Goal: Task Accomplishment & Management: Use online tool/utility

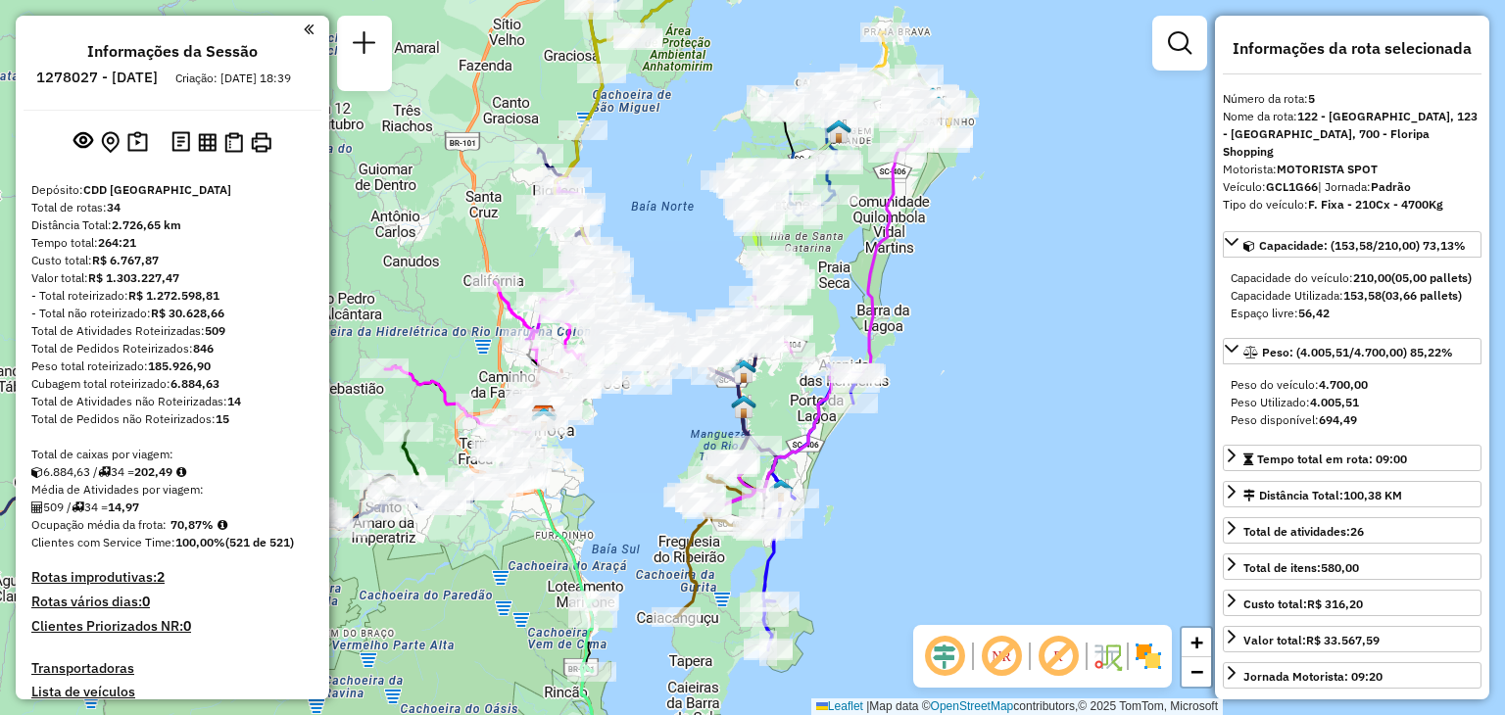
select select "**********"
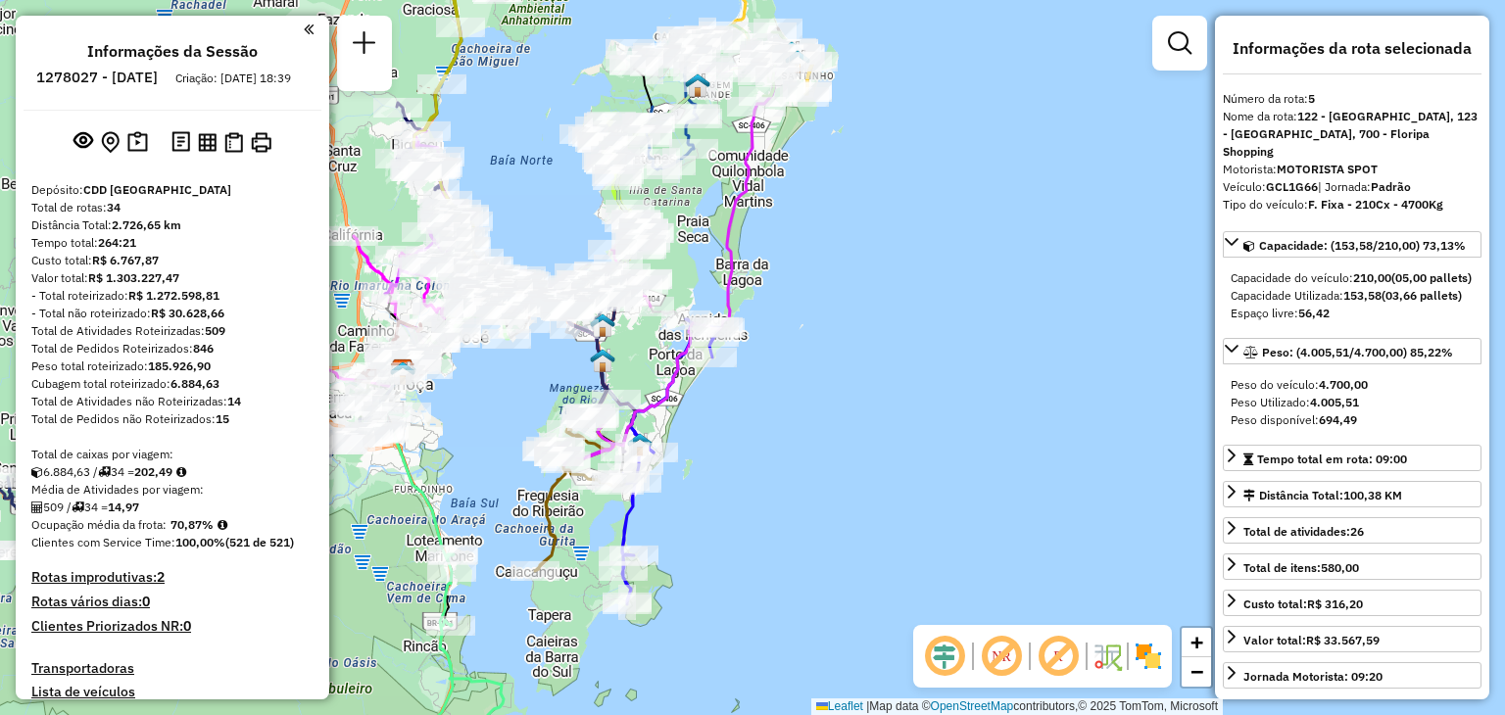
scroll to position [1241, 0]
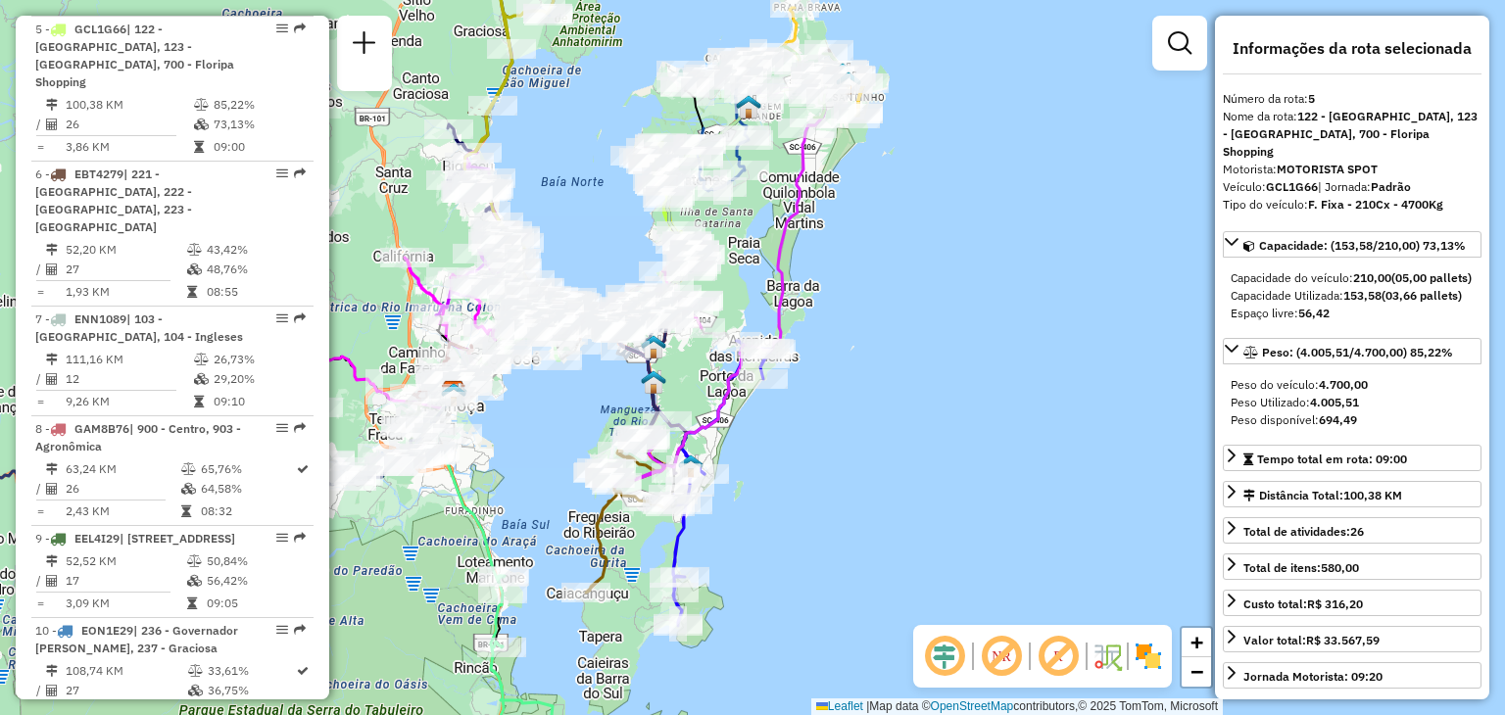
drag, startPoint x: 888, startPoint y: 361, endPoint x: 929, endPoint y: 379, distance: 45.2
click at [929, 379] on div "Janela de atendimento Grade de atendimento Capacidade Transportadoras Veículos …" at bounding box center [752, 357] width 1505 height 715
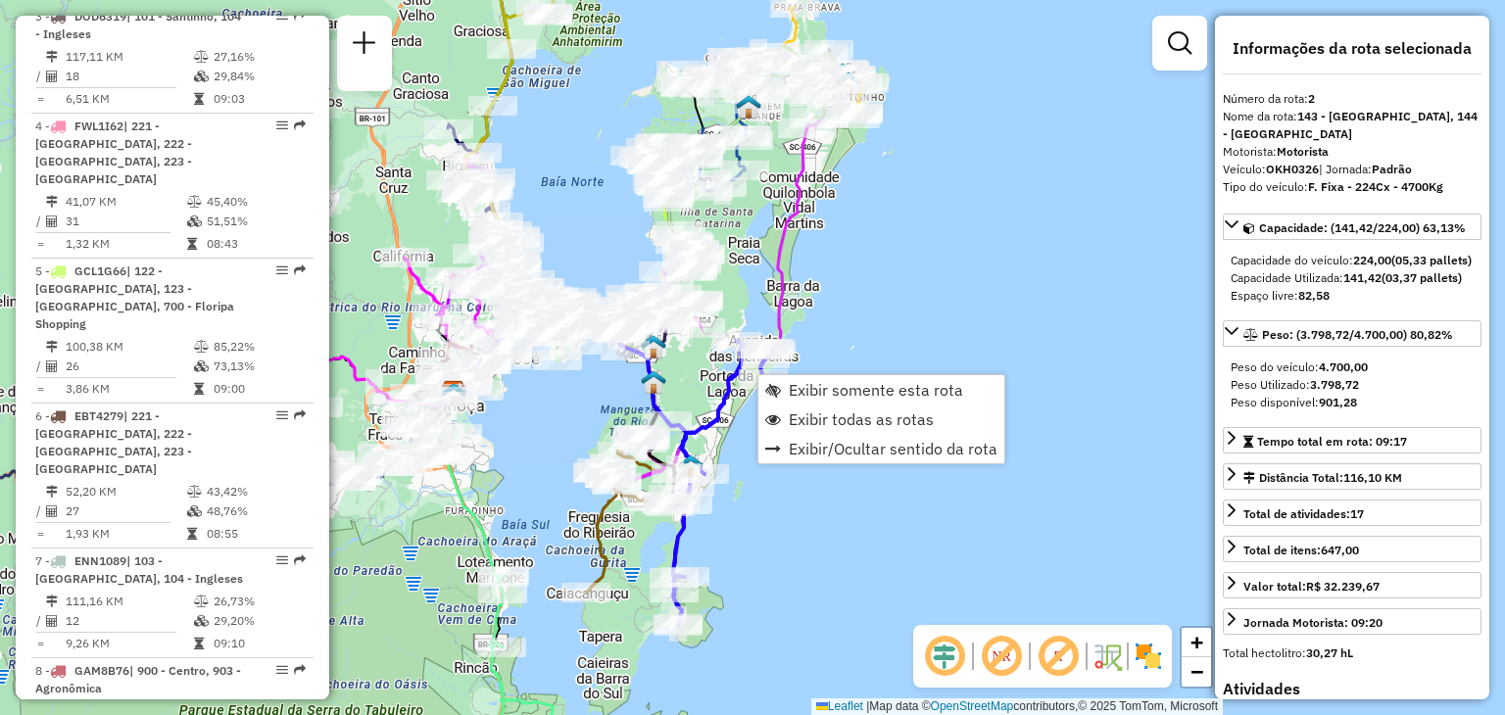
scroll to position [893, 0]
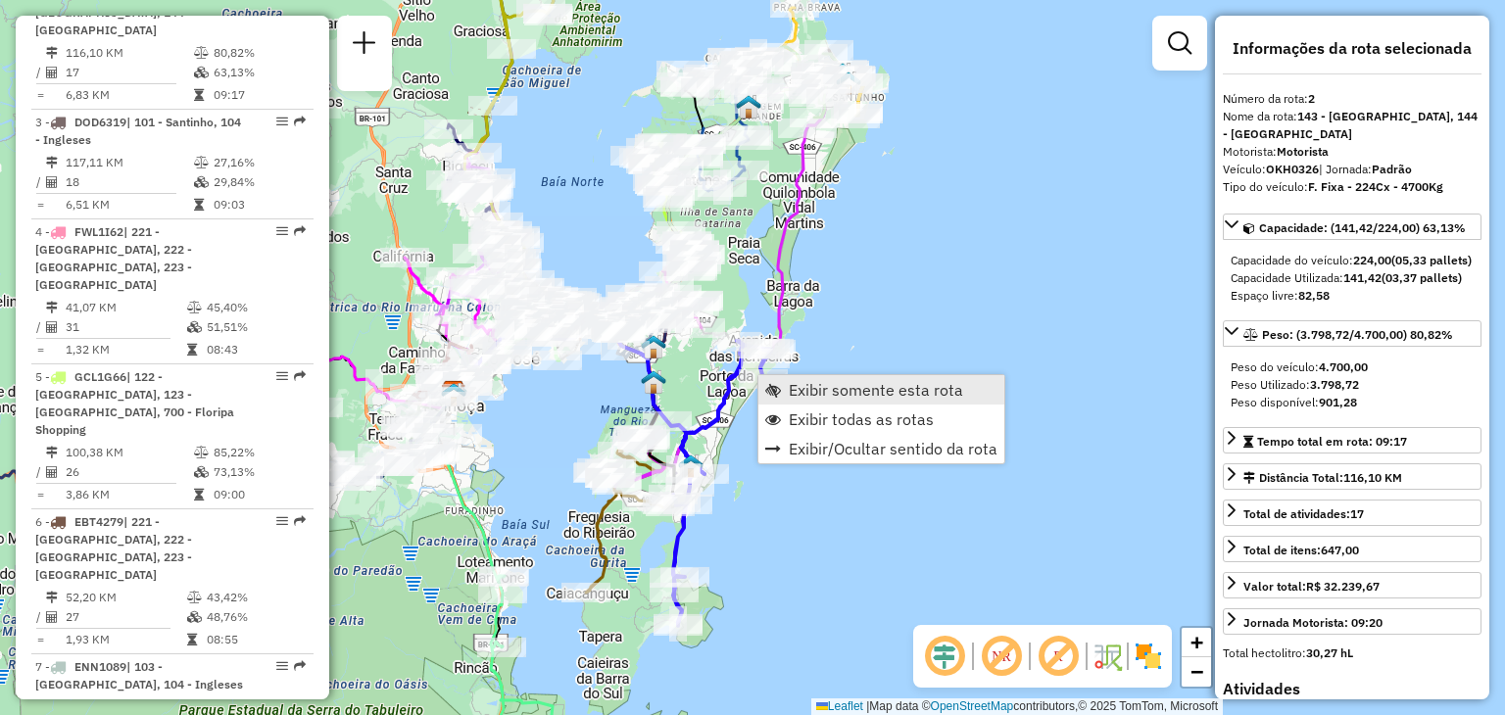
click at [882, 394] on span "Exibir somente esta rota" at bounding box center [876, 390] width 174 height 16
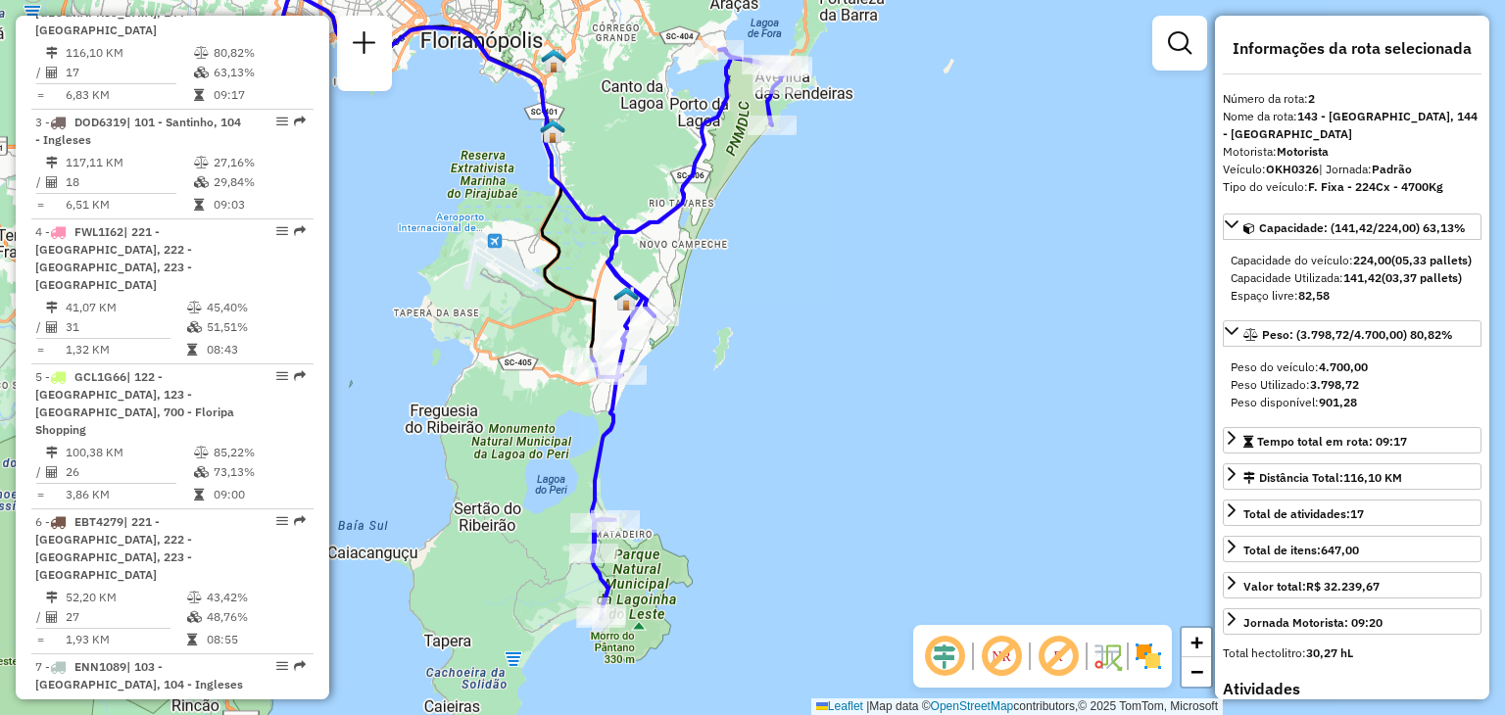
drag, startPoint x: 1056, startPoint y: 394, endPoint x: 823, endPoint y: 348, distance: 237.7
click at [823, 348] on div "Janela de atendimento Grade de atendimento Capacidade Transportadoras Veículos …" at bounding box center [752, 357] width 1505 height 715
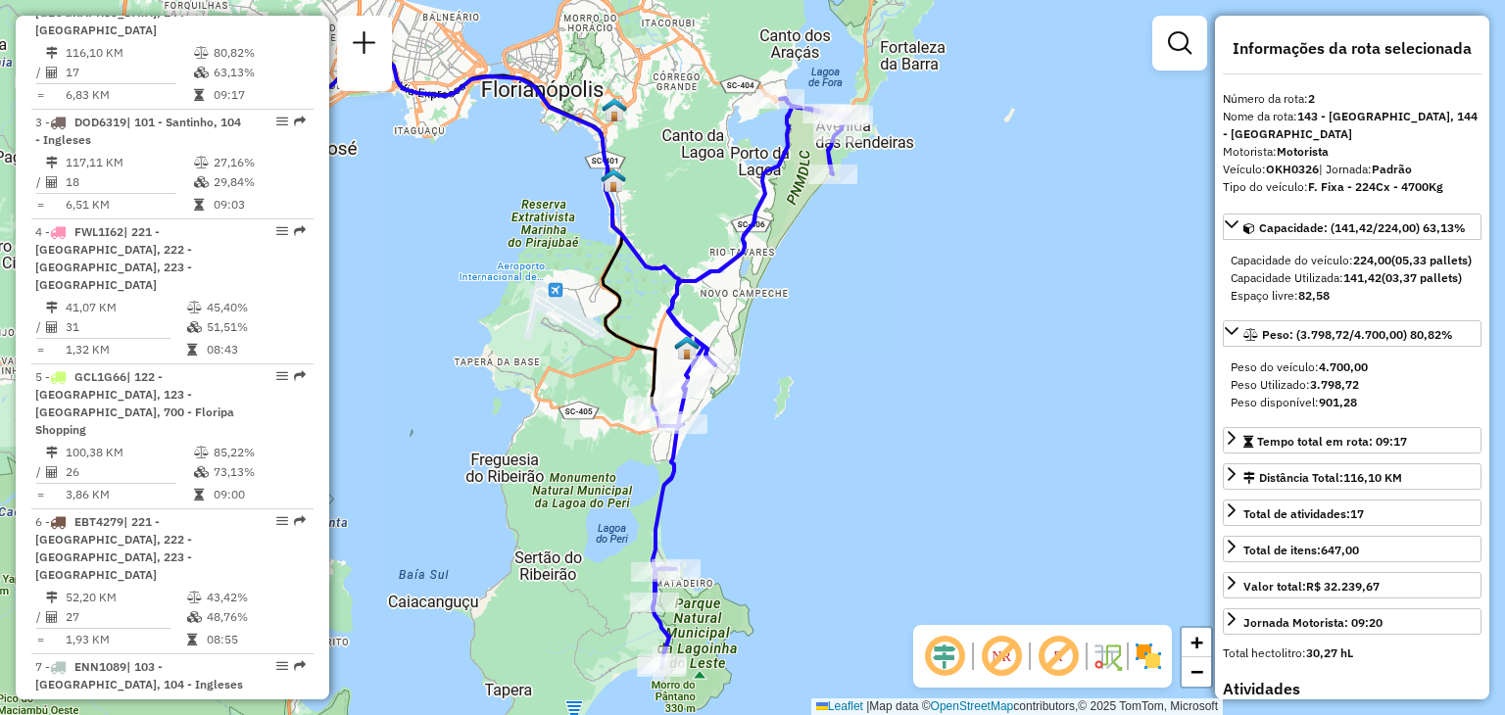
drag, startPoint x: 746, startPoint y: 332, endPoint x: 819, endPoint y: 379, distance: 86.4
click at [816, 380] on div "Janela de atendimento Grade de atendimento Capacidade Transportadoras Veículos …" at bounding box center [752, 357] width 1505 height 715
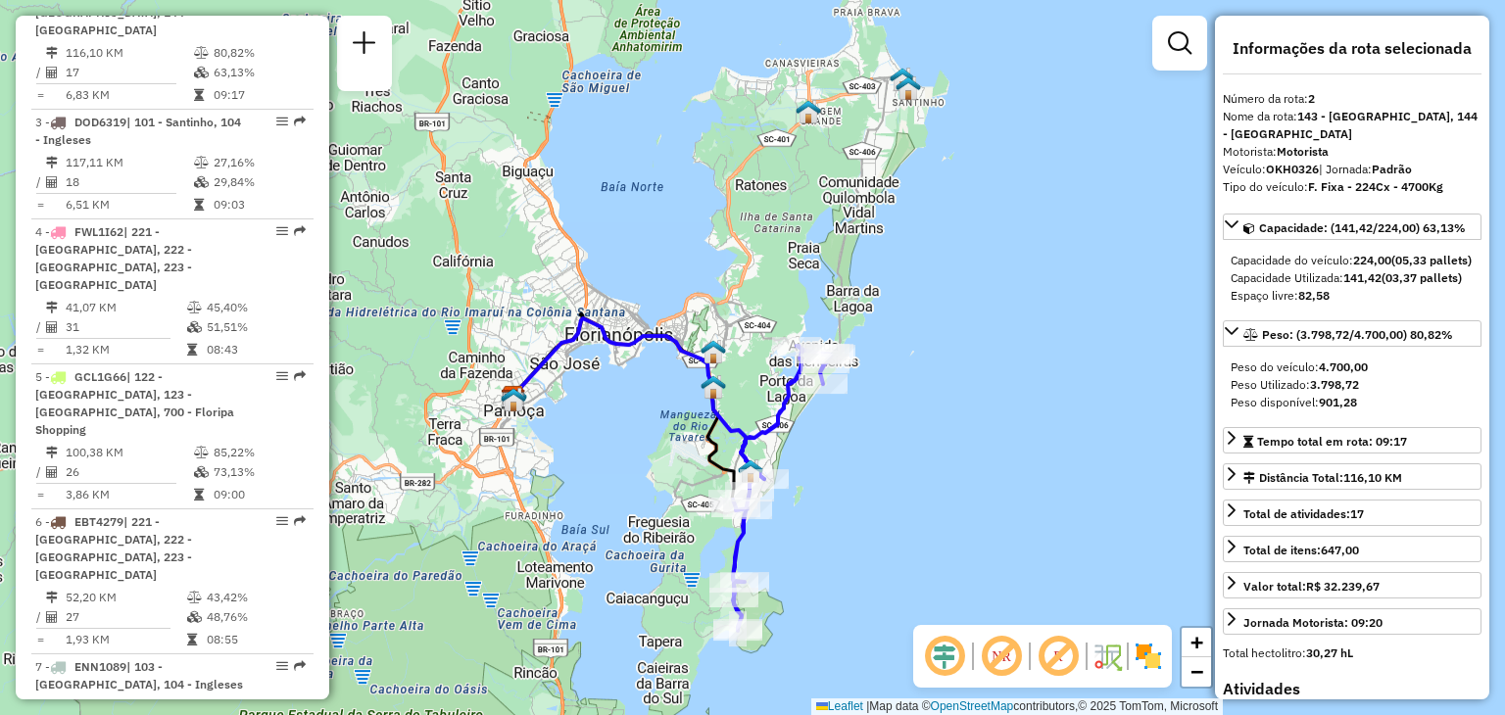
drag, startPoint x: 881, startPoint y: 261, endPoint x: 854, endPoint y: 437, distance: 178.3
click at [854, 437] on div "Janela de atendimento Grade de atendimento Capacidade Transportadoras Veículos …" at bounding box center [752, 357] width 1505 height 715
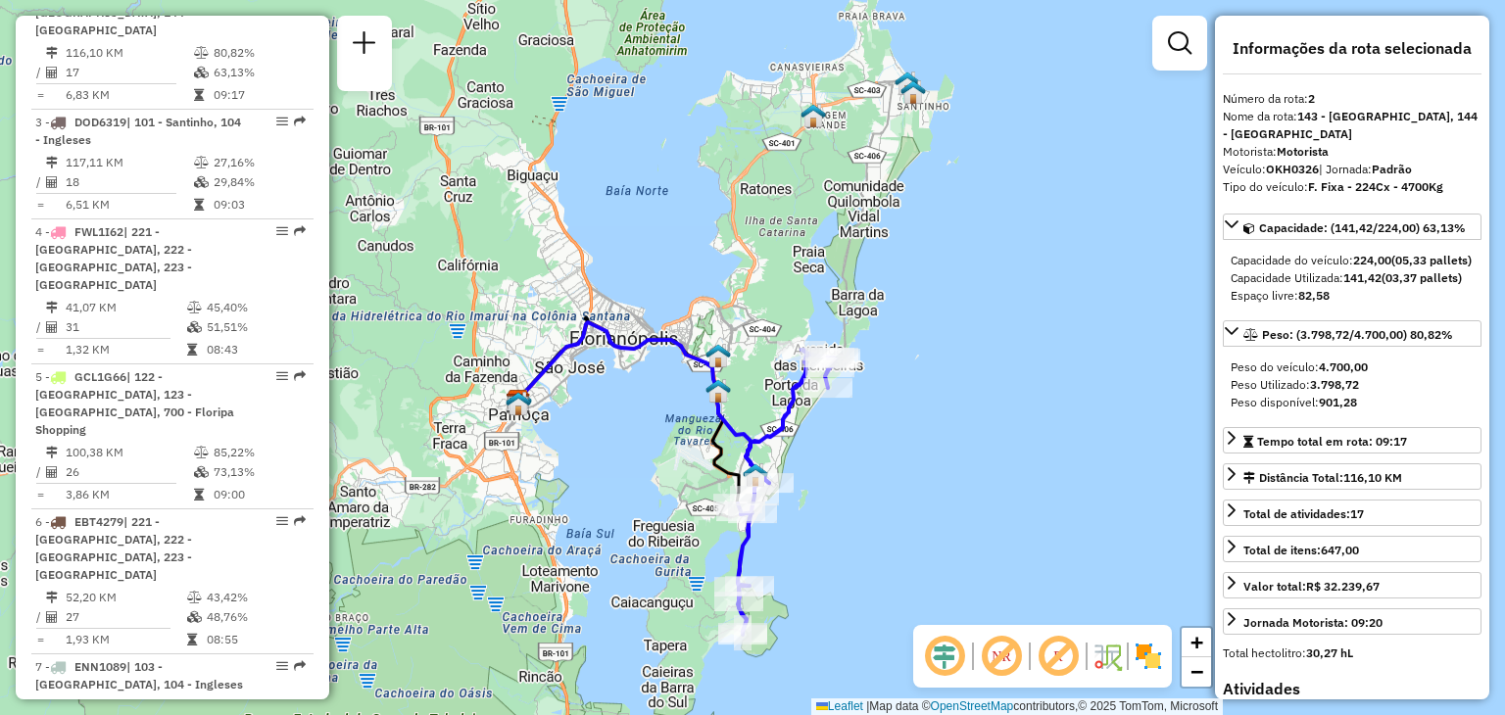
drag, startPoint x: 846, startPoint y: 494, endPoint x: 862, endPoint y: 514, distance: 25.9
click at [862, 514] on div "Janela de atendimento Grade de atendimento Capacidade Transportadoras Veículos …" at bounding box center [752, 357] width 1505 height 715
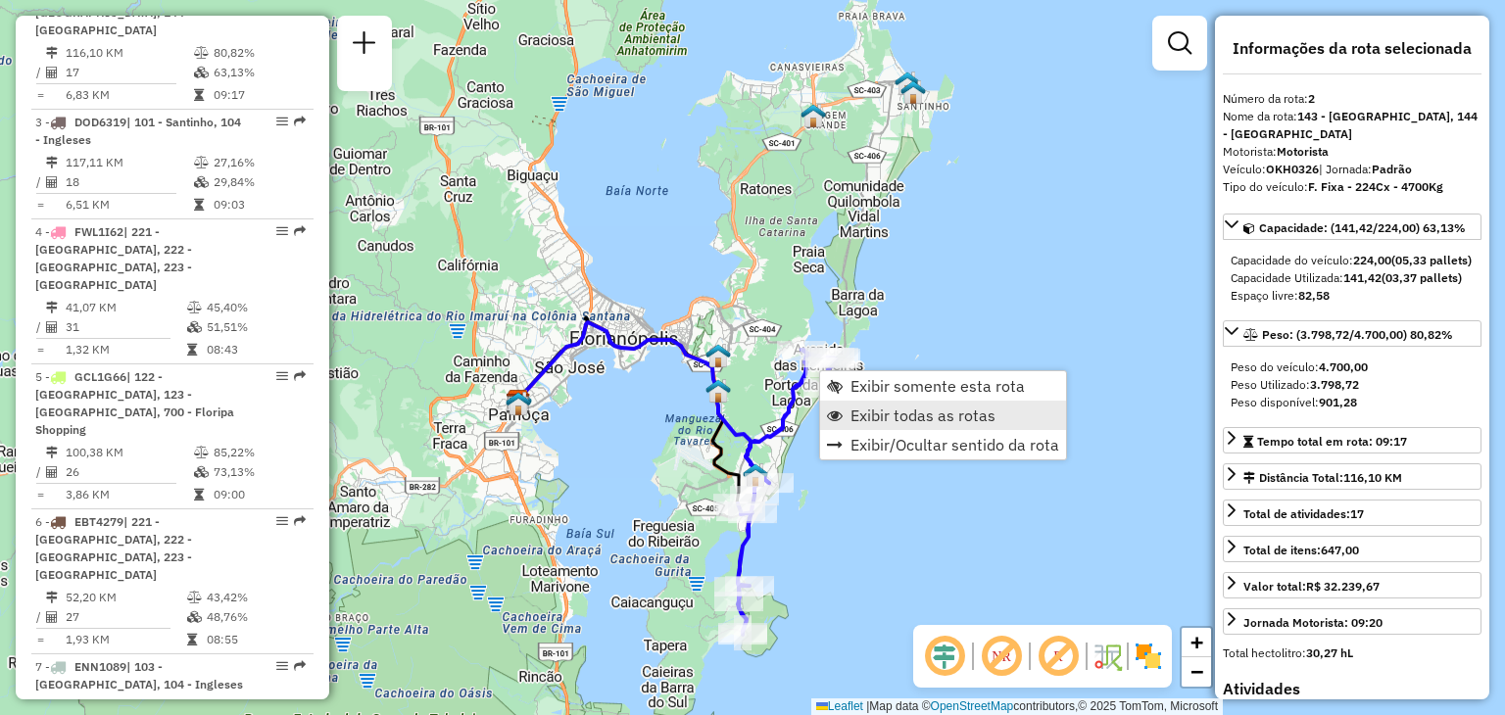
click at [905, 412] on span "Exibir todas as rotas" at bounding box center [922, 416] width 145 height 16
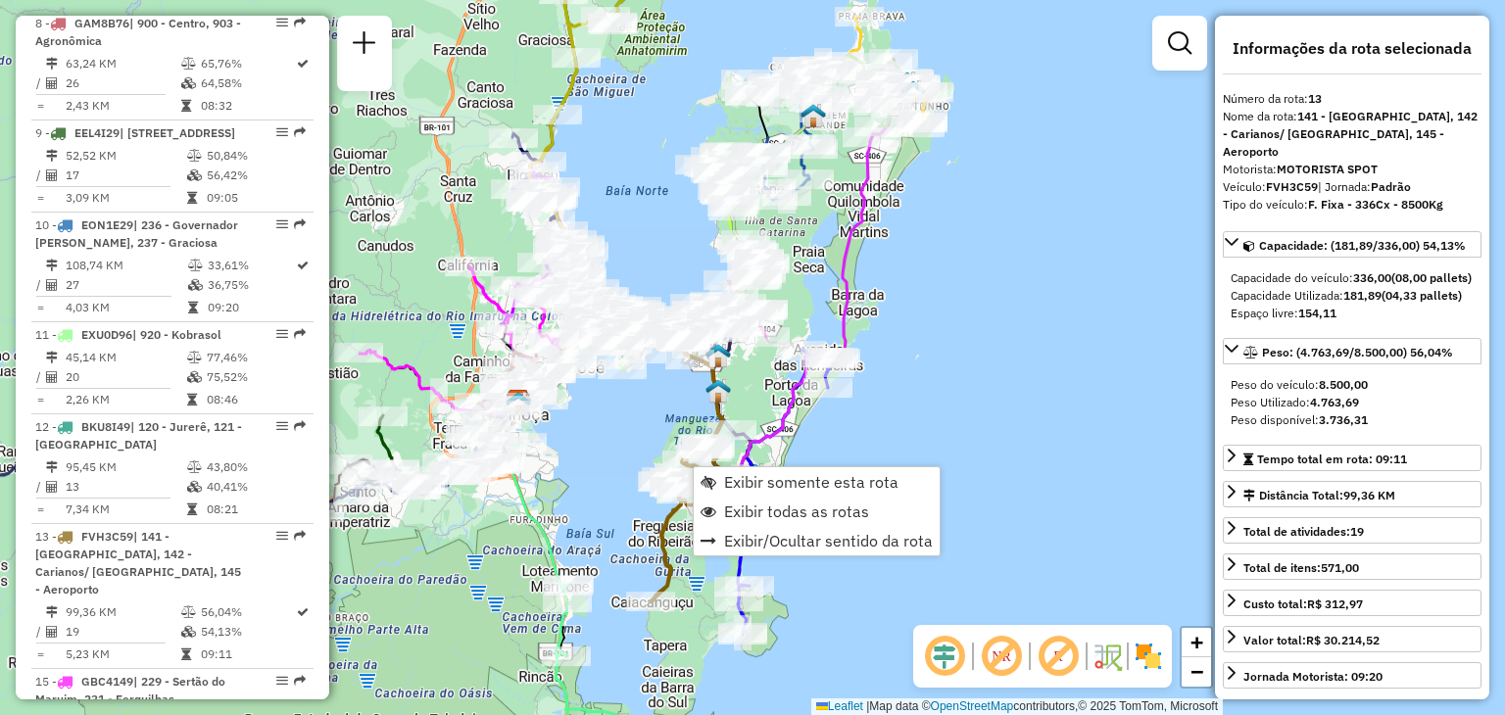
scroll to position [2151, 0]
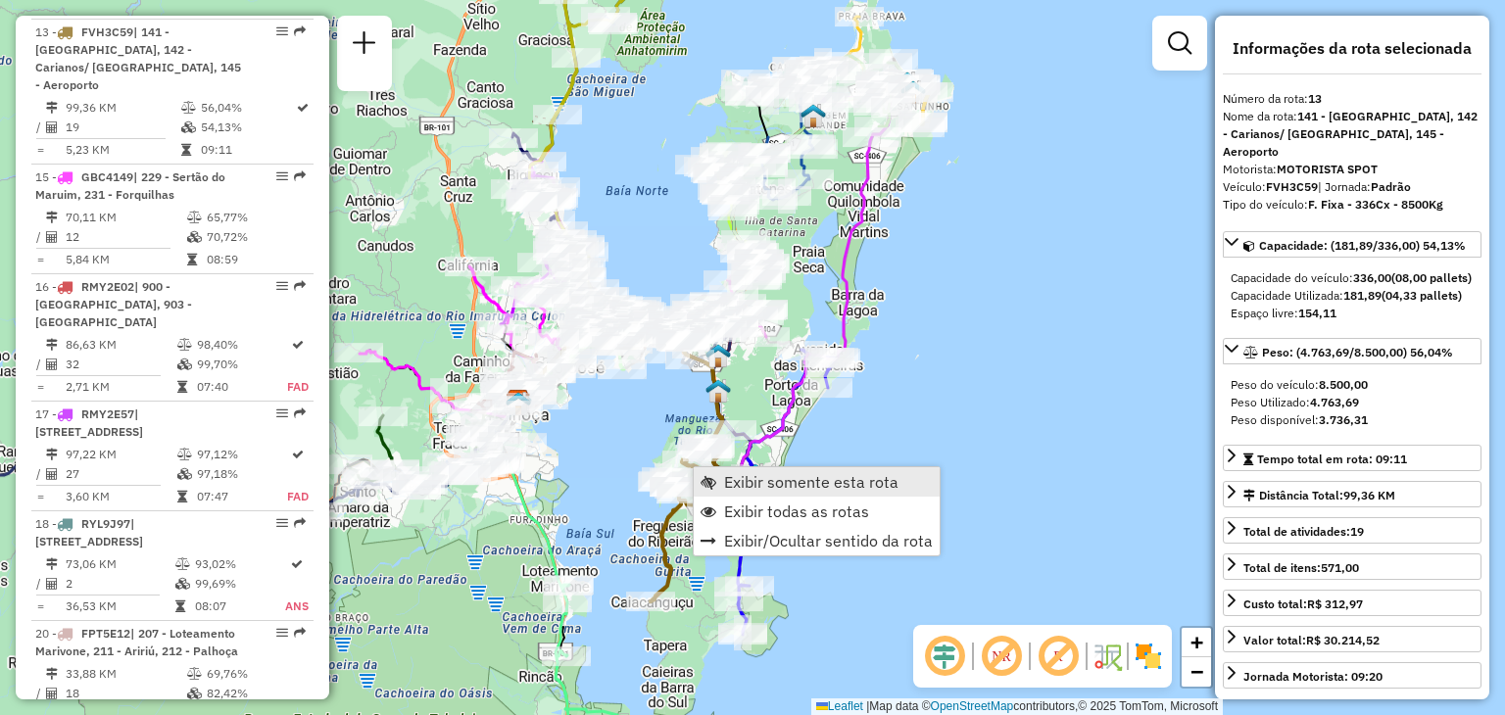
click at [788, 467] on link "Exibir somente esta rota" at bounding box center [817, 481] width 246 height 29
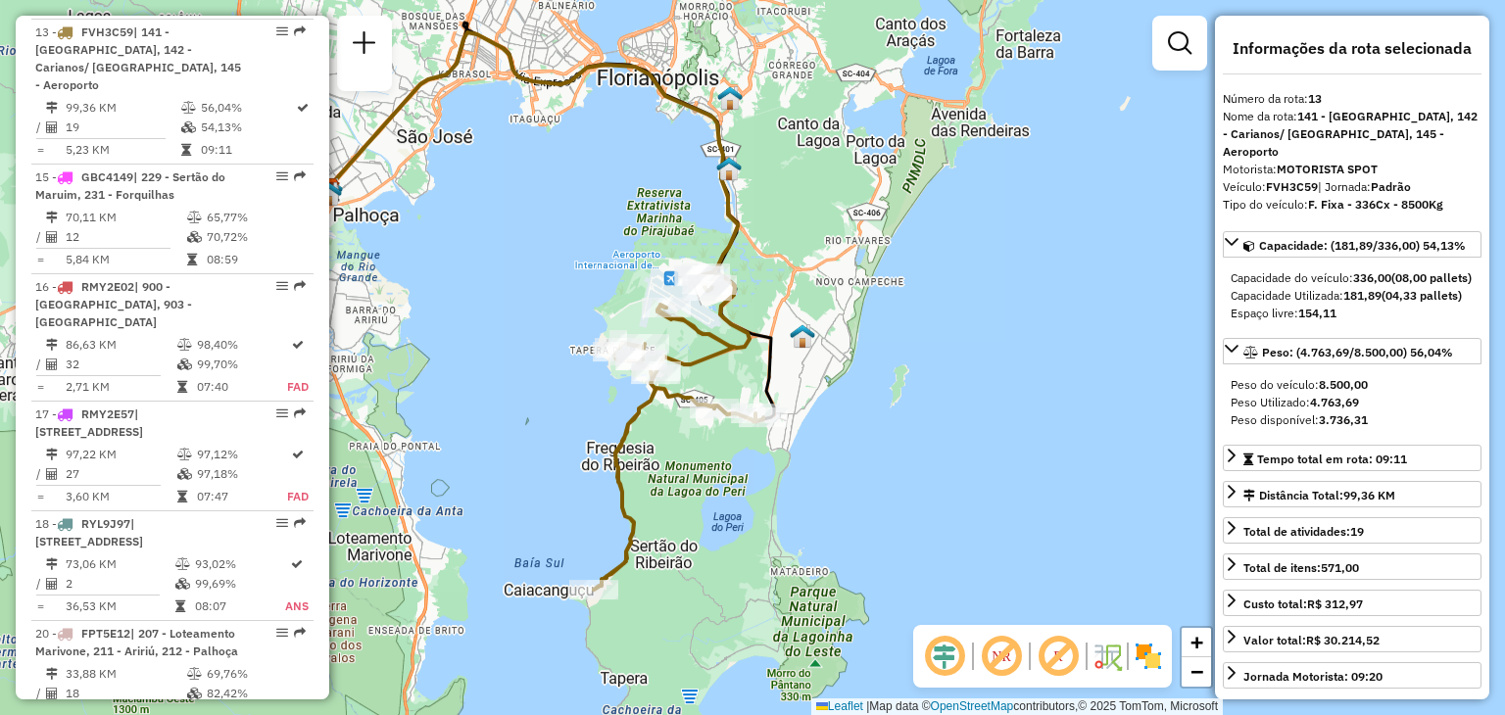
drag, startPoint x: 1054, startPoint y: 455, endPoint x: 733, endPoint y: 359, distance: 335.4
click at [839, 401] on div "Janela de atendimento Grade de atendimento Capacidade Transportadoras Veículos …" at bounding box center [752, 357] width 1505 height 715
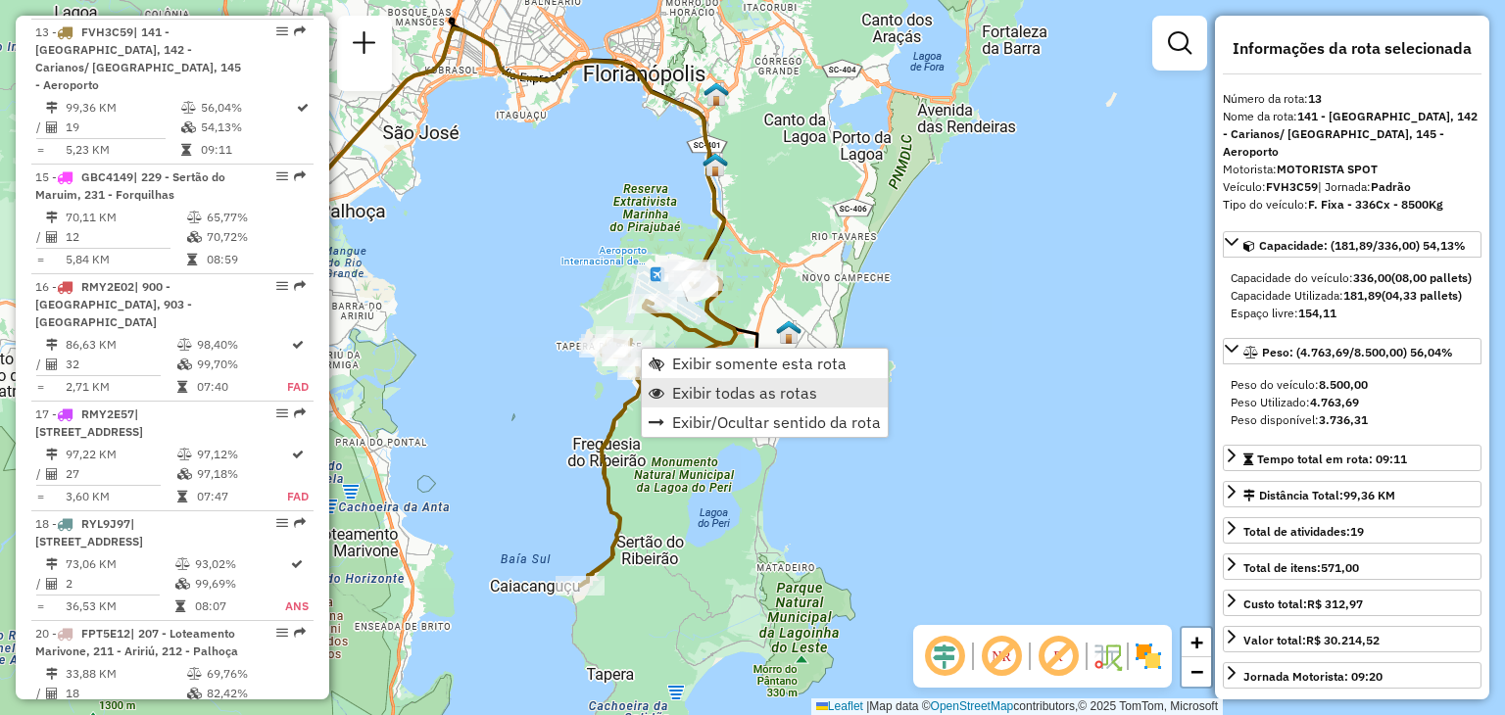
click at [733, 398] on span "Exibir todas as rotas" at bounding box center [744, 393] width 145 height 16
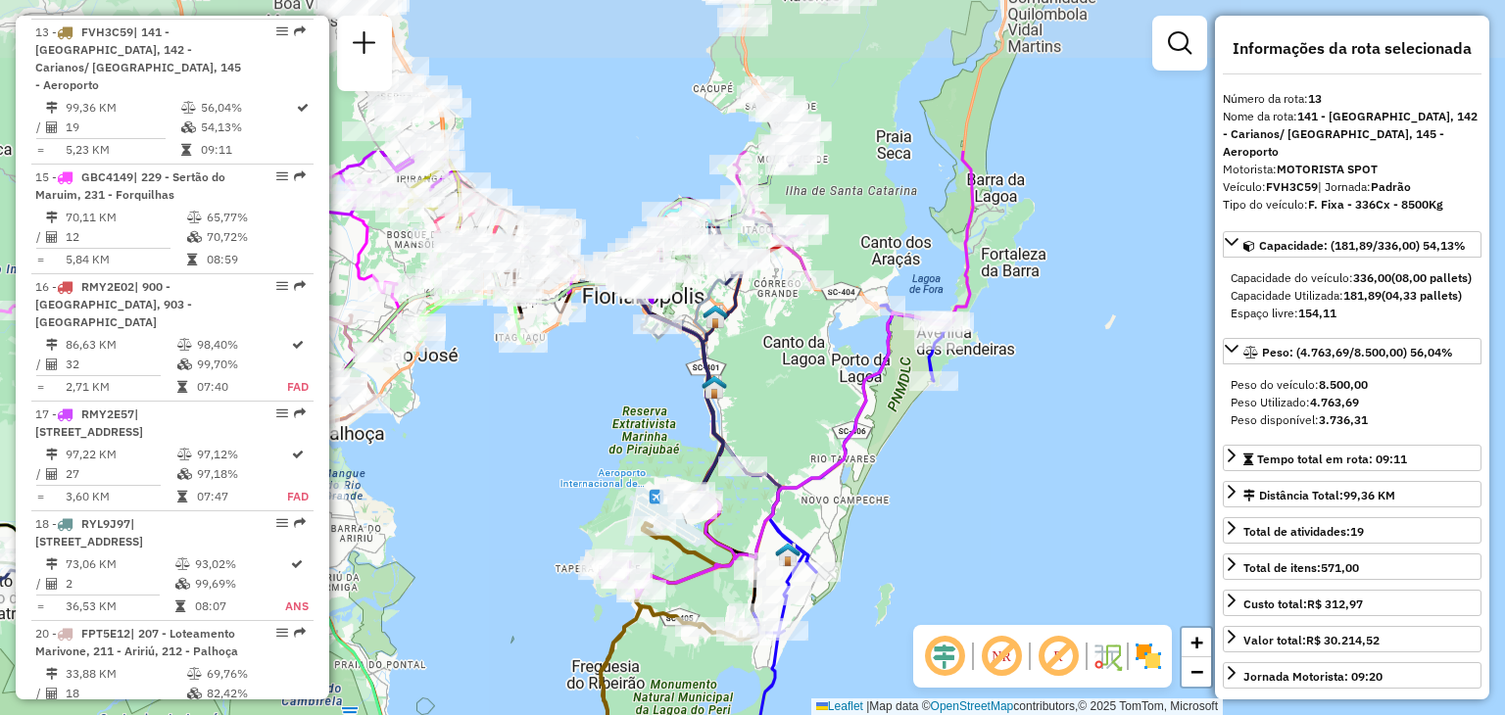
drag, startPoint x: 841, startPoint y: 261, endPoint x: 773, endPoint y: 558, distance: 305.6
click at [841, 484] on div "Janela de atendimento Grade de atendimento Capacidade Transportadoras Veículos …" at bounding box center [752, 357] width 1505 height 715
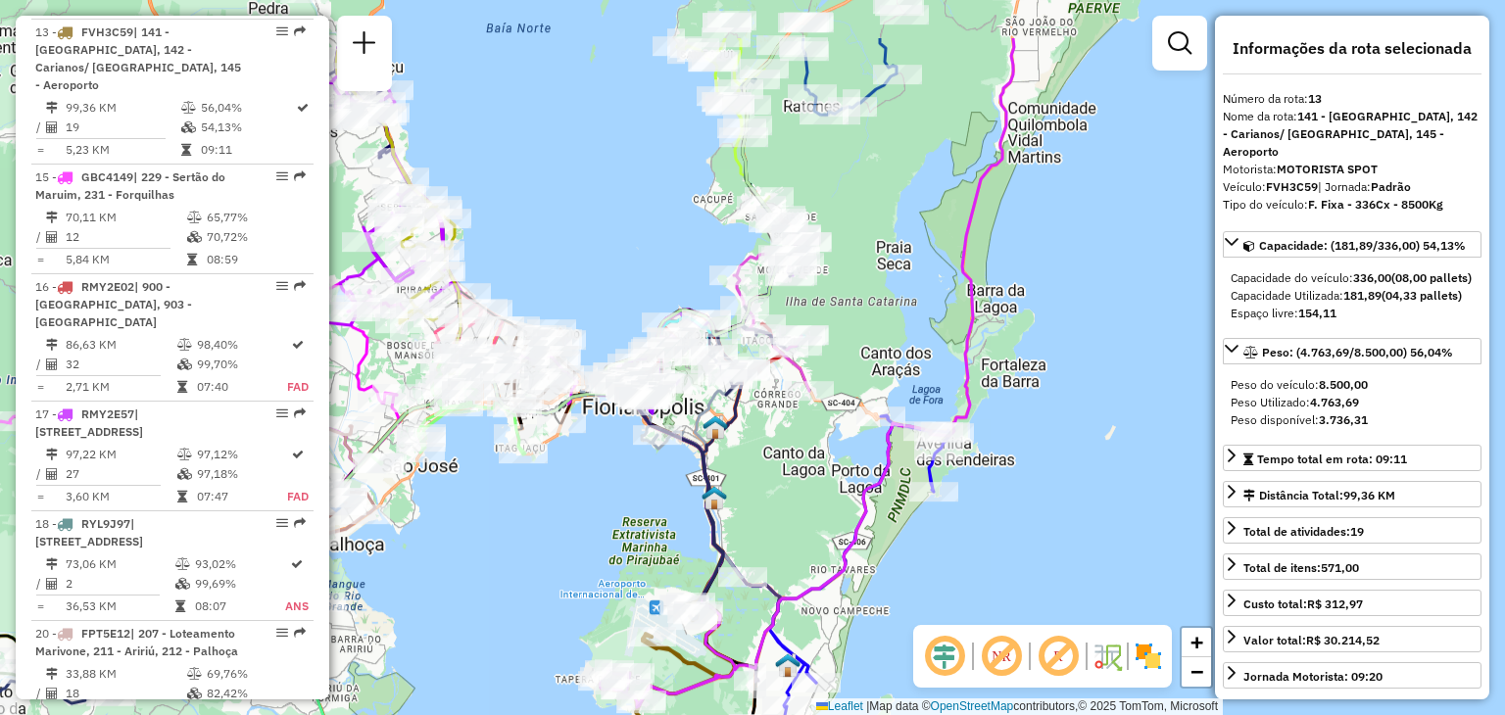
drag, startPoint x: 748, startPoint y: 376, endPoint x: 748, endPoint y: 486, distance: 109.7
click at [748, 486] on div "Janela de atendimento Grade de atendimento Capacidade Transportadoras Veículos …" at bounding box center [752, 357] width 1505 height 715
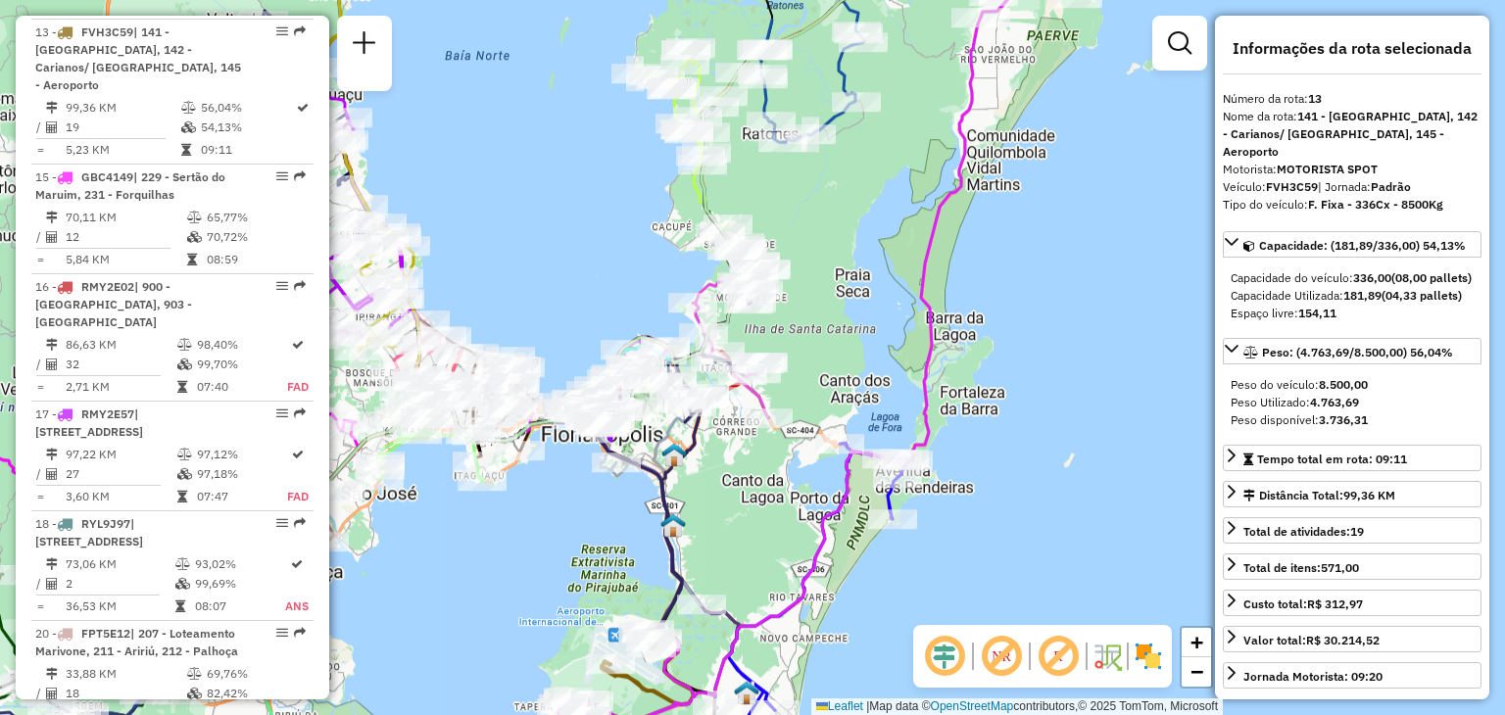
drag, startPoint x: 844, startPoint y: 517, endPoint x: 783, endPoint y: 553, distance: 71.1
click at [783, 553] on div "Janela de atendimento Grade de atendimento Capacidade Transportadoras Veículos …" at bounding box center [752, 357] width 1505 height 715
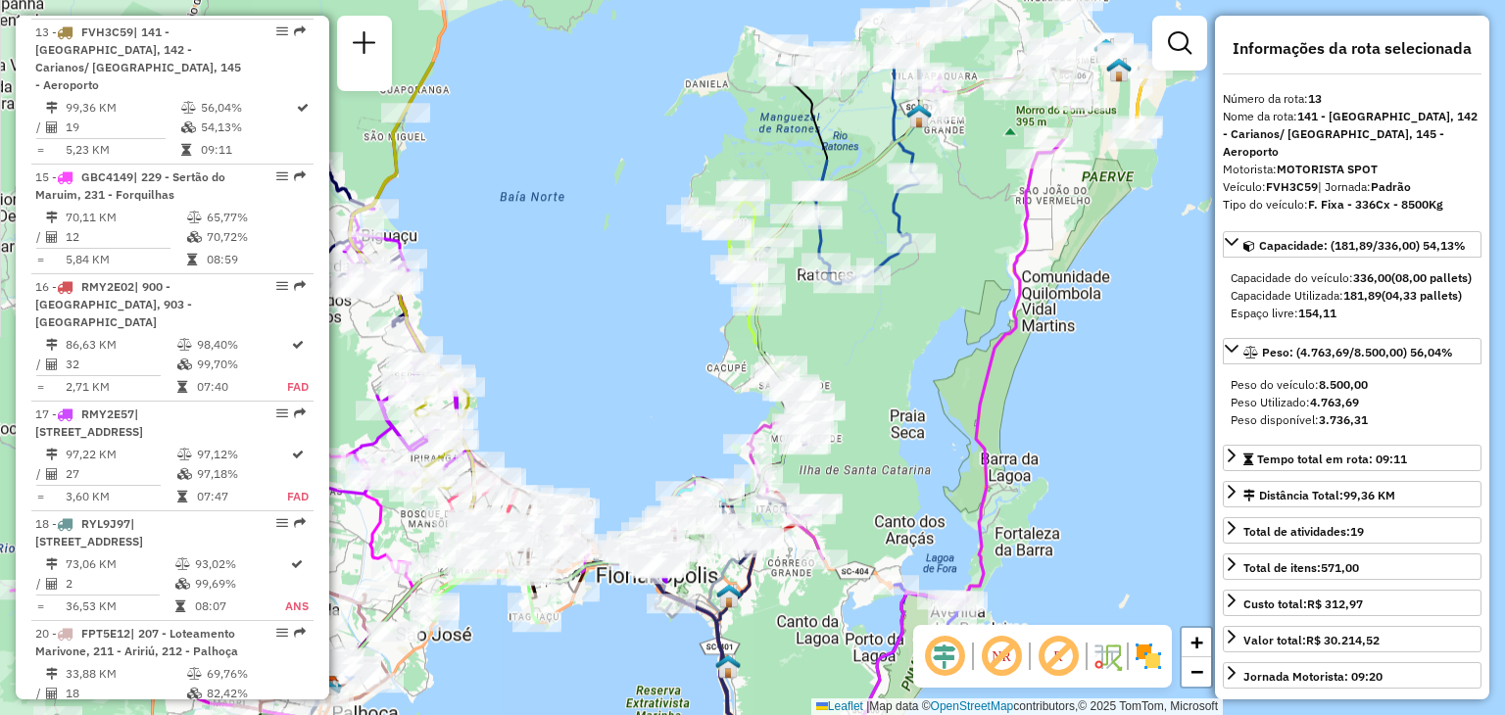
drag, startPoint x: 726, startPoint y: 503, endPoint x: 804, endPoint y: 589, distance: 116.5
click at [799, 597] on div "Janela de atendimento Grade de atendimento Capacidade Transportadoras Veículos …" at bounding box center [752, 357] width 1505 height 715
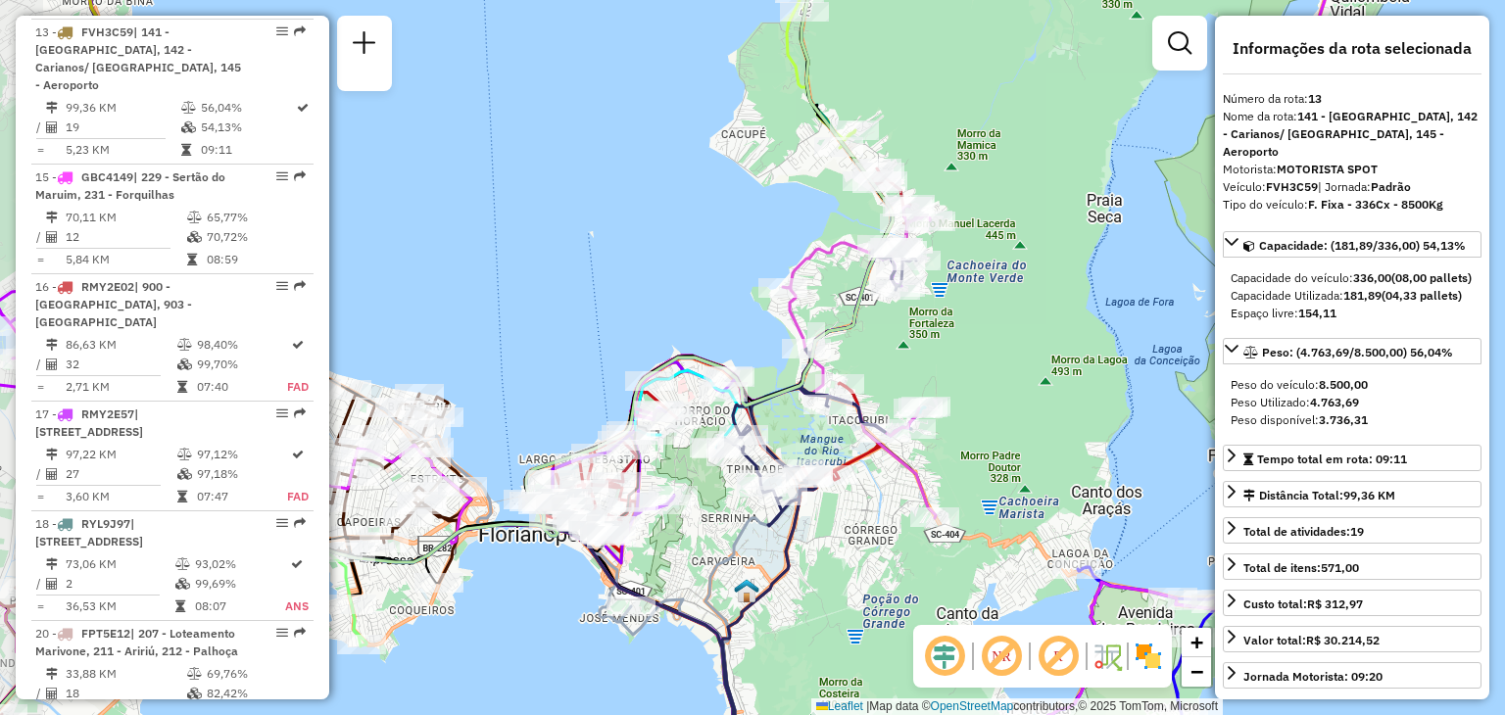
drag, startPoint x: 764, startPoint y: 522, endPoint x: 828, endPoint y: 527, distance: 63.9
click at [828, 527] on div "Janela de atendimento Grade de atendimento Capacidade Transportadoras Veículos …" at bounding box center [752, 357] width 1505 height 715
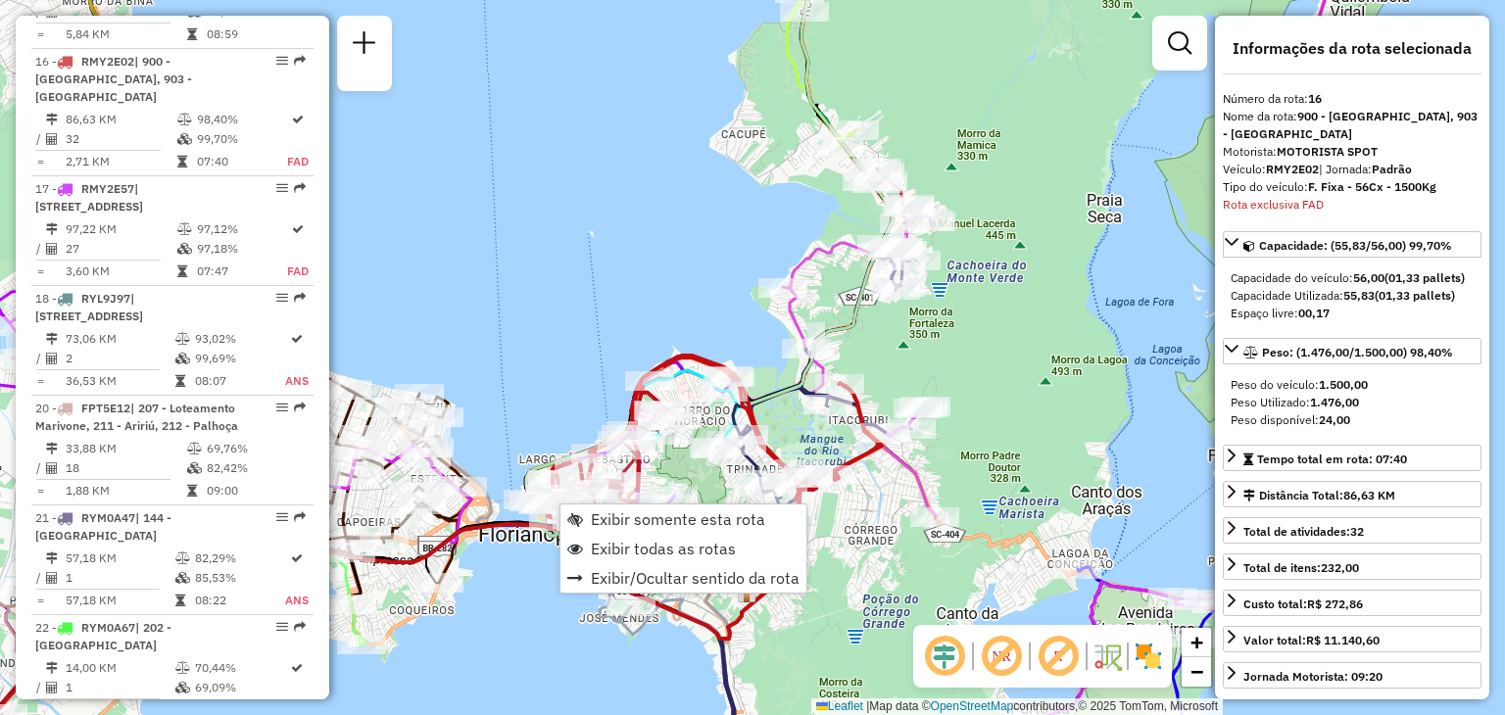
scroll to position [2389, 0]
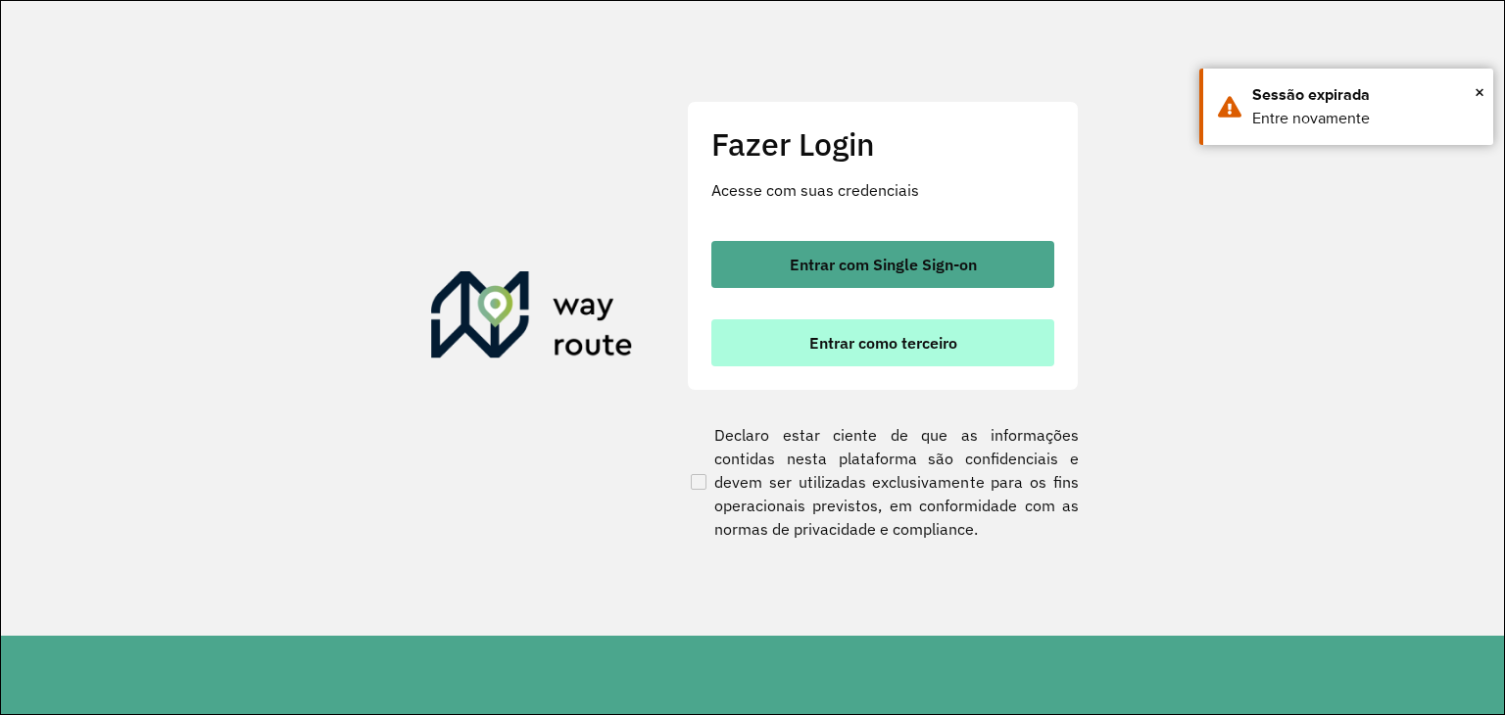
click at [878, 354] on button "Entrar como terceiro" at bounding box center [882, 342] width 343 height 47
click at [878, 340] on span "Entrar como terceiro" at bounding box center [883, 343] width 148 height 16
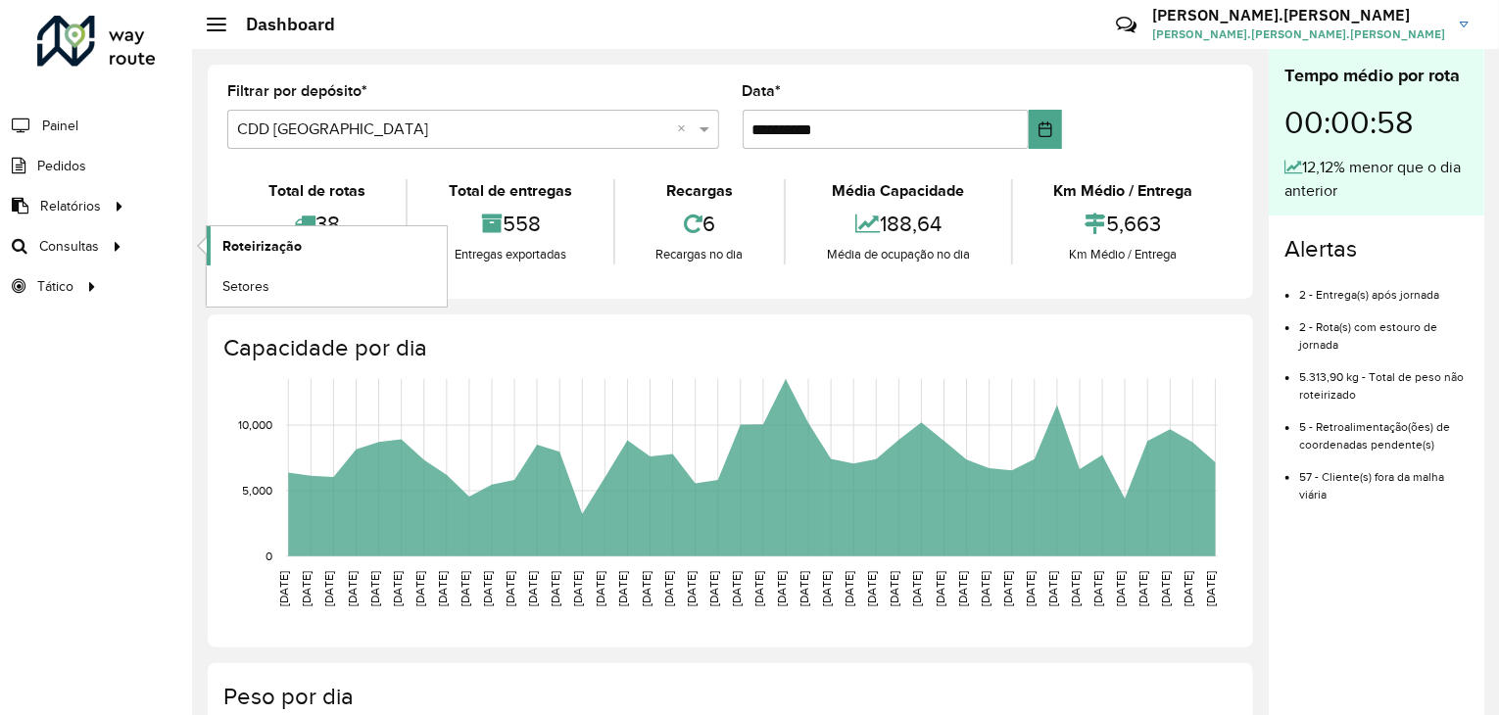
click at [252, 245] on span "Roteirização" at bounding box center [261, 246] width 79 height 21
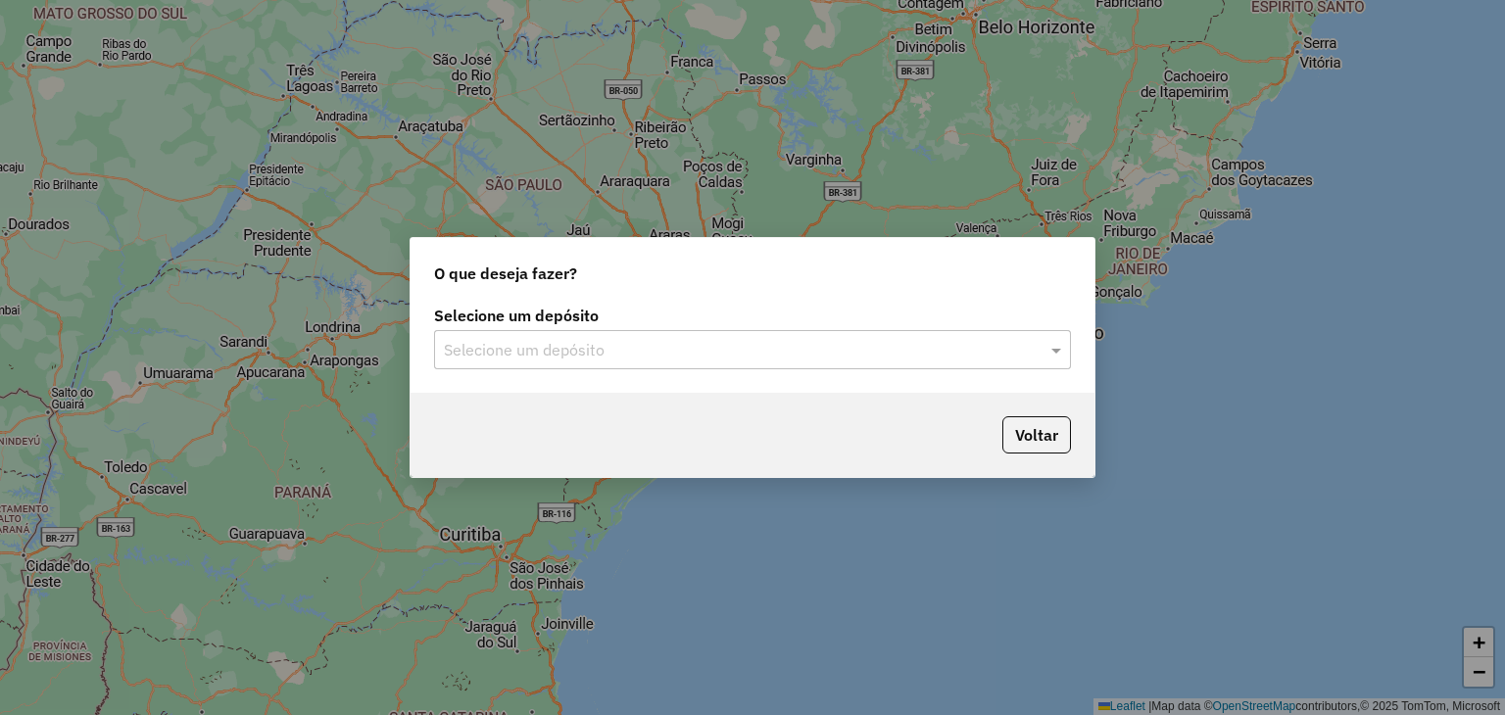
click at [556, 341] on input "text" at bounding box center [733, 351] width 578 height 24
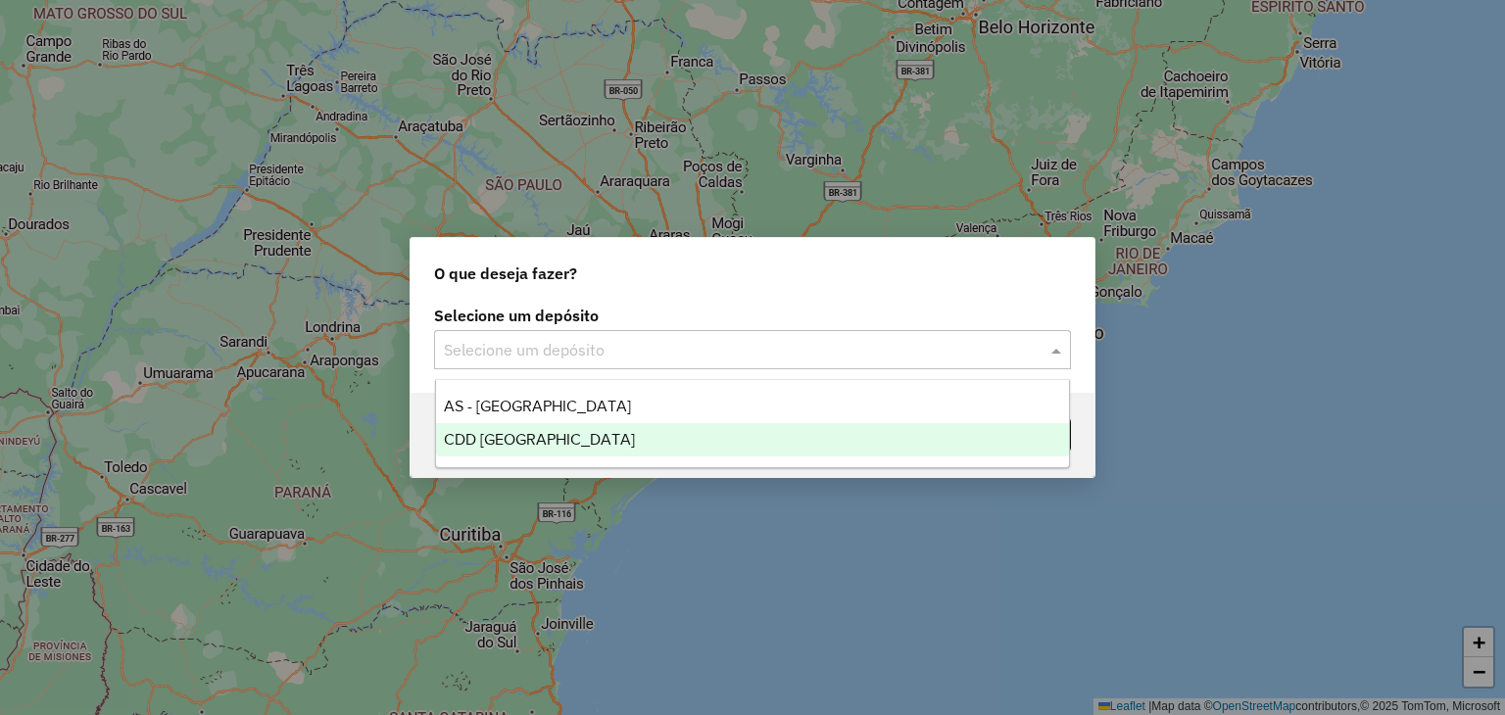
click at [537, 443] on span "CDD [GEOGRAPHIC_DATA]" at bounding box center [539, 439] width 191 height 17
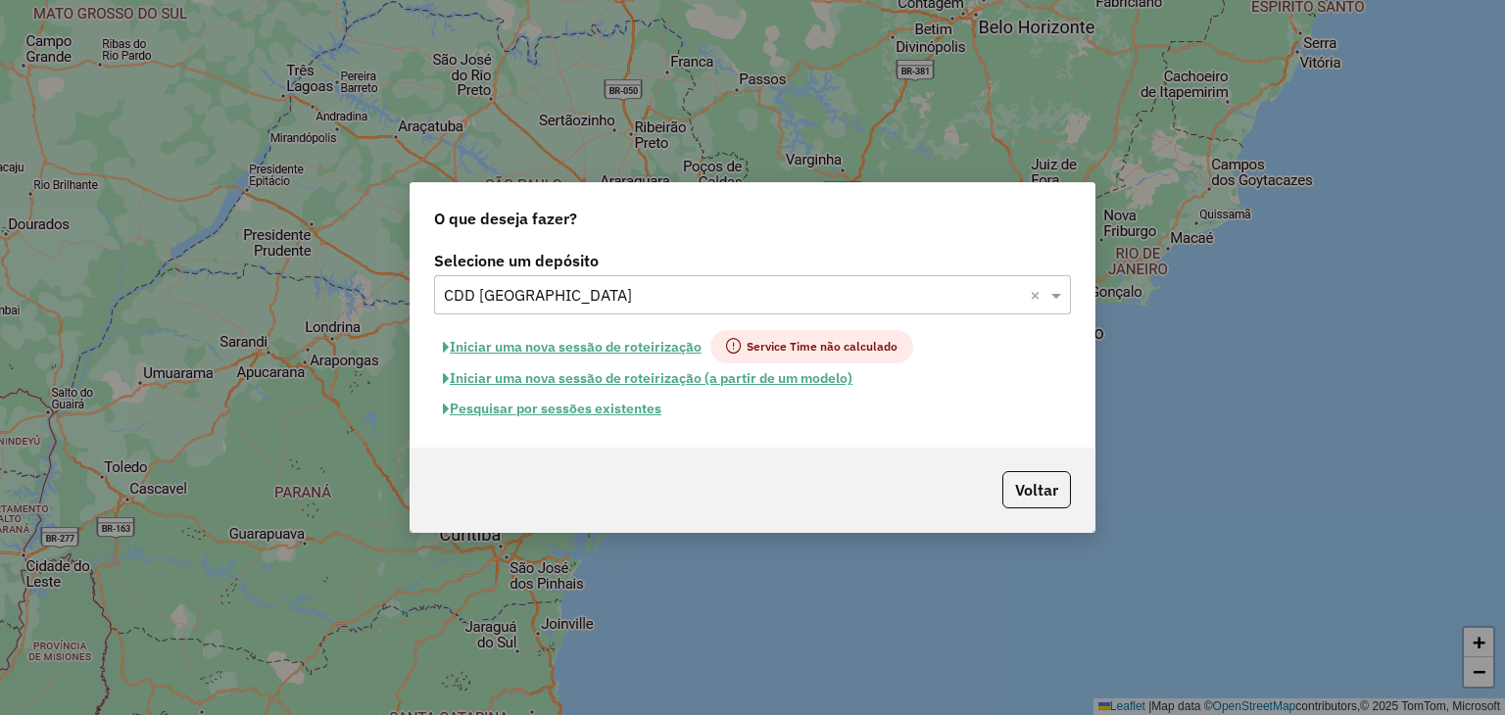
click at [575, 412] on button "Pesquisar por sessões existentes" at bounding box center [552, 409] width 236 height 30
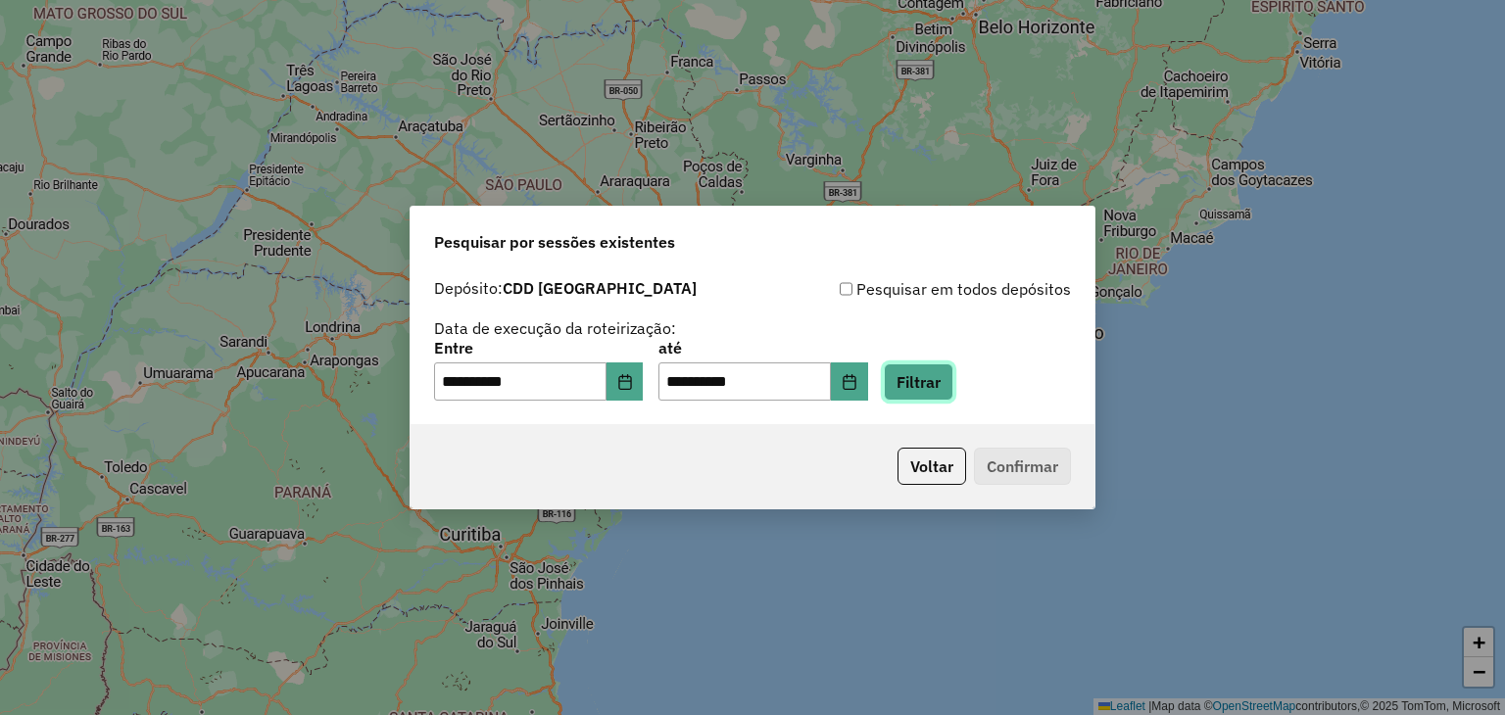
click at [932, 388] on button "Filtrar" at bounding box center [919, 381] width 70 height 37
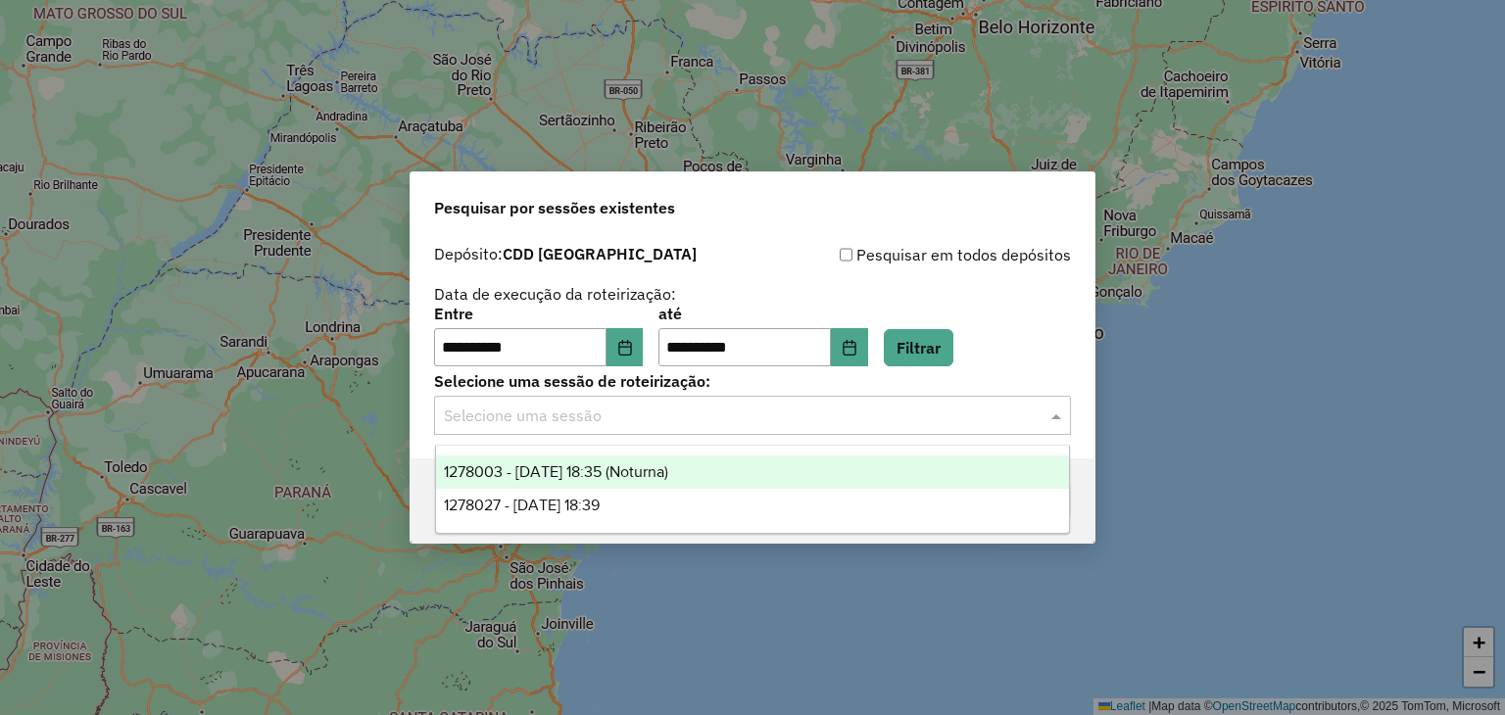
click at [568, 407] on input "text" at bounding box center [733, 417] width 578 height 24
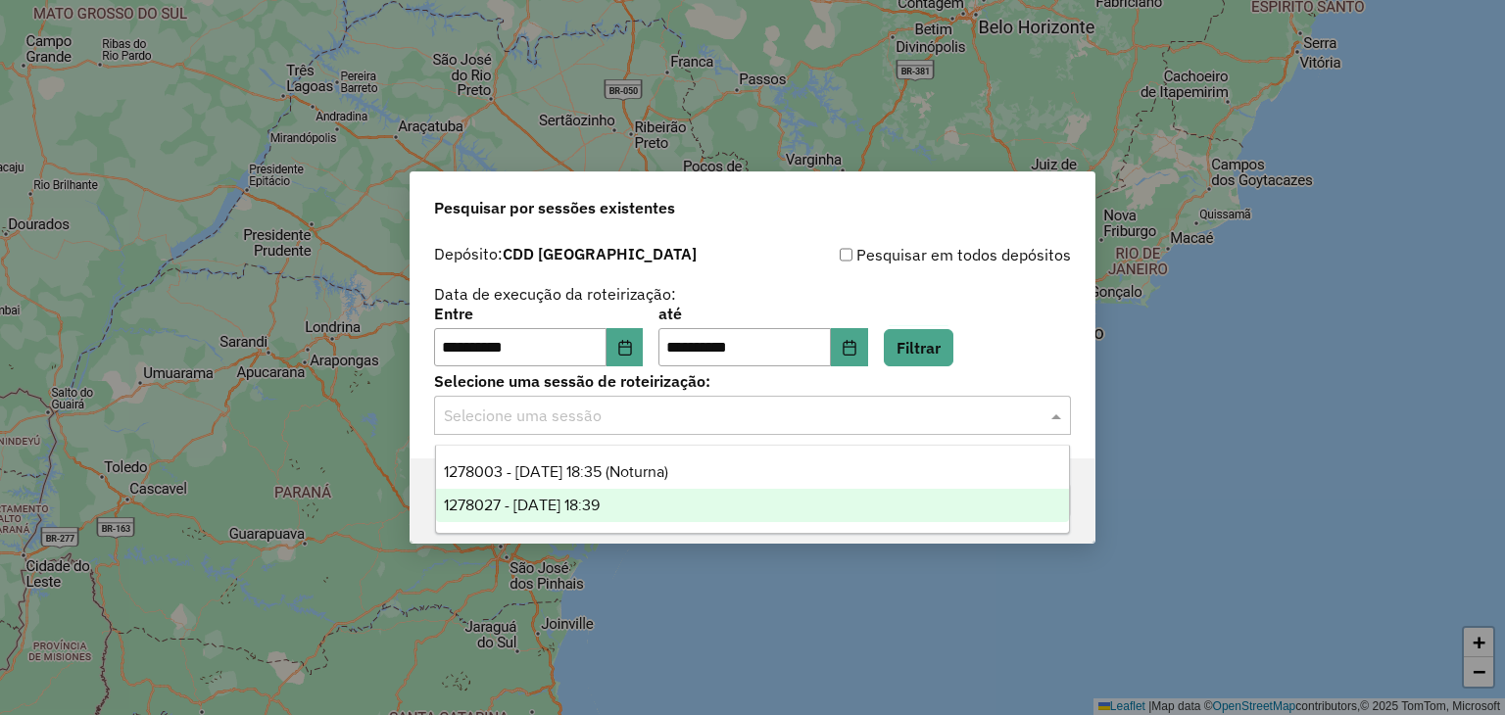
click at [625, 514] on div "1278027 - 18/09/2025 18:39" at bounding box center [753, 505] width 634 height 33
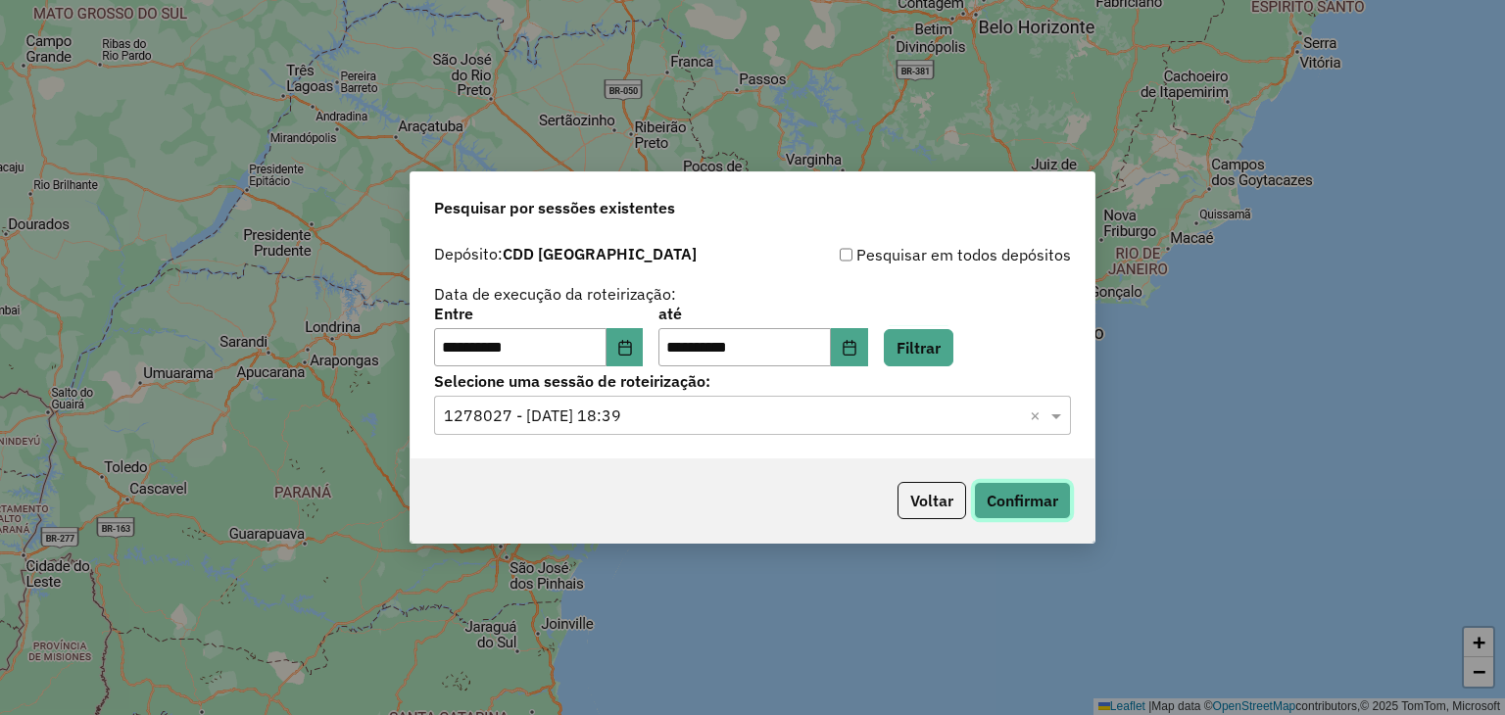
click at [1032, 496] on button "Confirmar" at bounding box center [1022, 500] width 97 height 37
click at [779, 412] on input "text" at bounding box center [733, 417] width 578 height 24
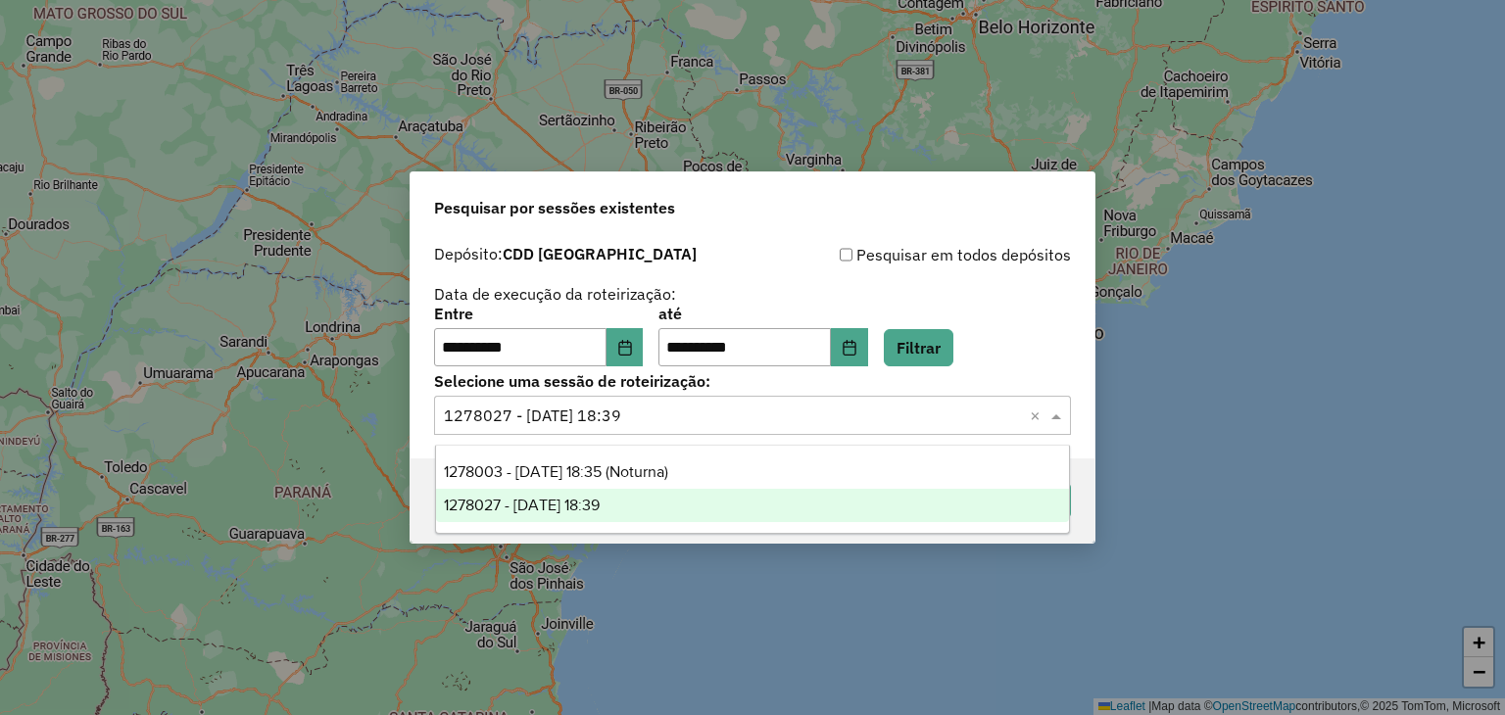
click at [746, 506] on div "1278027 - 18/09/2025 18:39" at bounding box center [753, 505] width 634 height 33
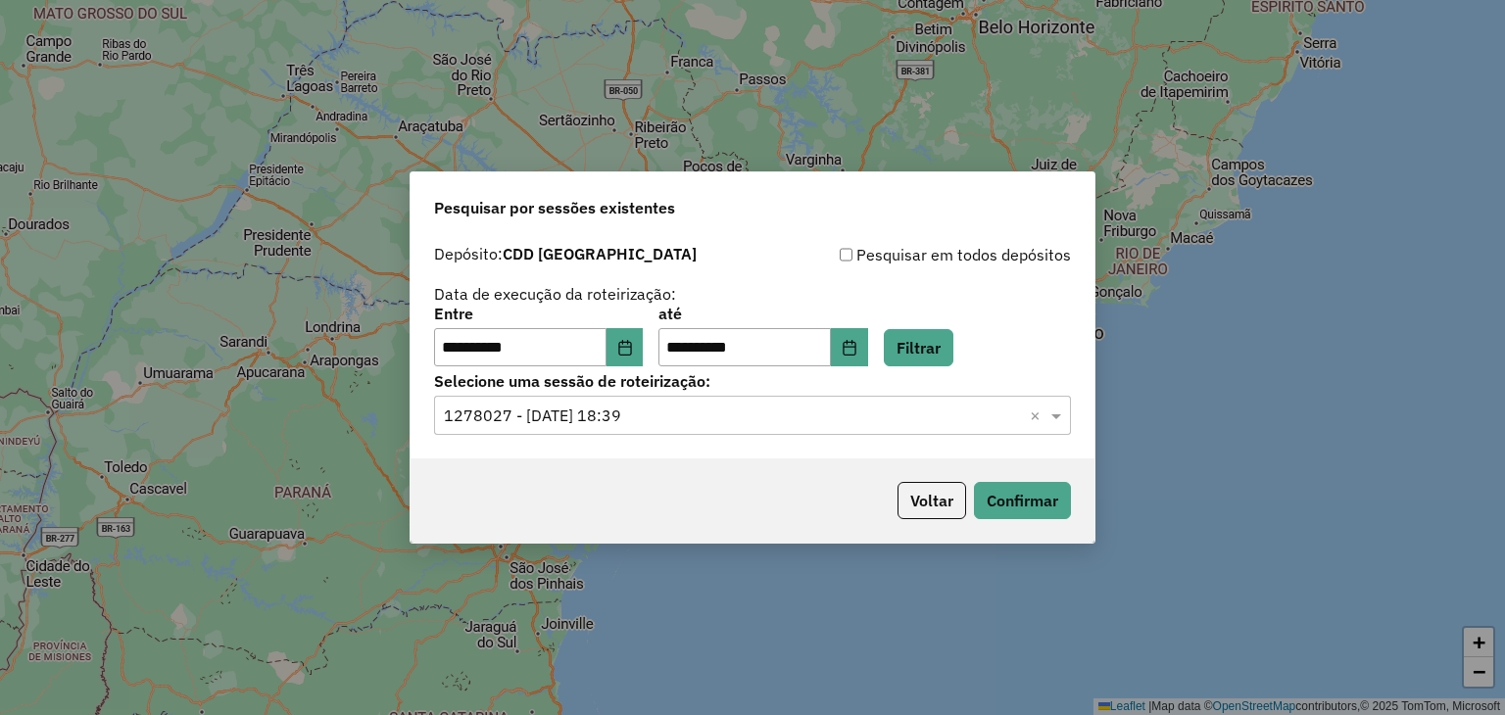
click at [1070, 503] on div "Voltar Confirmar" at bounding box center [752, 500] width 684 height 84
click at [1042, 500] on button "Confirmar" at bounding box center [1022, 500] width 97 height 37
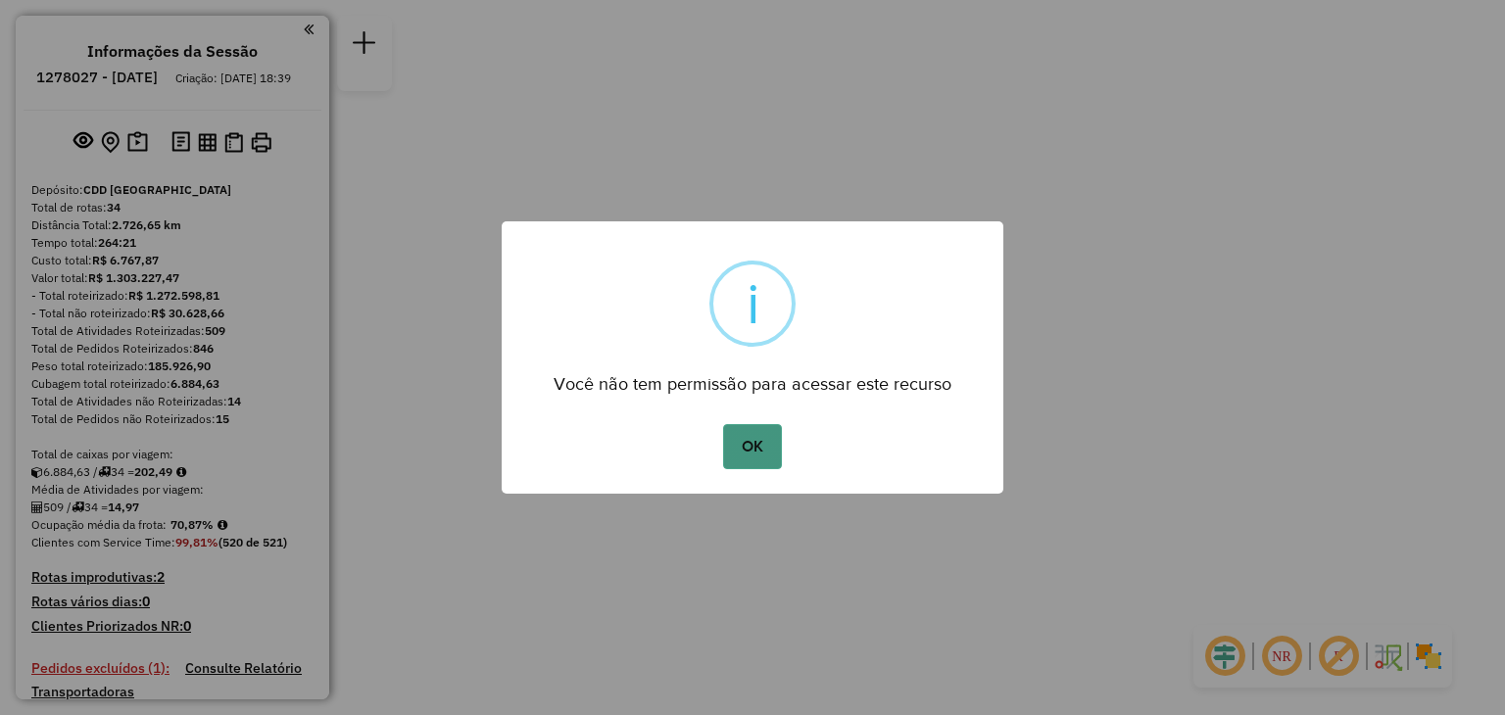
click at [748, 459] on button "OK" at bounding box center [752, 446] width 58 height 45
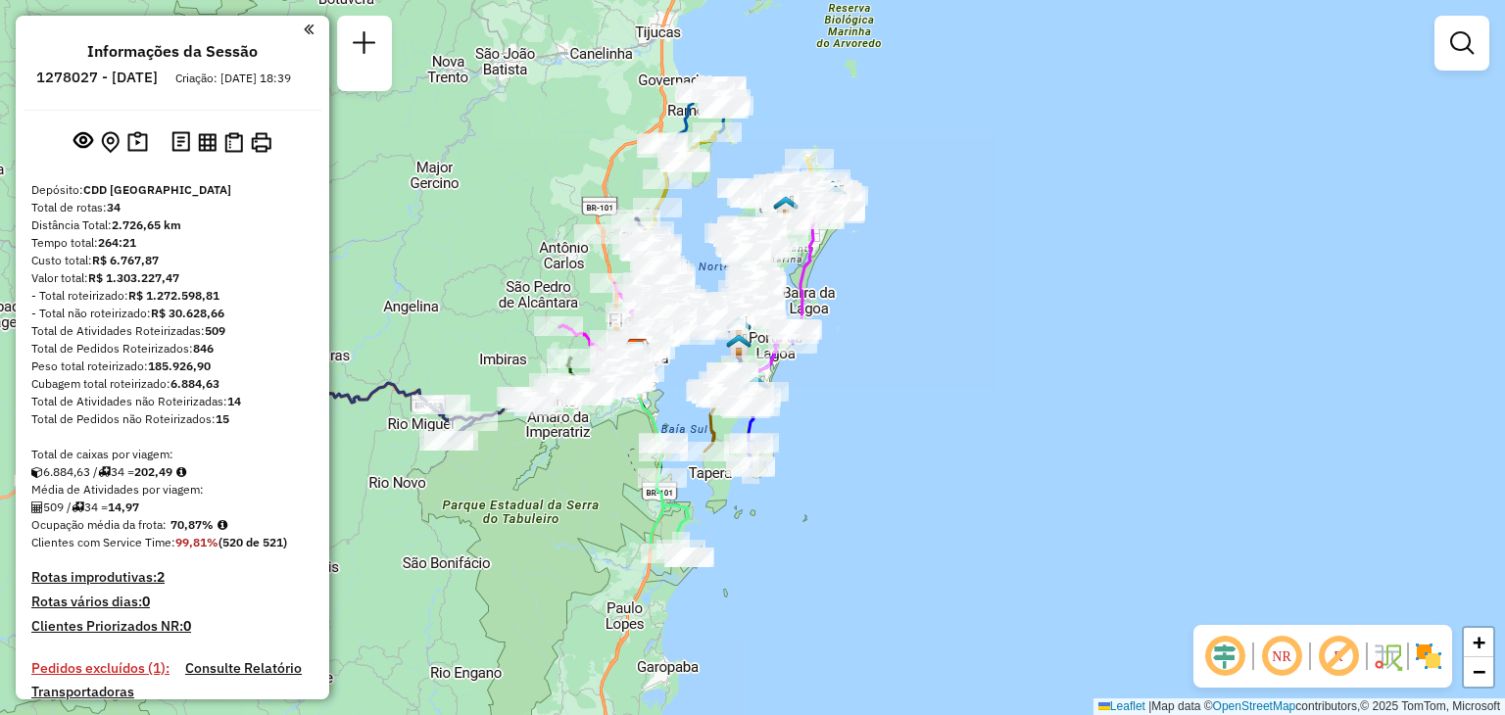
drag, startPoint x: 1038, startPoint y: 313, endPoint x: 1008, endPoint y: 330, distance: 34.6
click at [977, 325] on div "Janela de atendimento Grade de atendimento Capacidade Transportadoras Veículos …" at bounding box center [752, 357] width 1505 height 715
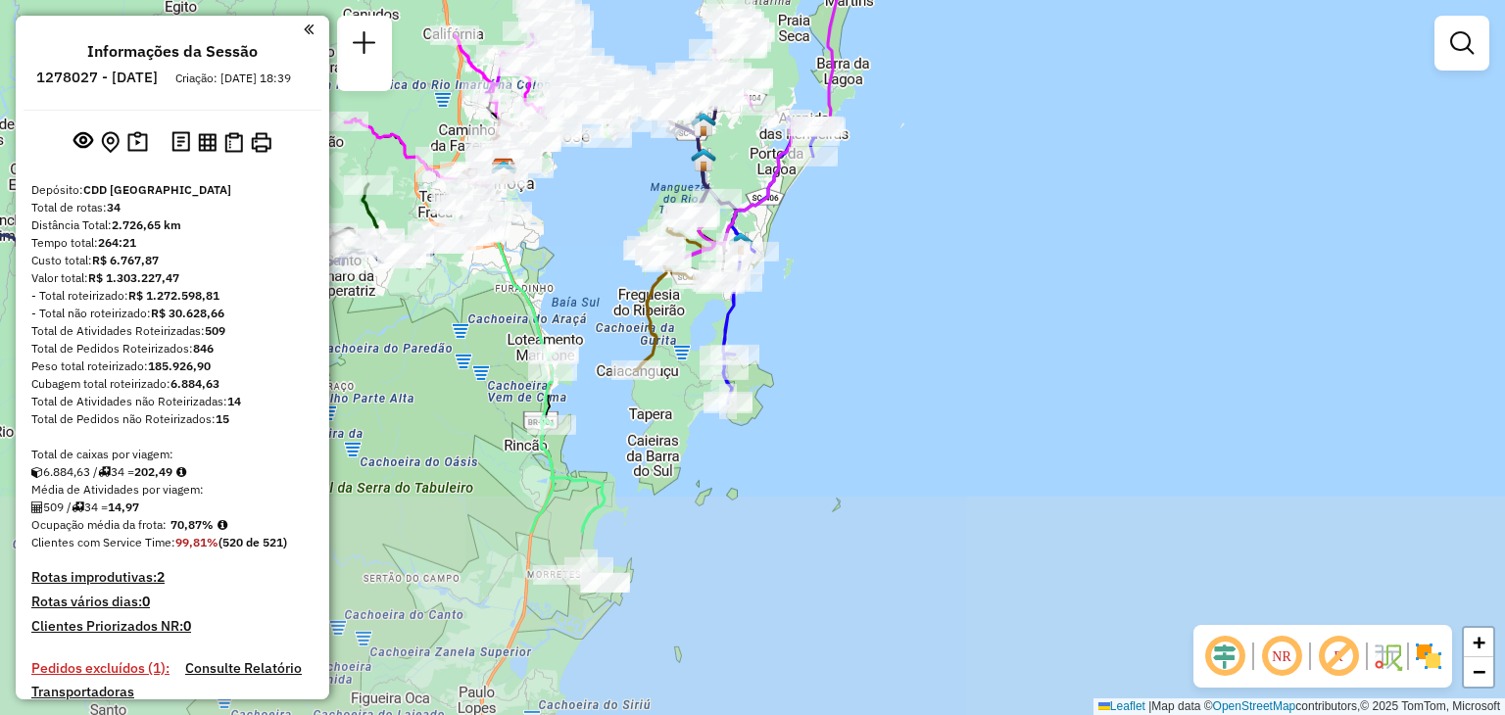
drag, startPoint x: 792, startPoint y: 551, endPoint x: 870, endPoint y: 297, distance: 265.5
click at [870, 297] on div "Janela de atendimento Grade de atendimento Capacidade Transportadoras Veículos …" at bounding box center [752, 357] width 1505 height 715
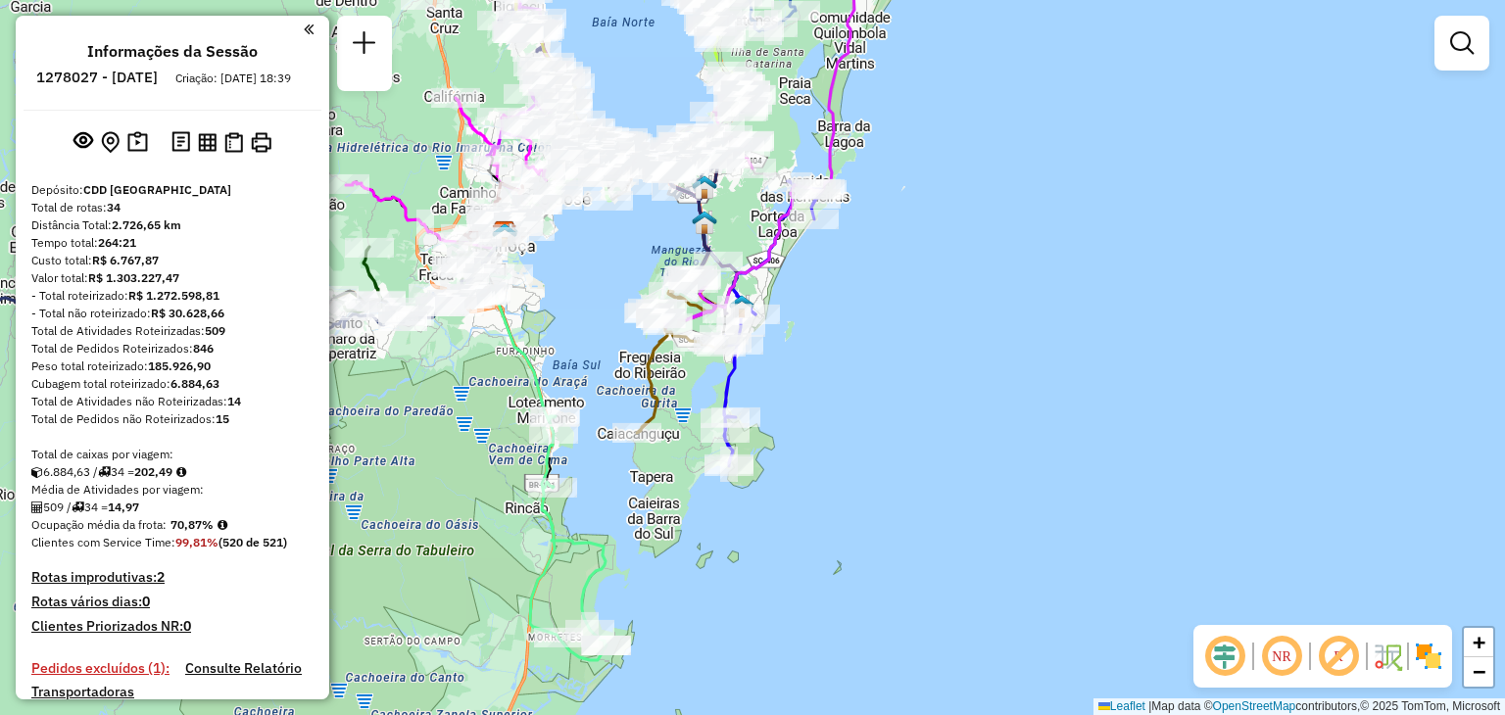
drag, startPoint x: 869, startPoint y: 291, endPoint x: 873, endPoint y: 307, distance: 16.2
click at [873, 307] on div "Janela de atendimento Grade de atendimento Capacidade Transportadoras Veículos …" at bounding box center [752, 357] width 1505 height 715
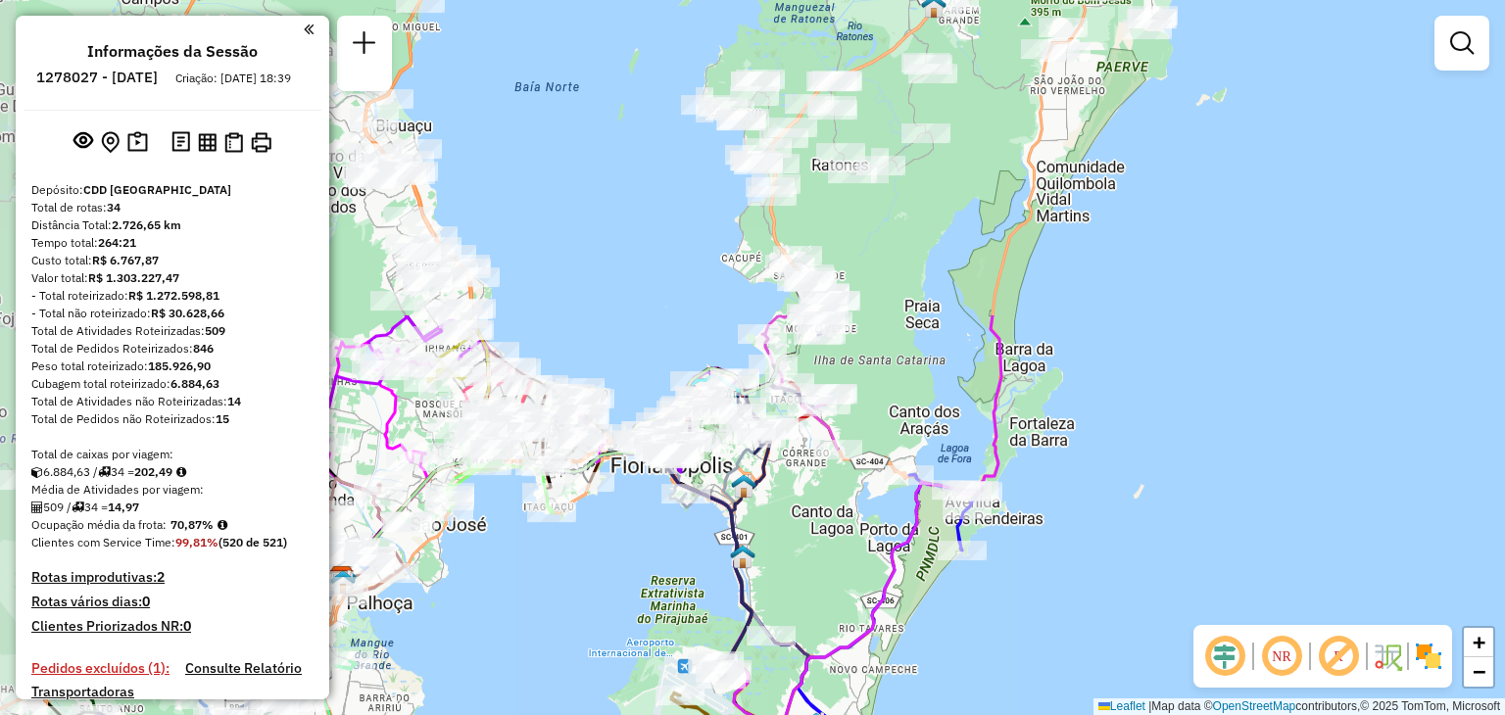
drag, startPoint x: 750, startPoint y: 363, endPoint x: 889, endPoint y: 682, distance: 347.4
click at [911, 689] on div "Janela de atendimento Grade de atendimento Capacidade Transportadoras Veículos …" at bounding box center [752, 357] width 1505 height 715
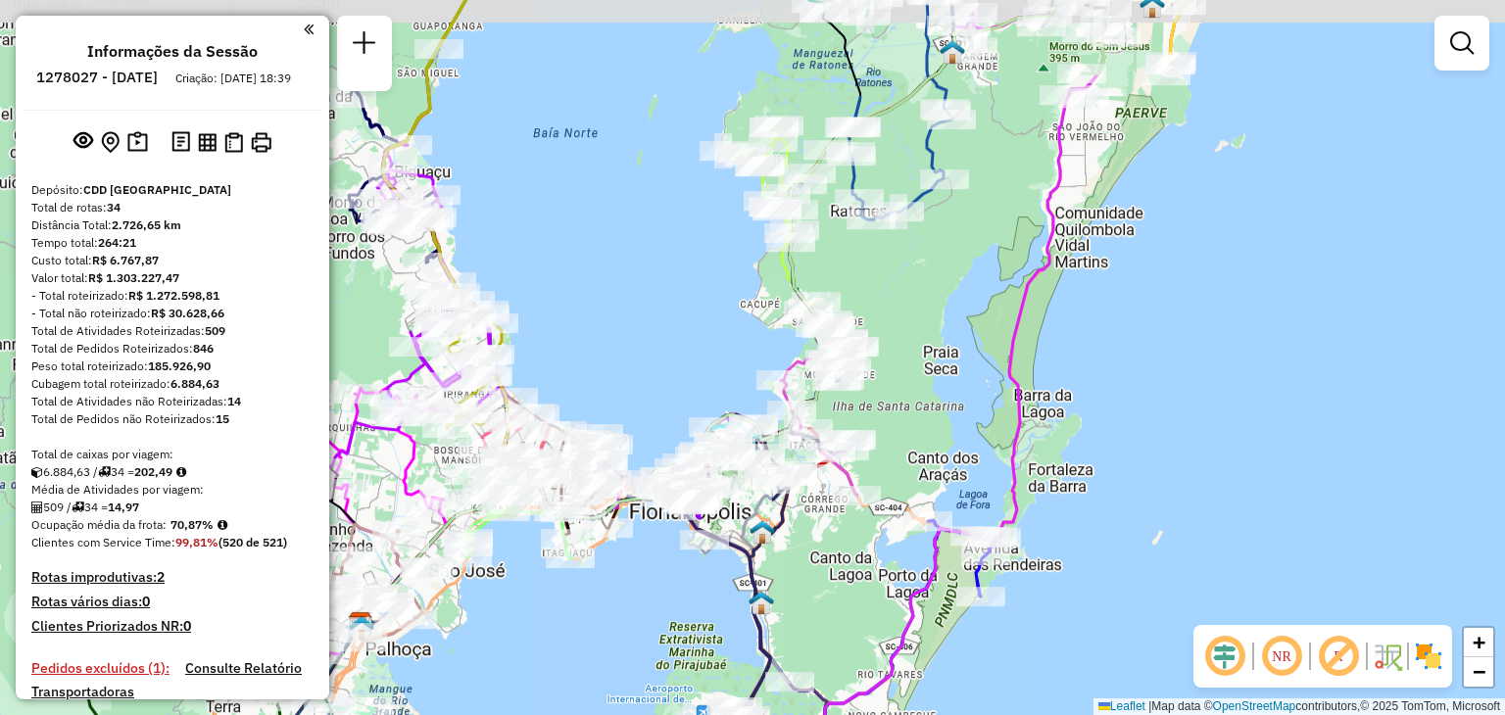
drag, startPoint x: 916, startPoint y: 301, endPoint x: 726, endPoint y: 414, distance: 221.4
click at [919, 354] on div "Janela de atendimento Grade de atendimento Capacidade Transportadoras Veículos …" at bounding box center [752, 357] width 1505 height 715
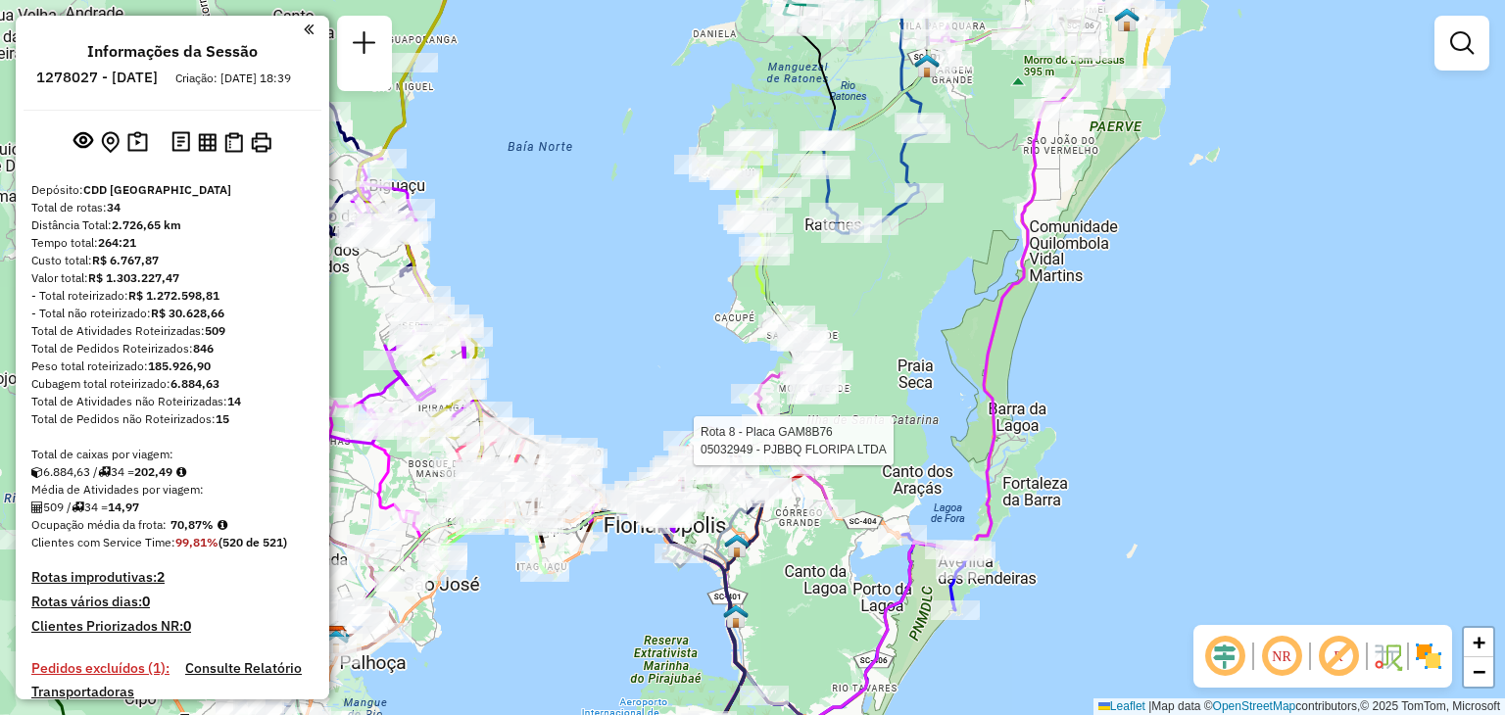
select select "**********"
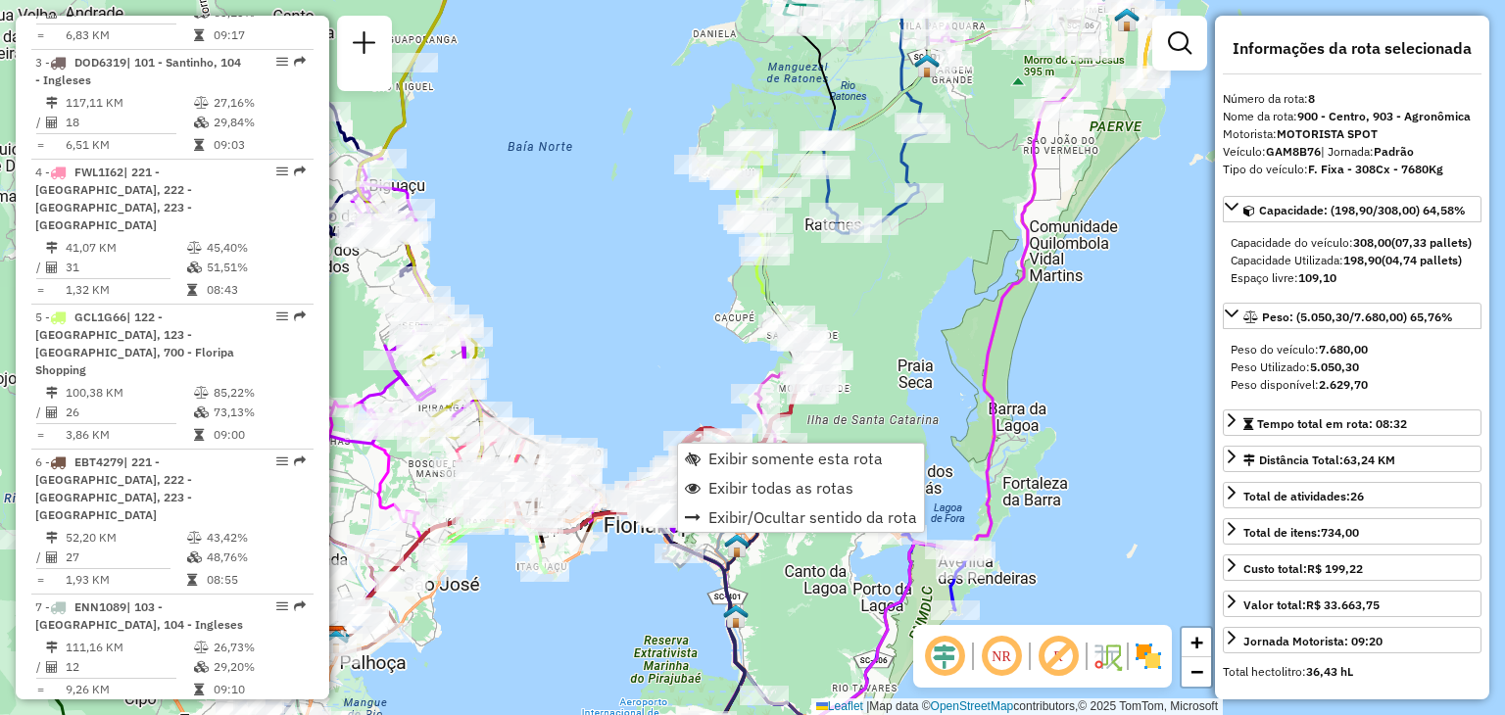
scroll to position [1629, 0]
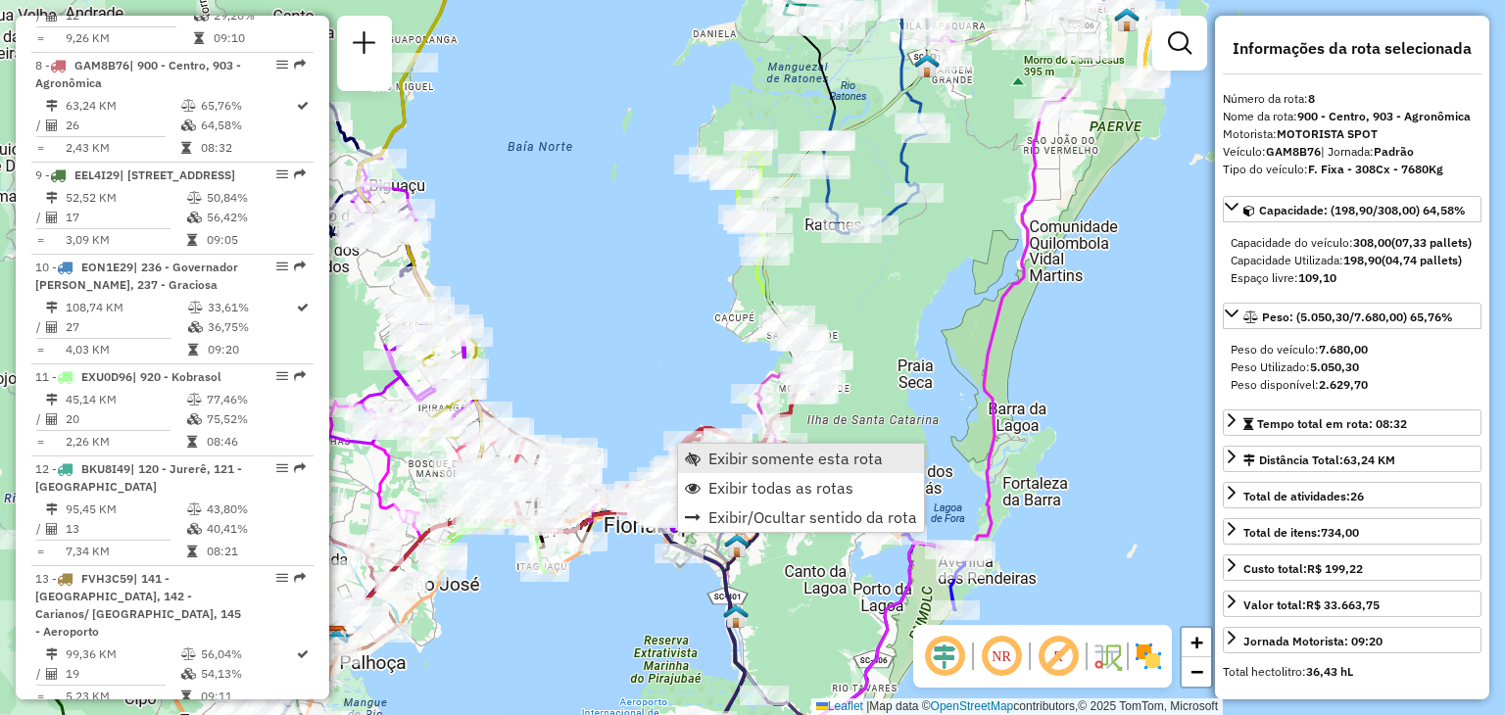
click at [741, 460] on span "Exibir somente esta rota" at bounding box center [795, 459] width 174 height 16
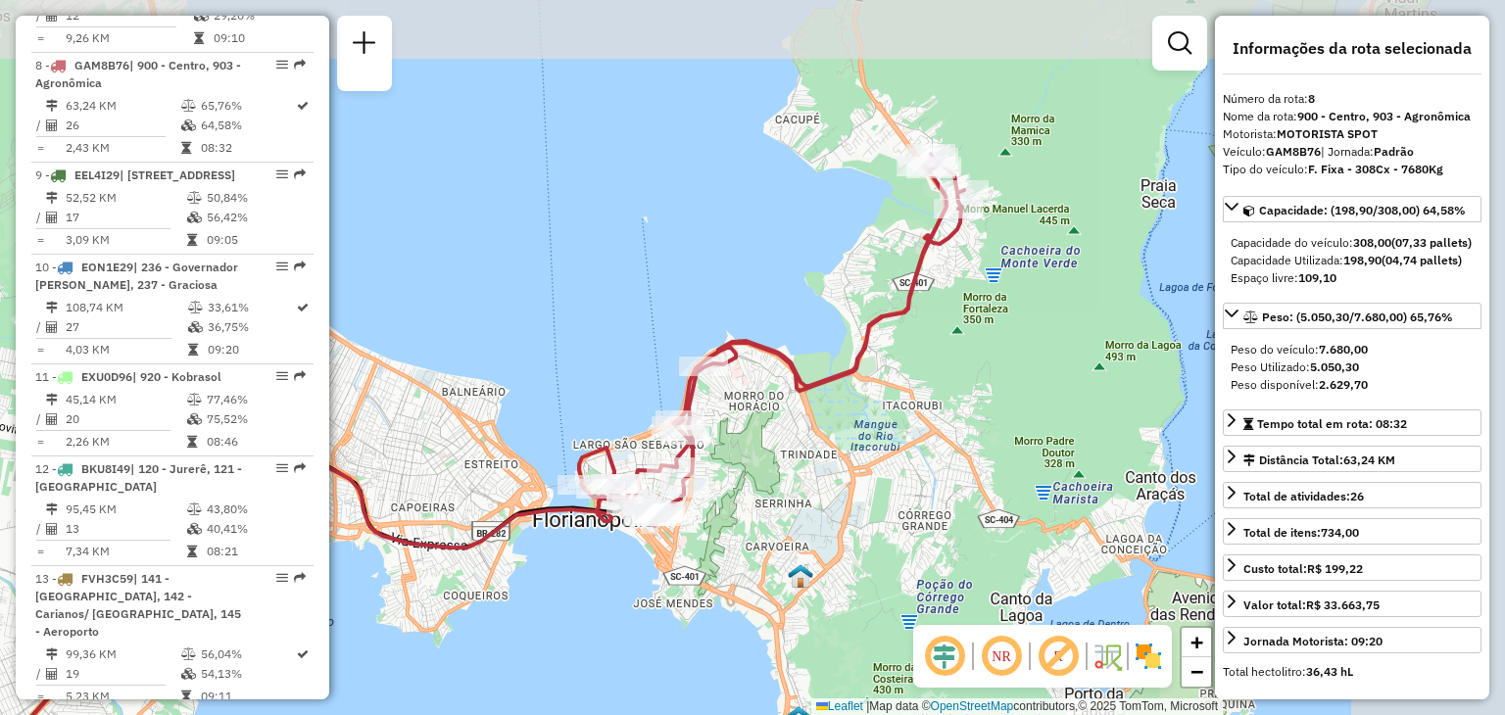
drag, startPoint x: 1135, startPoint y: 405, endPoint x: 854, endPoint y: 516, distance: 302.5
click at [855, 516] on div "Janela de atendimento Grade de atendimento Capacidade Transportadoras Veículos …" at bounding box center [752, 357] width 1505 height 715
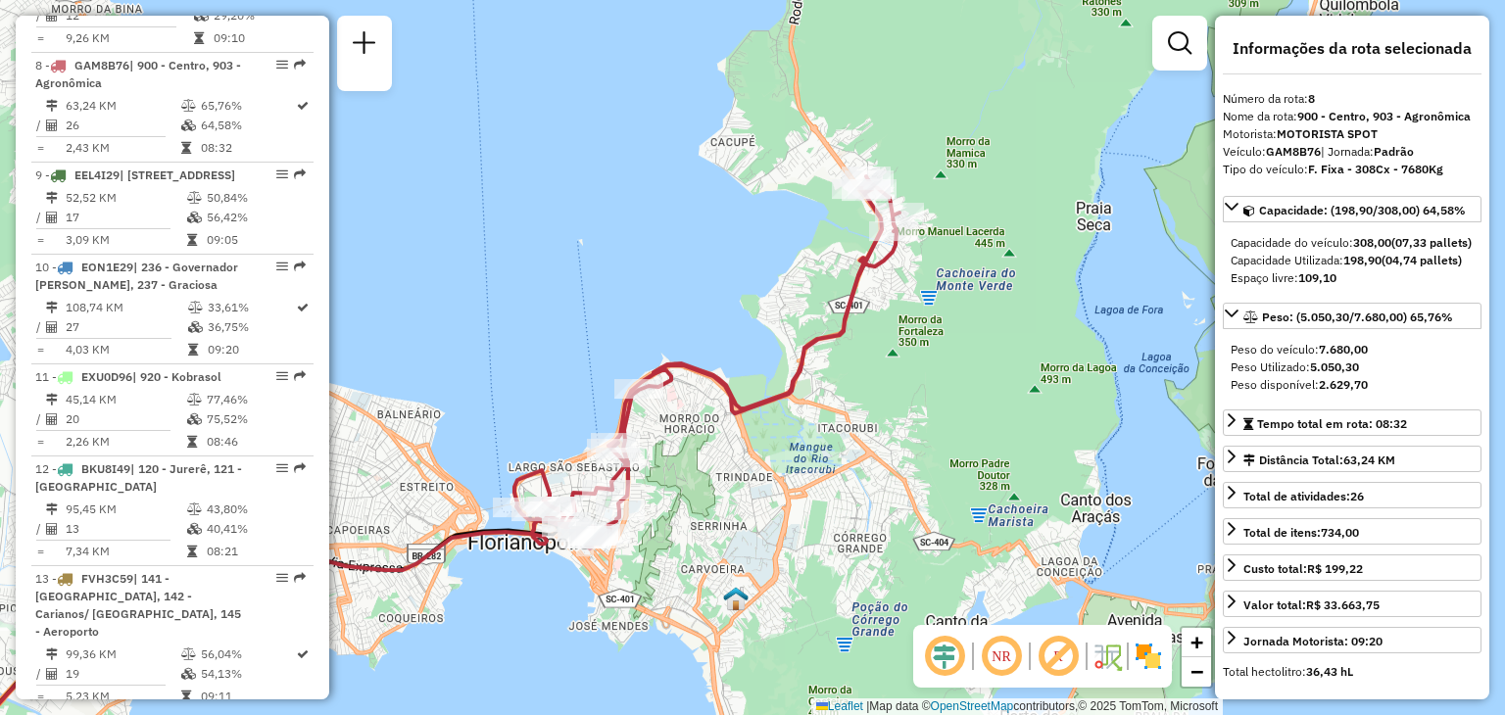
drag, startPoint x: 836, startPoint y: 432, endPoint x: 768, endPoint y: 438, distance: 67.8
click at [769, 440] on div "Janela de atendimento Grade de atendimento Capacidade Transportadoras Veículos …" at bounding box center [752, 357] width 1505 height 715
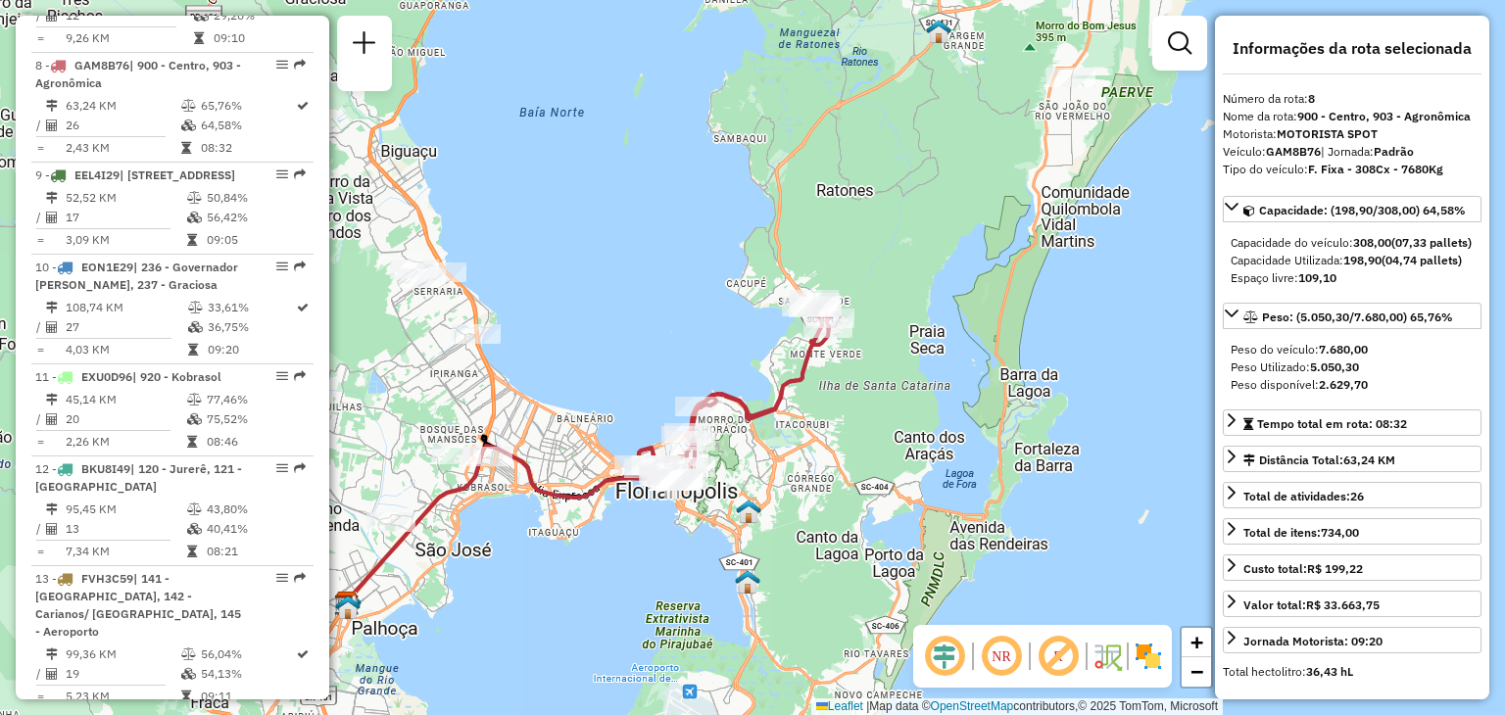
click at [1000, 654] on em at bounding box center [1001, 656] width 47 height 47
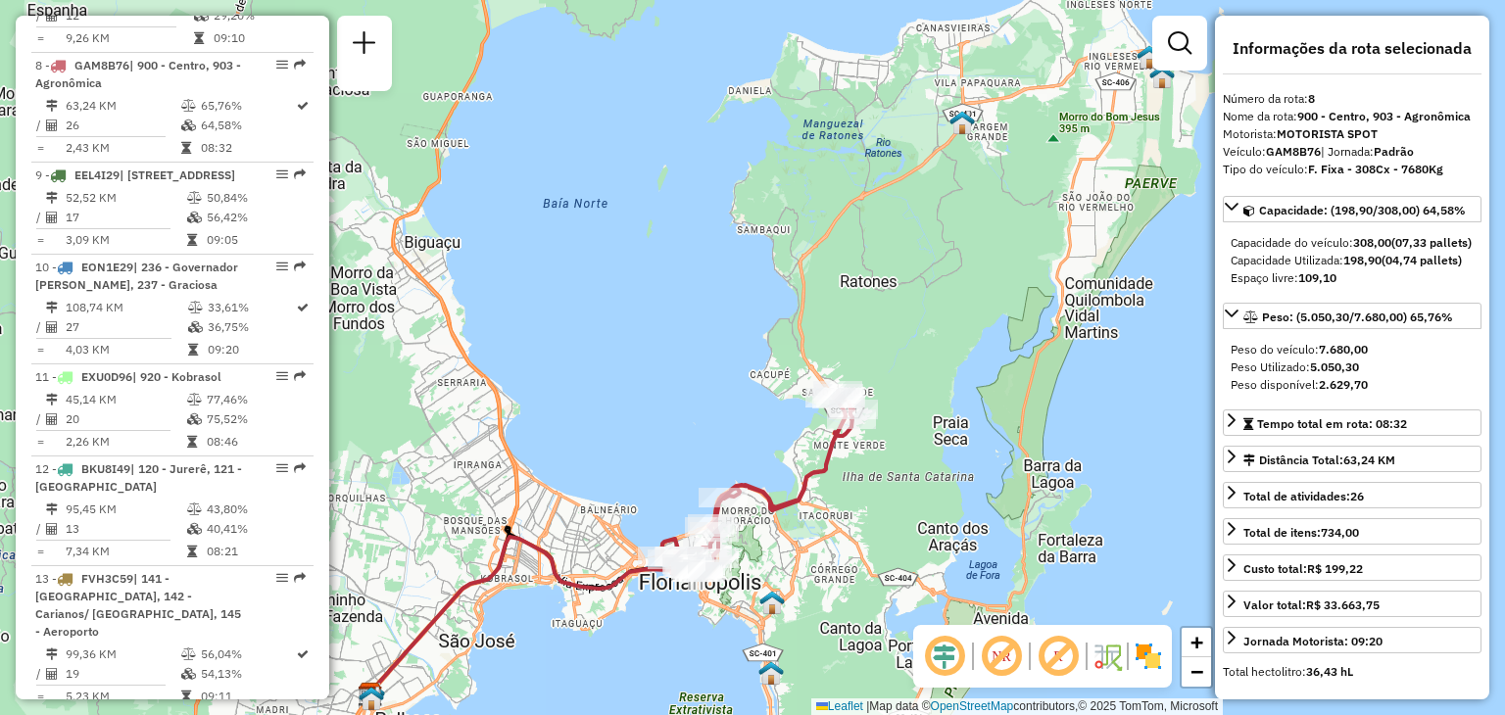
drag, startPoint x: 858, startPoint y: 359, endPoint x: 867, endPoint y: 433, distance: 75.0
click at [879, 448] on div "Janela de atendimento Grade de atendimento Capacidade Transportadoras Veículos …" at bounding box center [752, 357] width 1505 height 715
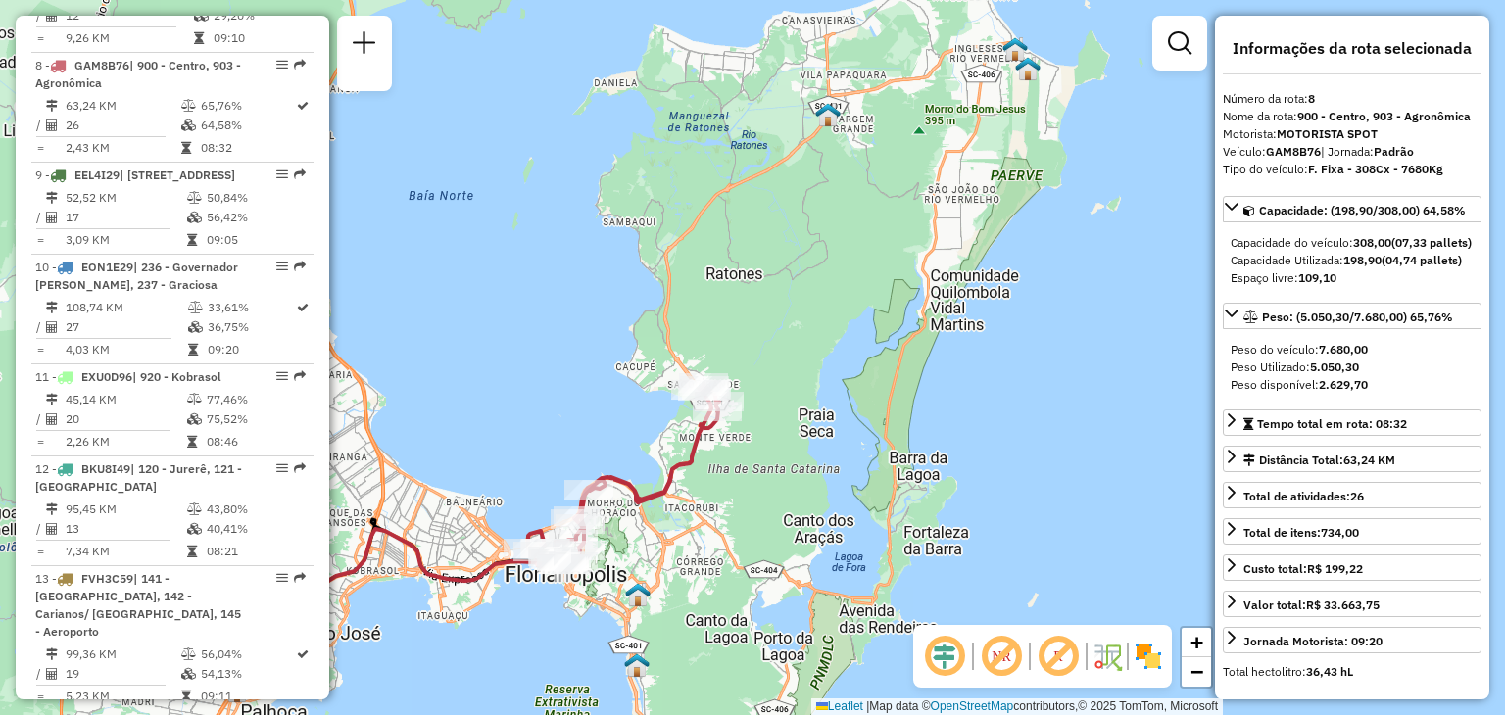
drag, startPoint x: 886, startPoint y: 372, endPoint x: 755, endPoint y: 367, distance: 130.4
click at [755, 367] on div "Janela de atendimento Grade de atendimento Capacidade Transportadoras Veículos …" at bounding box center [752, 357] width 1505 height 715
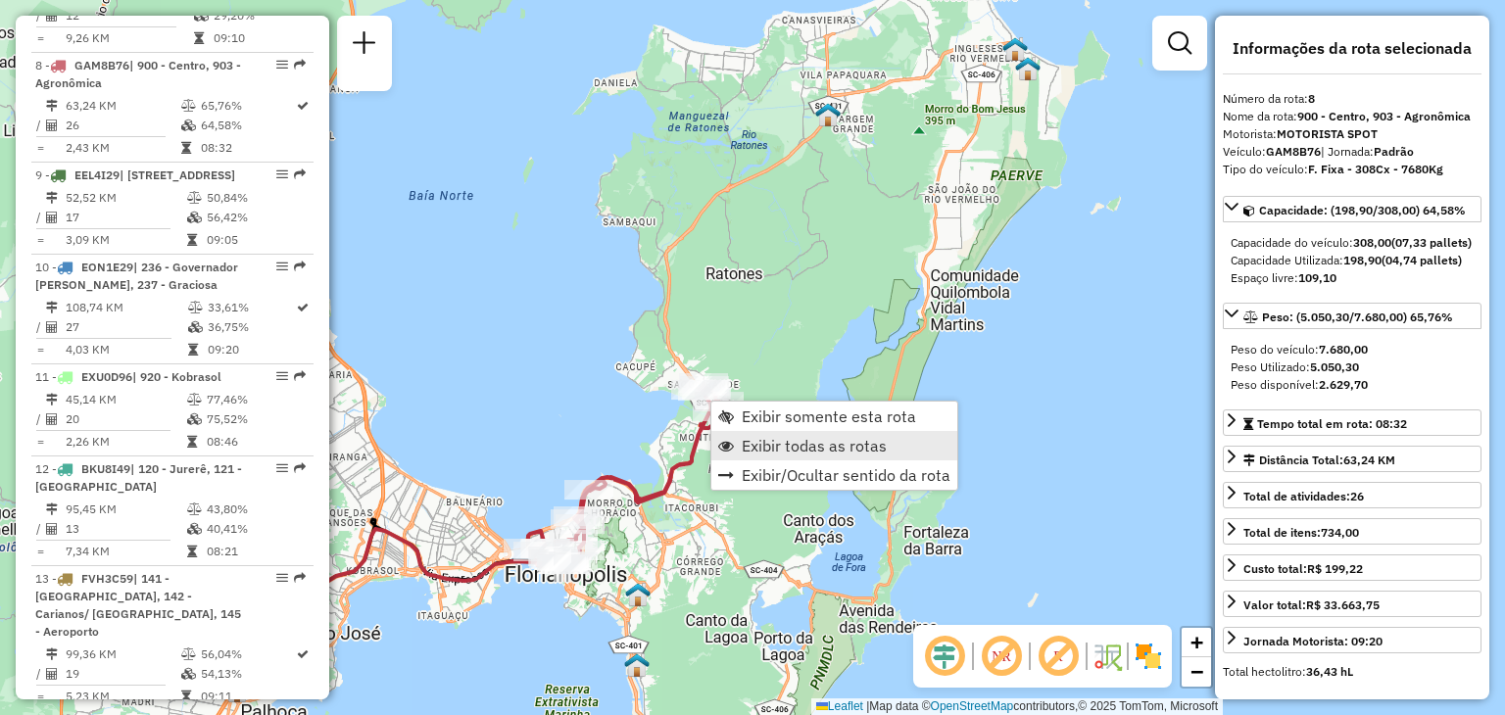
click at [794, 444] on span "Exibir todas as rotas" at bounding box center [814, 446] width 145 height 16
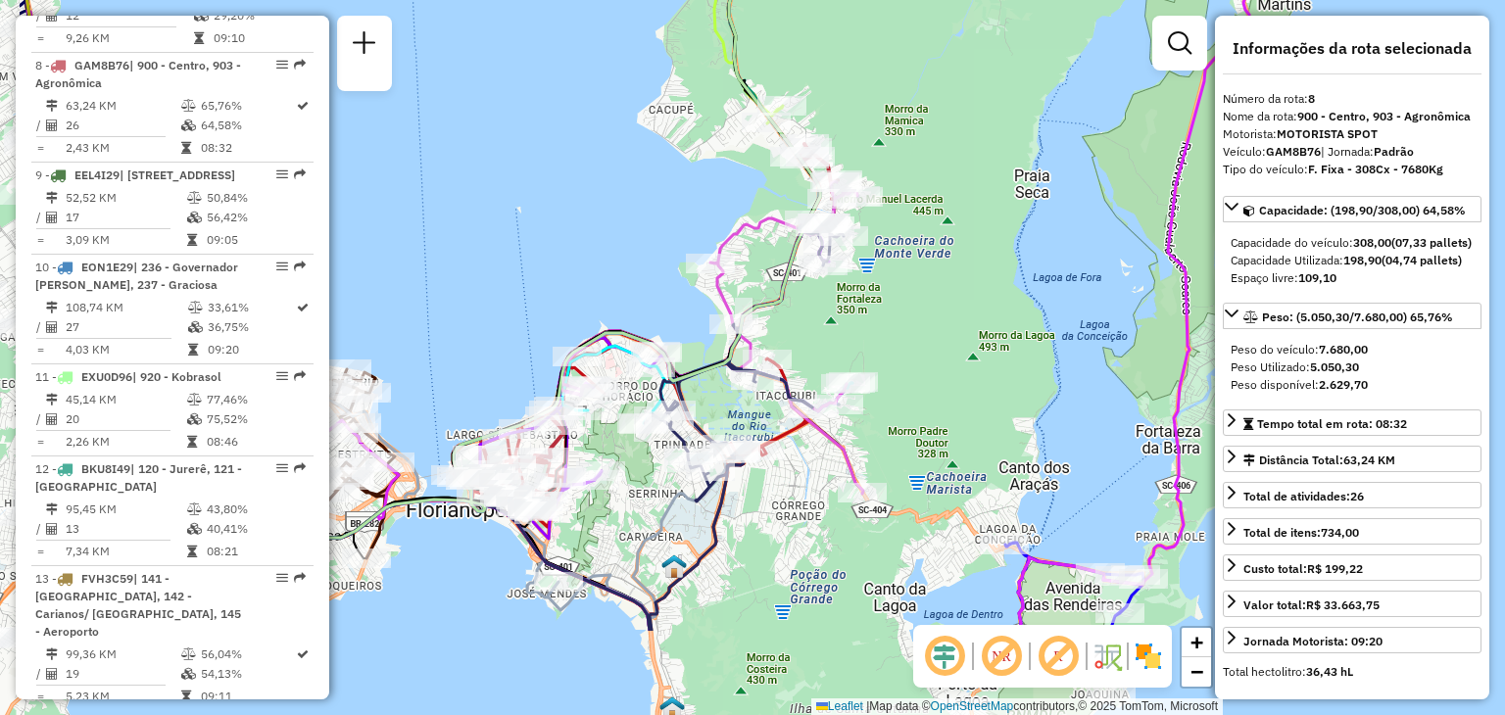
drag, startPoint x: 689, startPoint y: 506, endPoint x: 859, endPoint y: 351, distance: 230.9
click at [859, 351] on div "Janela de atendimento Grade de atendimento Capacidade Transportadoras Veículos …" at bounding box center [752, 357] width 1505 height 715
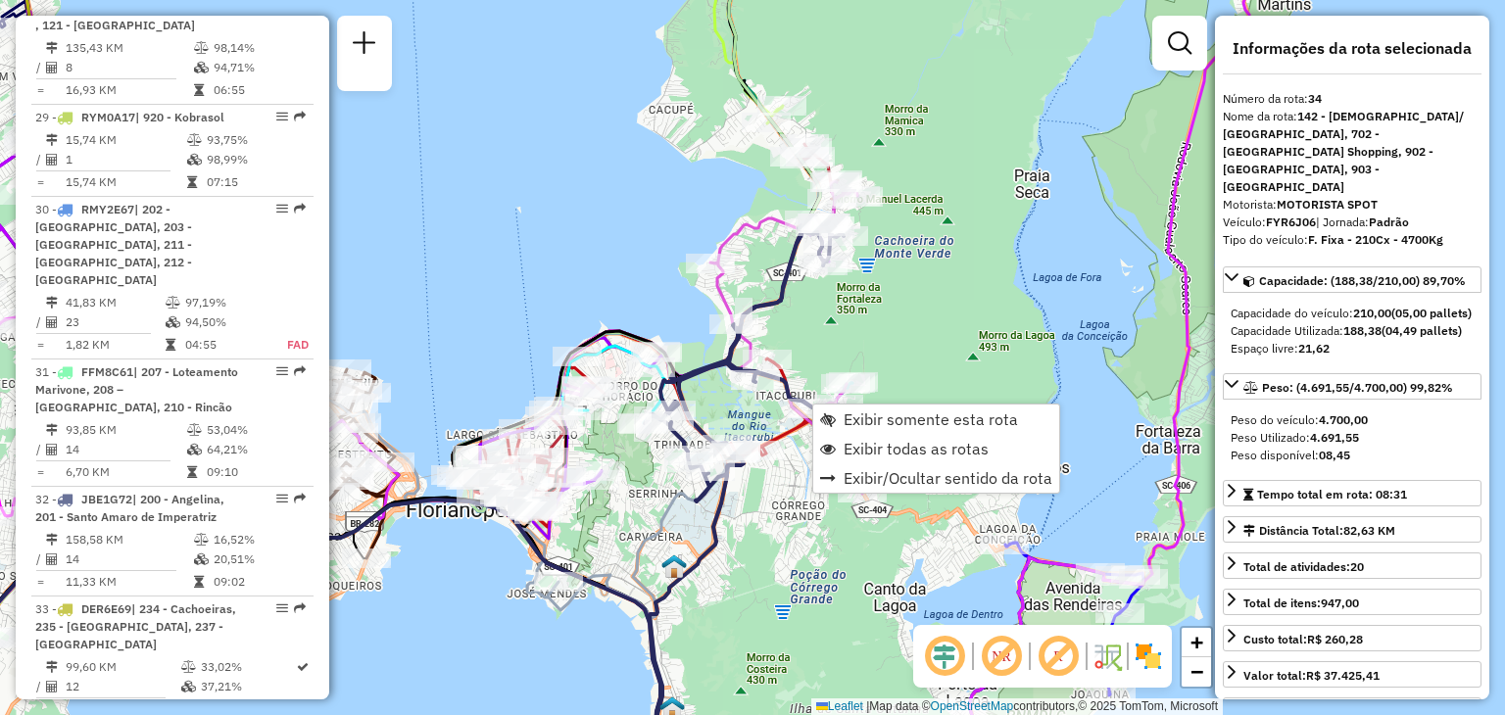
scroll to position [4363, 0]
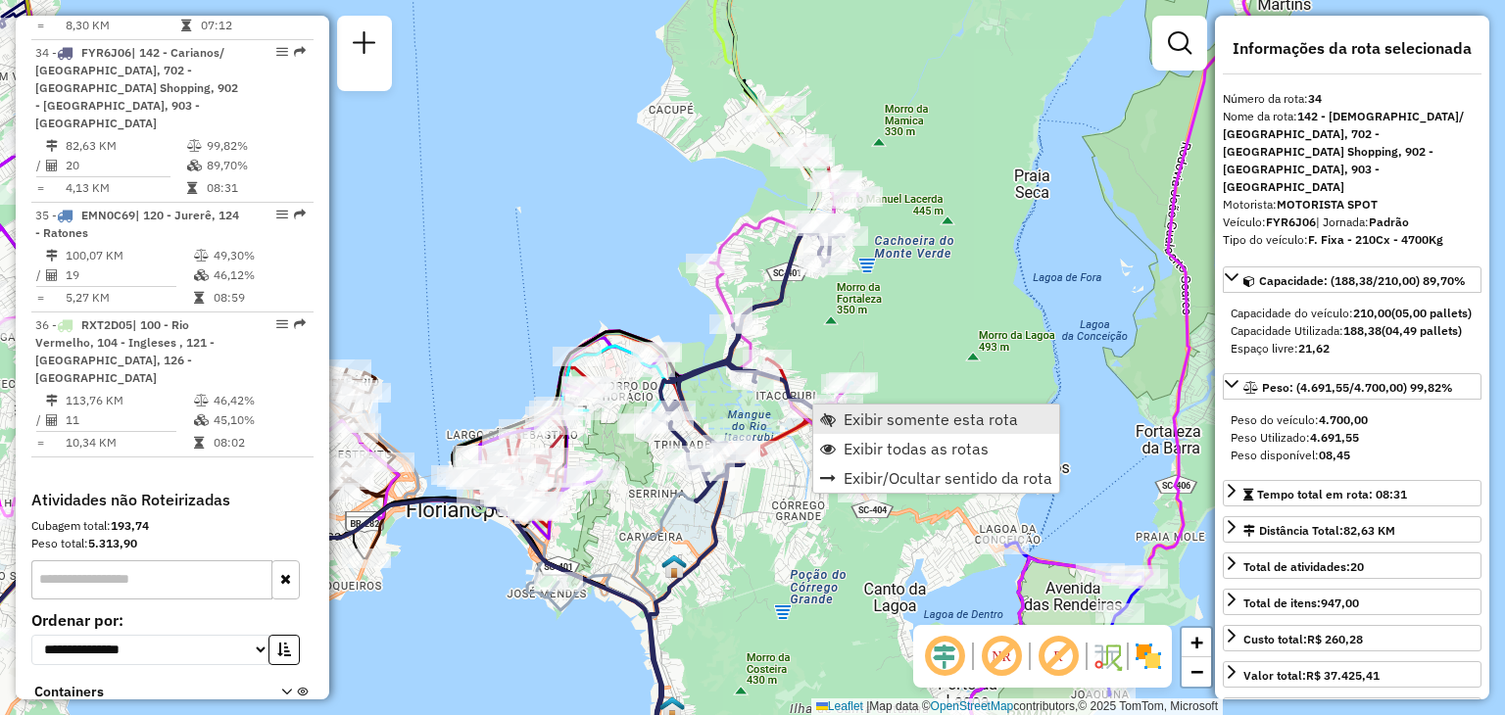
click at [882, 416] on span "Exibir somente esta rota" at bounding box center [930, 419] width 174 height 16
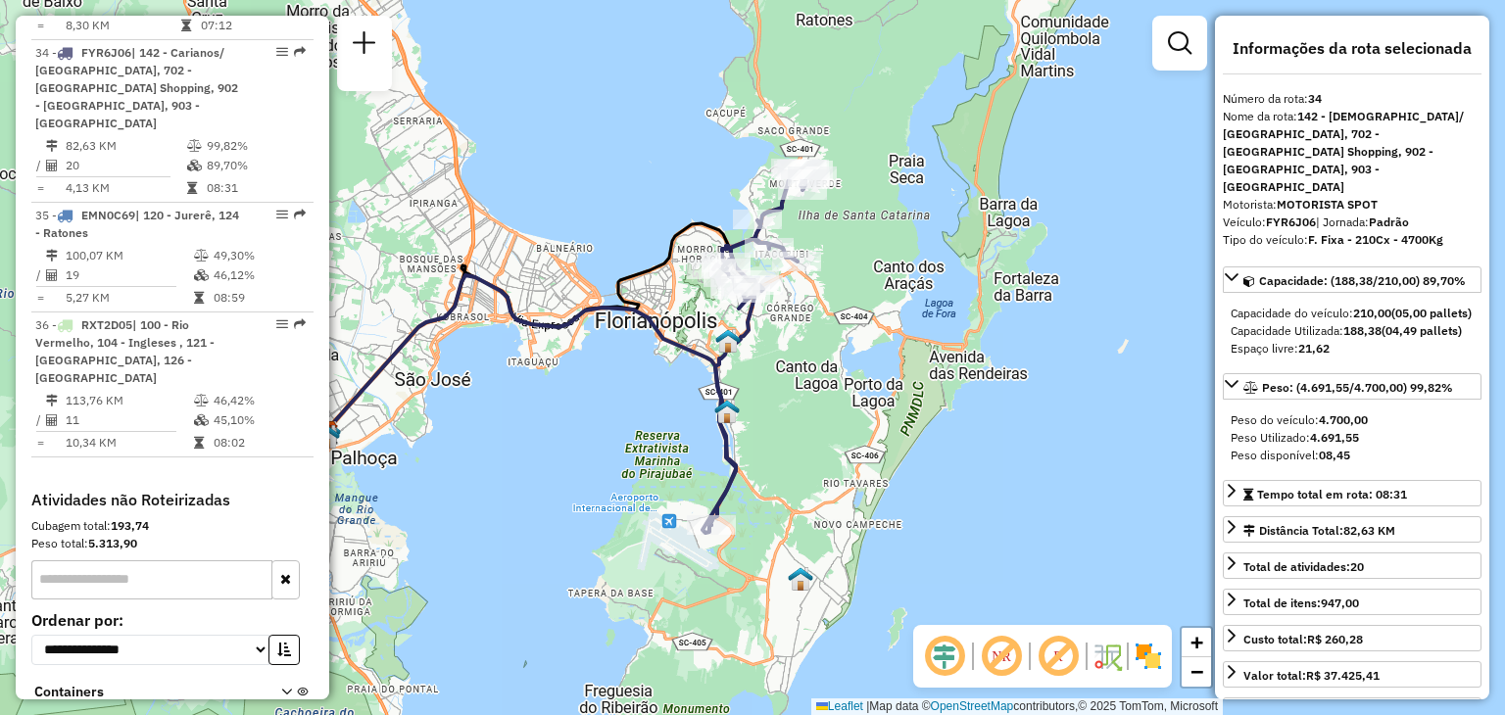
drag, startPoint x: 1028, startPoint y: 342, endPoint x: 841, endPoint y: 334, distance: 186.3
click at [841, 334] on div "Janela de atendimento Grade de atendimento Capacidade Transportadoras Veículos …" at bounding box center [752, 357] width 1505 height 715
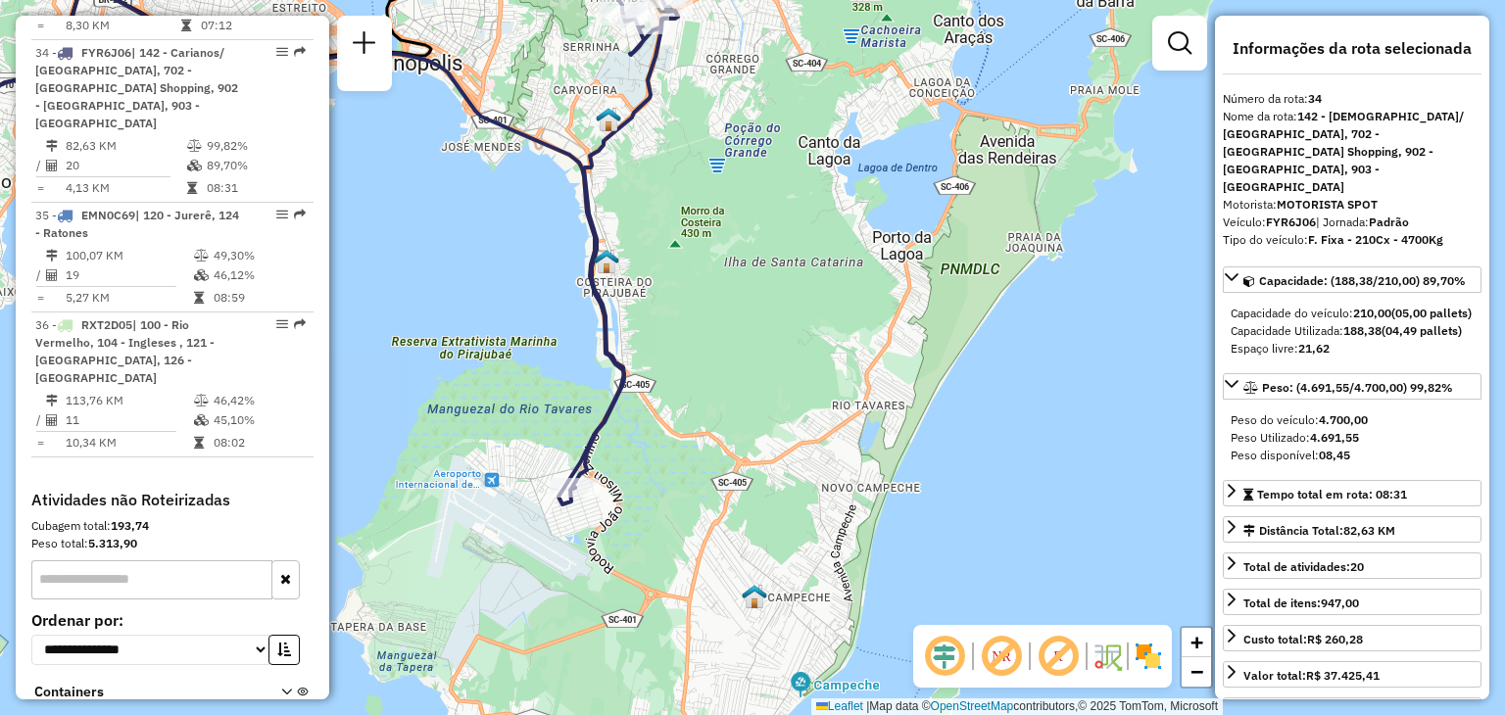
drag, startPoint x: 842, startPoint y: 471, endPoint x: 725, endPoint y: 434, distance: 123.3
click at [725, 434] on div "Janela de atendimento Grade de atendimento Capacidade Transportadoras Veículos …" at bounding box center [752, 357] width 1505 height 715
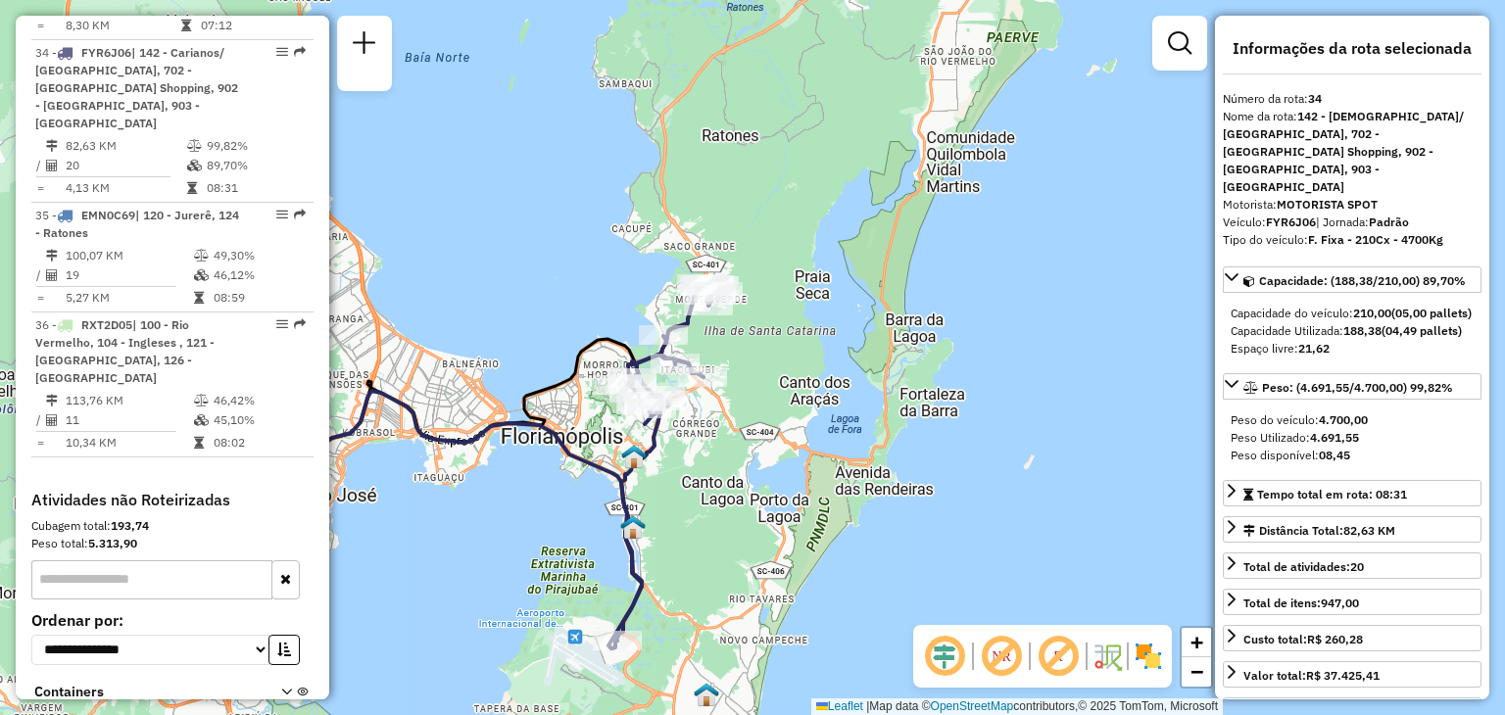
drag, startPoint x: 833, startPoint y: 322, endPoint x: 796, endPoint y: 507, distance: 188.7
click at [803, 505] on div "Janela de atendimento Grade de atendimento Capacidade Transportadoras Veículos …" at bounding box center [752, 357] width 1505 height 715
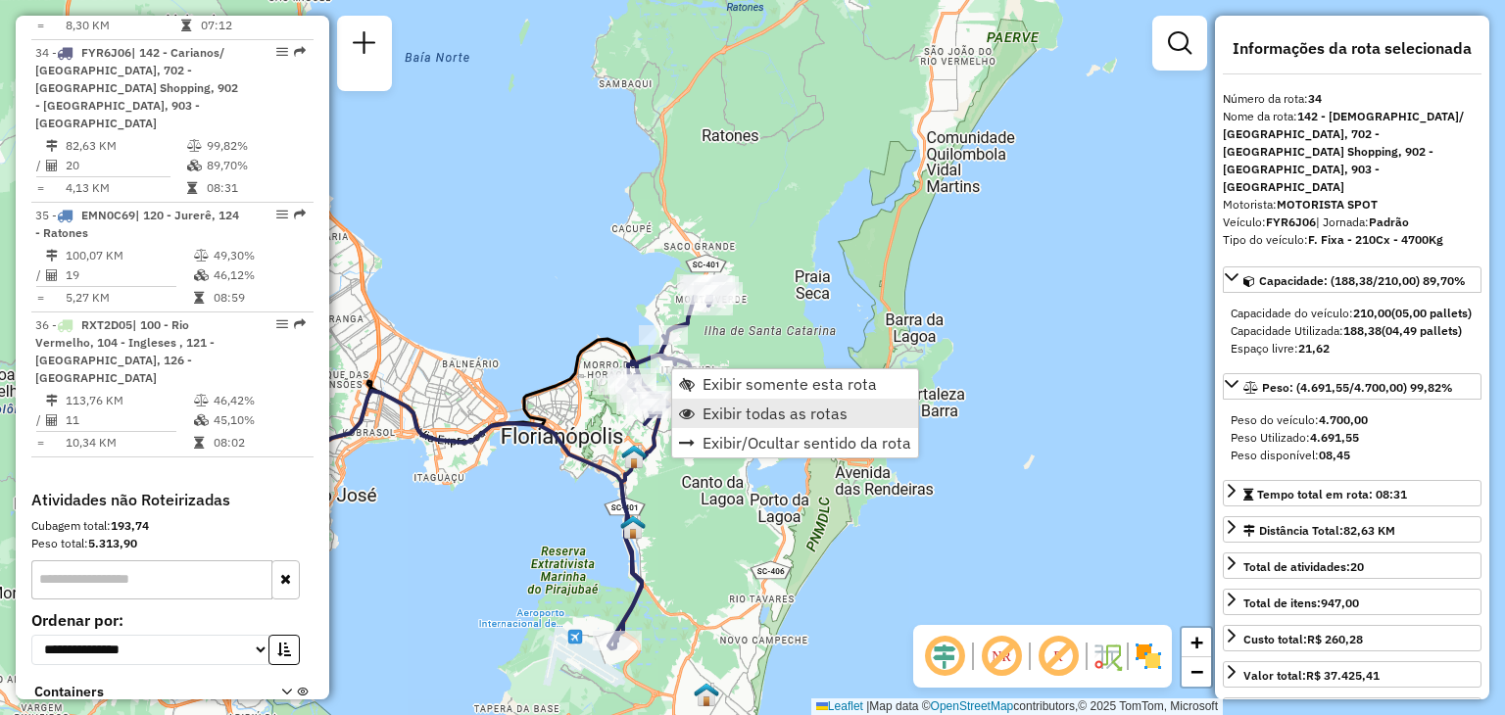
click at [744, 410] on span "Exibir todas as rotas" at bounding box center [774, 414] width 145 height 16
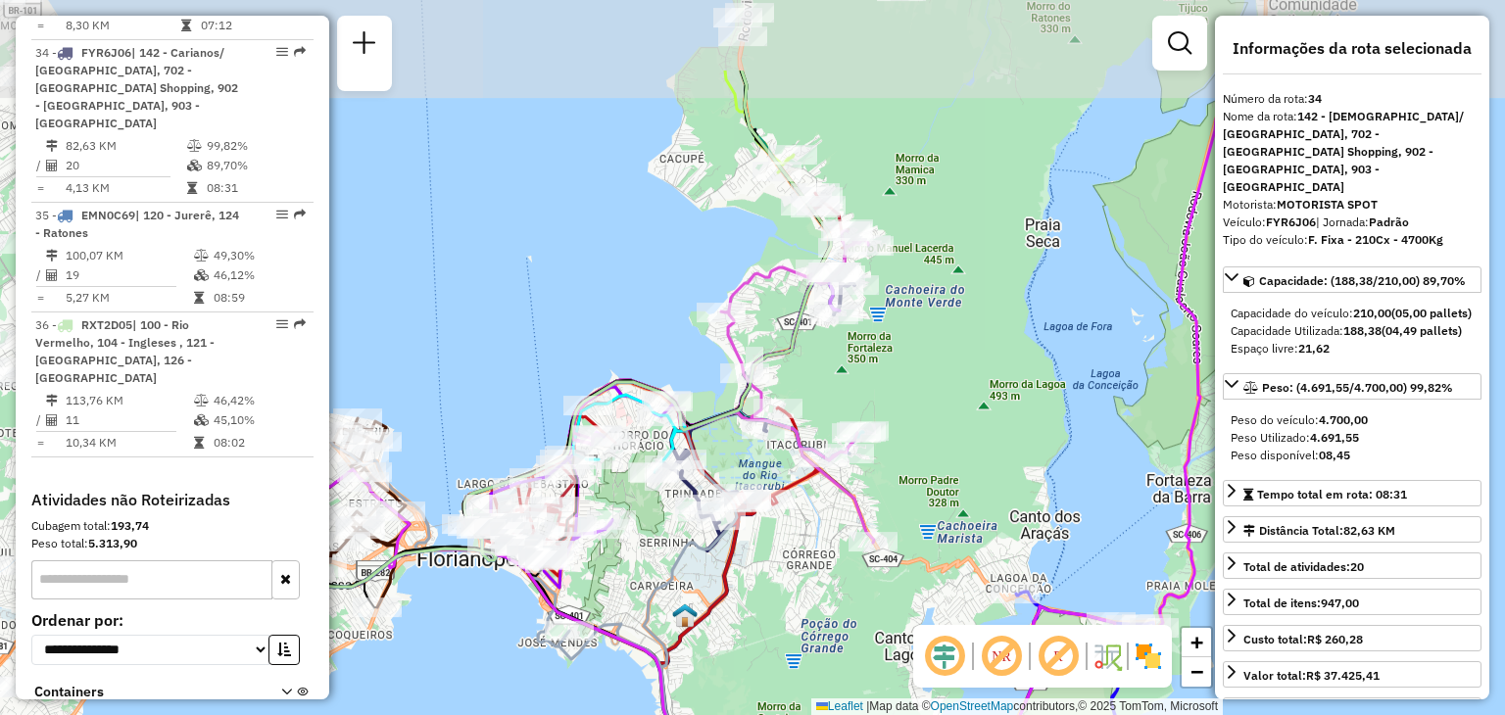
drag, startPoint x: 649, startPoint y: 421, endPoint x: 777, endPoint y: 522, distance: 163.2
click at [827, 563] on div "Janela de atendimento Grade de atendimento Capacidade Transportadoras Veículos …" at bounding box center [752, 357] width 1505 height 715
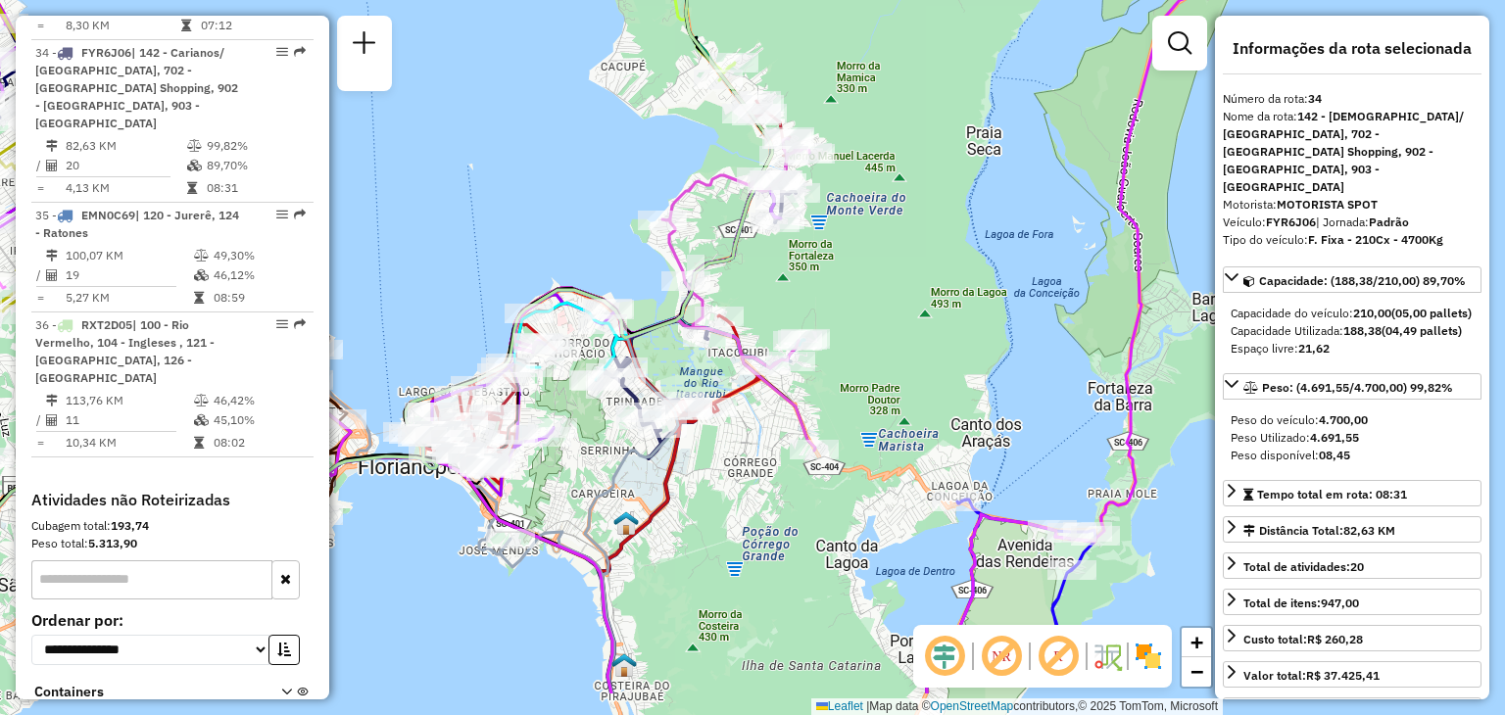
drag, startPoint x: 943, startPoint y: 303, endPoint x: 886, endPoint y: 210, distance: 109.6
click at [886, 210] on div "Janela de atendimento Grade de atendimento Capacidade Transportadoras Veículos …" at bounding box center [752, 357] width 1505 height 715
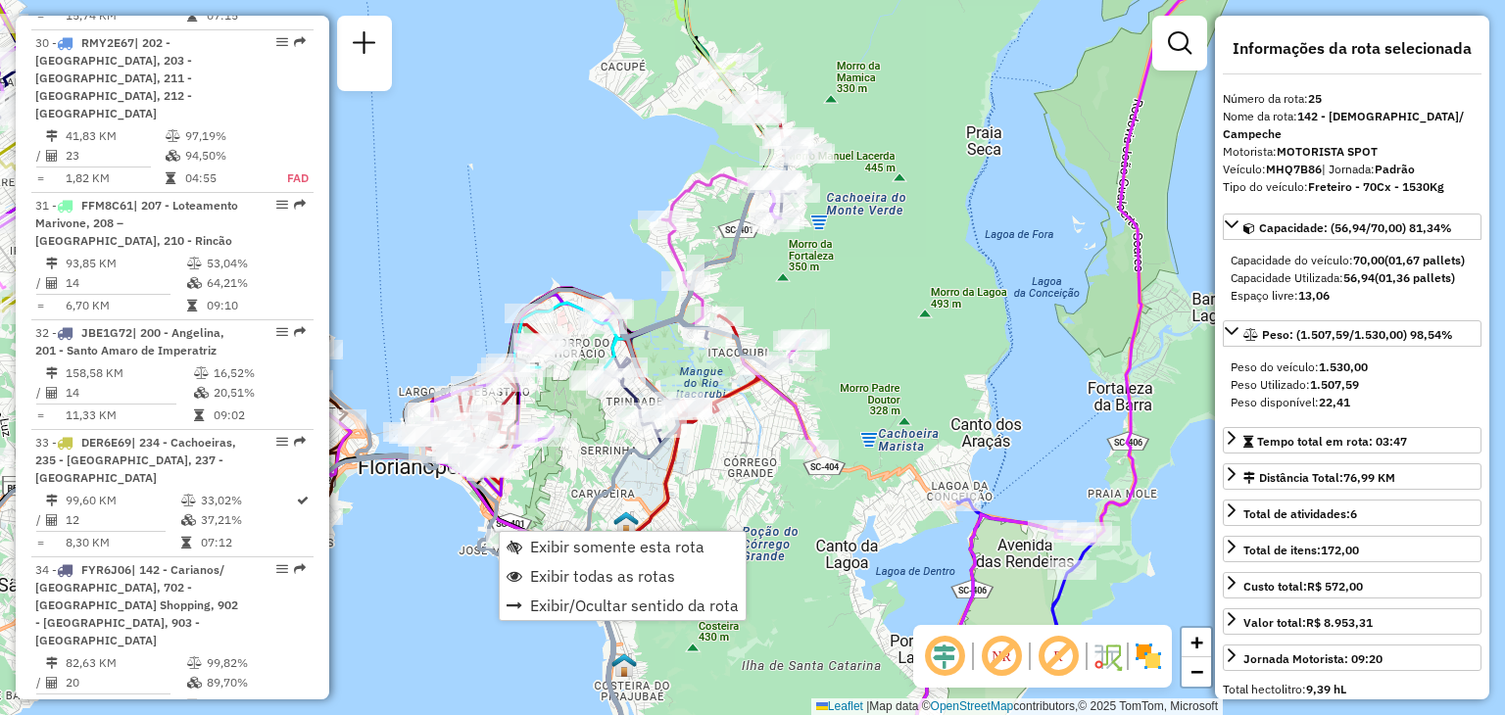
scroll to position [3325, 0]
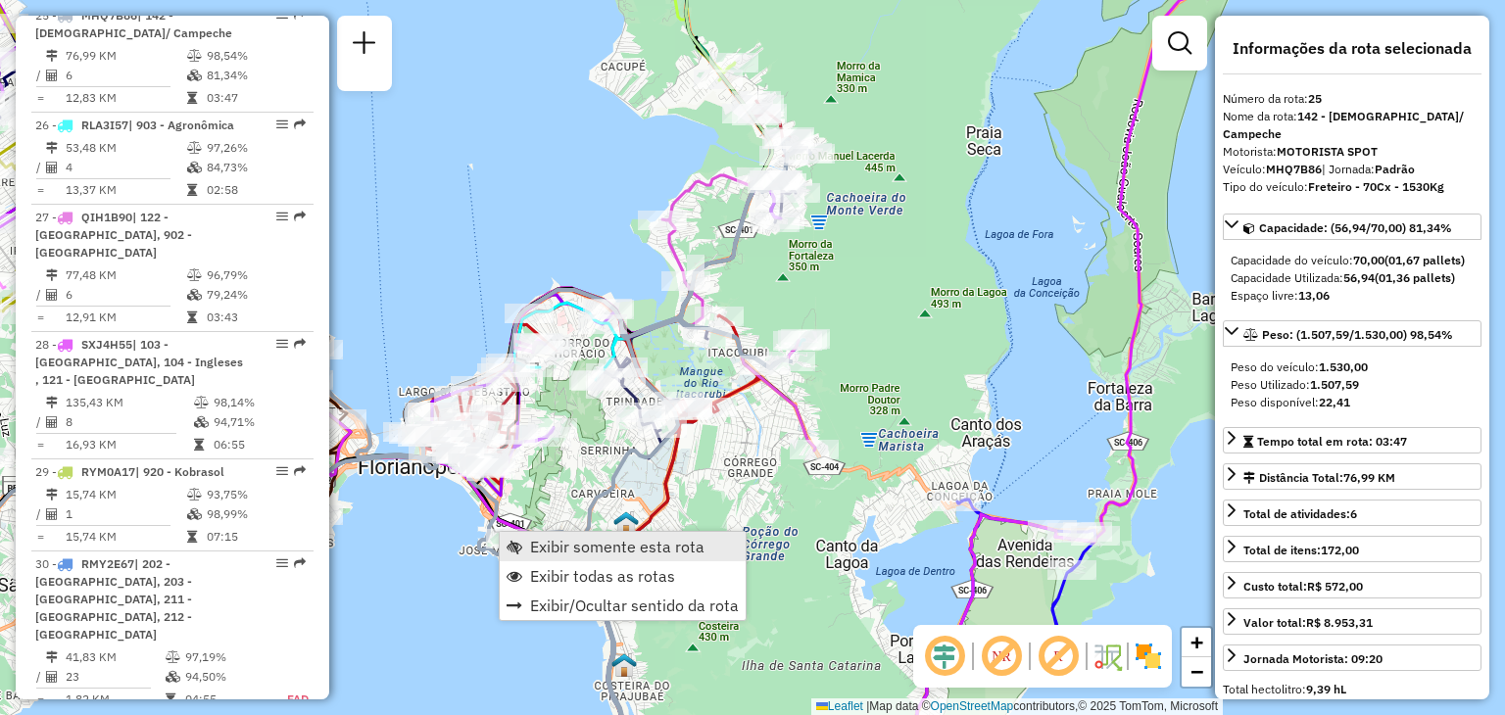
click at [600, 554] on span "Exibir somente esta rota" at bounding box center [617, 547] width 174 height 16
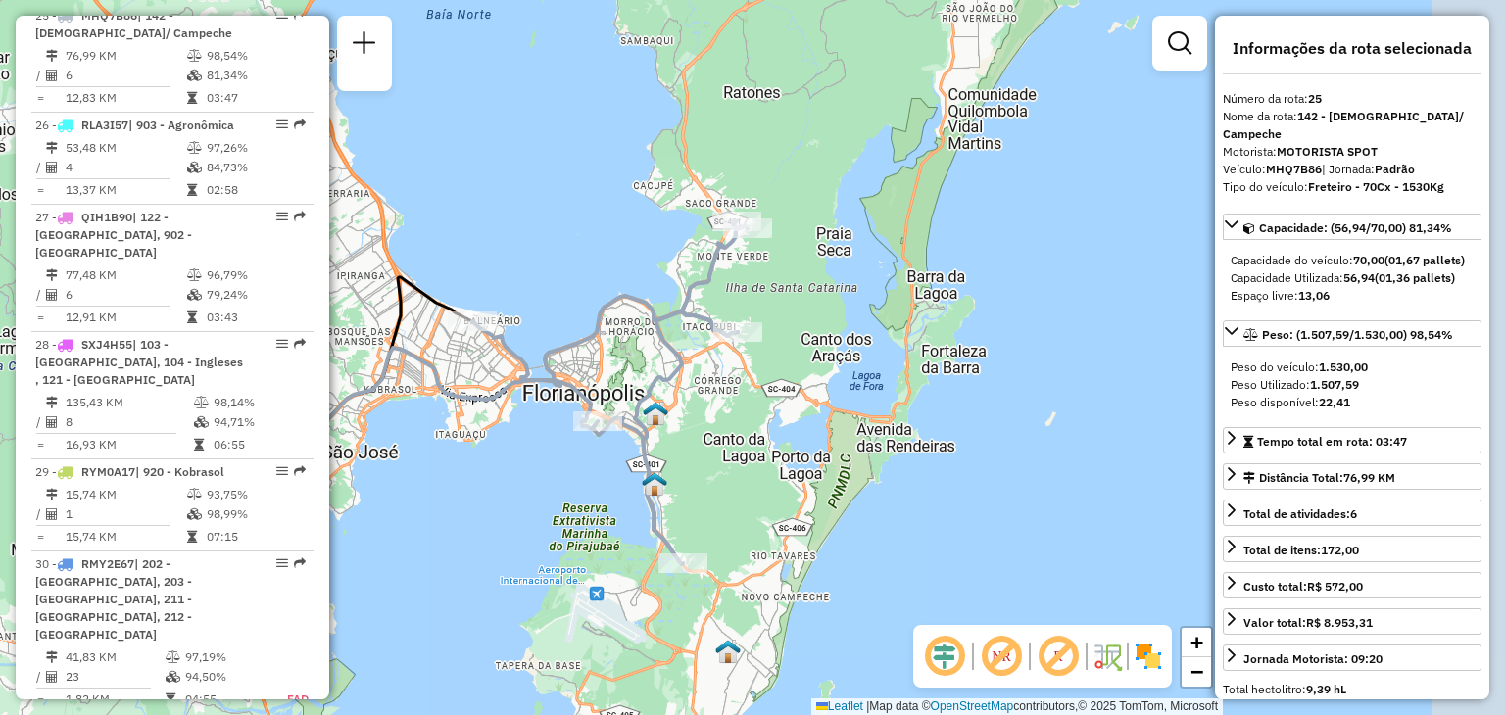
drag, startPoint x: 1006, startPoint y: 373, endPoint x: 747, endPoint y: 471, distance: 276.6
click at [747, 471] on div "Janela de atendimento Grade de atendimento Capacidade Transportadoras Veículos …" at bounding box center [752, 357] width 1505 height 715
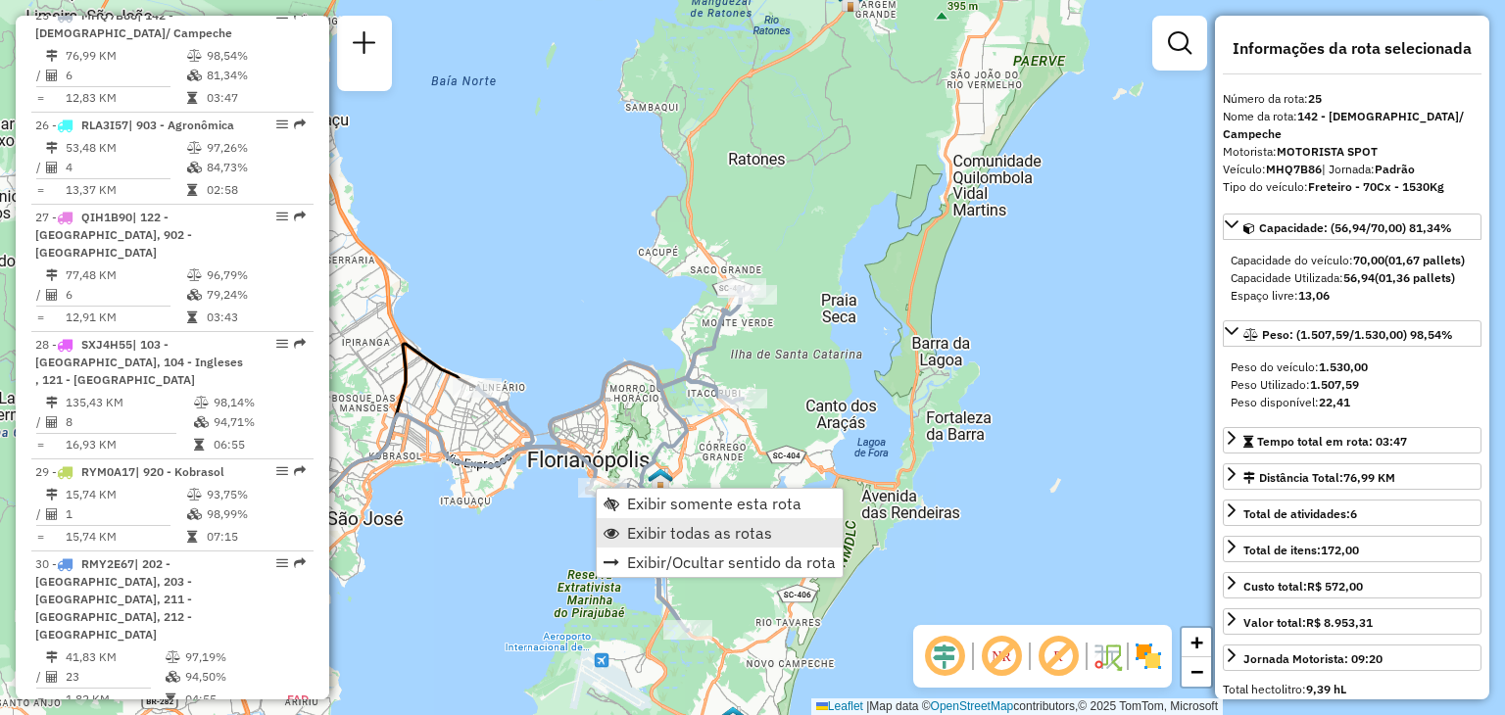
click at [682, 529] on span "Exibir todas as rotas" at bounding box center [699, 533] width 145 height 16
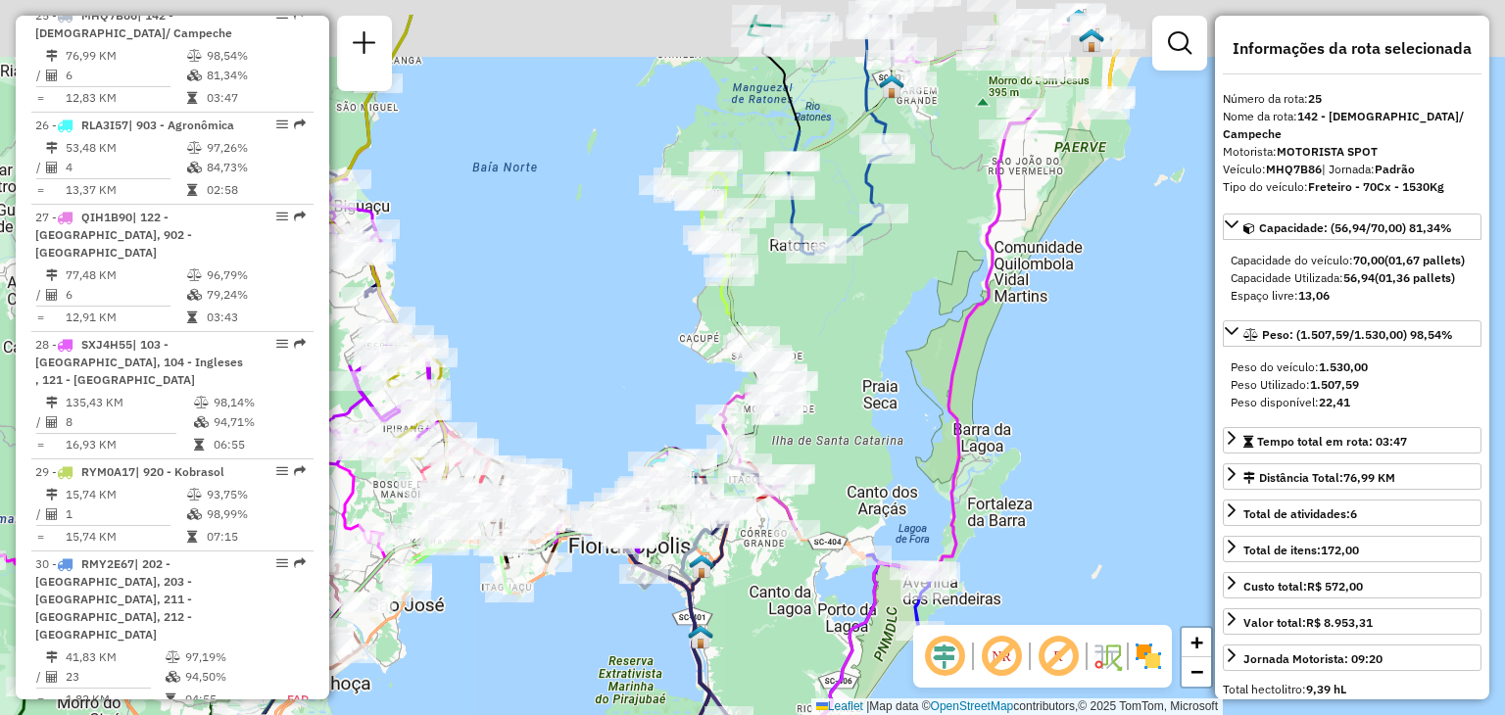
drag, startPoint x: 876, startPoint y: 338, endPoint x: 920, endPoint y: 448, distance: 118.2
click at [920, 448] on div "Janela de atendimento Grade de atendimento Capacidade Transportadoras Veículos …" at bounding box center [752, 357] width 1505 height 715
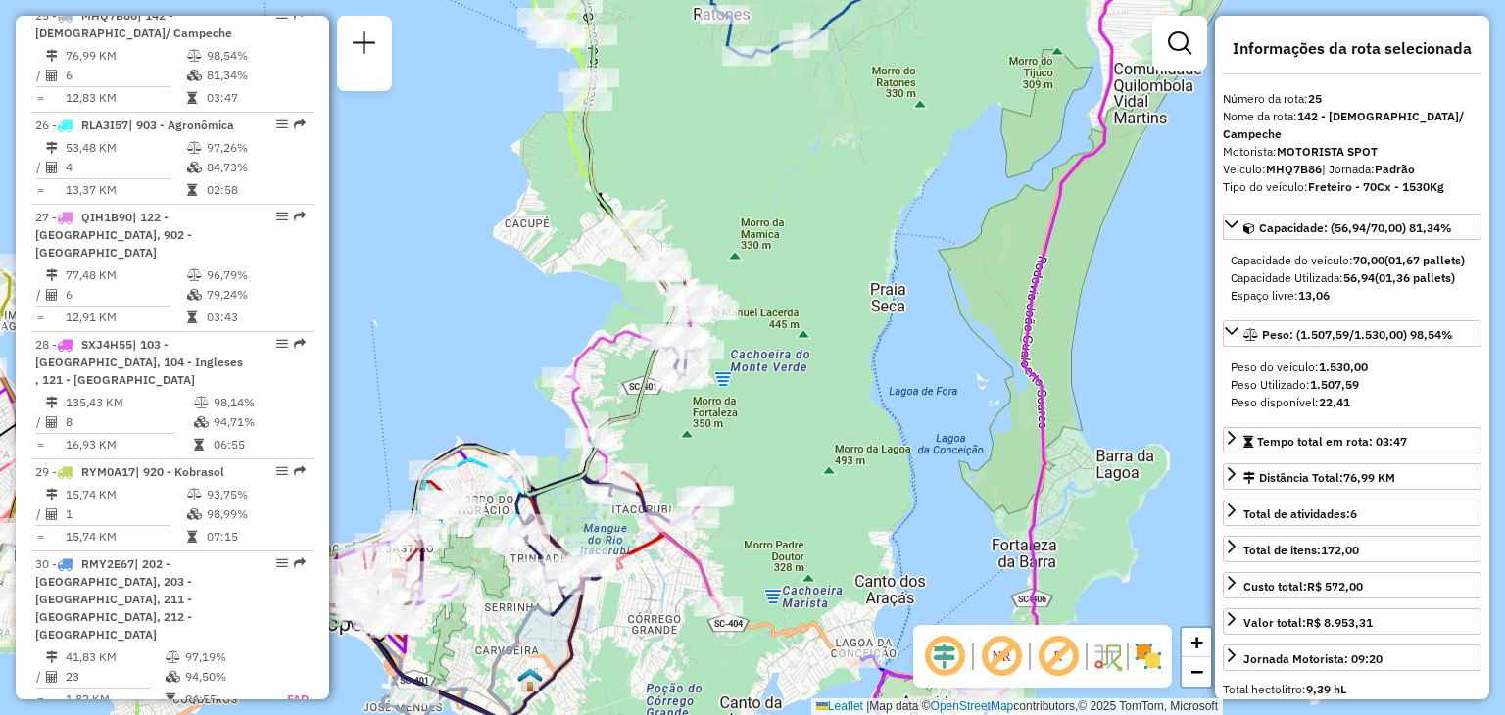
drag, startPoint x: 745, startPoint y: 474, endPoint x: 774, endPoint y: 428, distance: 54.6
click at [774, 428] on div "Janela de atendimento Grade de atendimento Capacidade Transportadoras Veículos …" at bounding box center [752, 357] width 1505 height 715
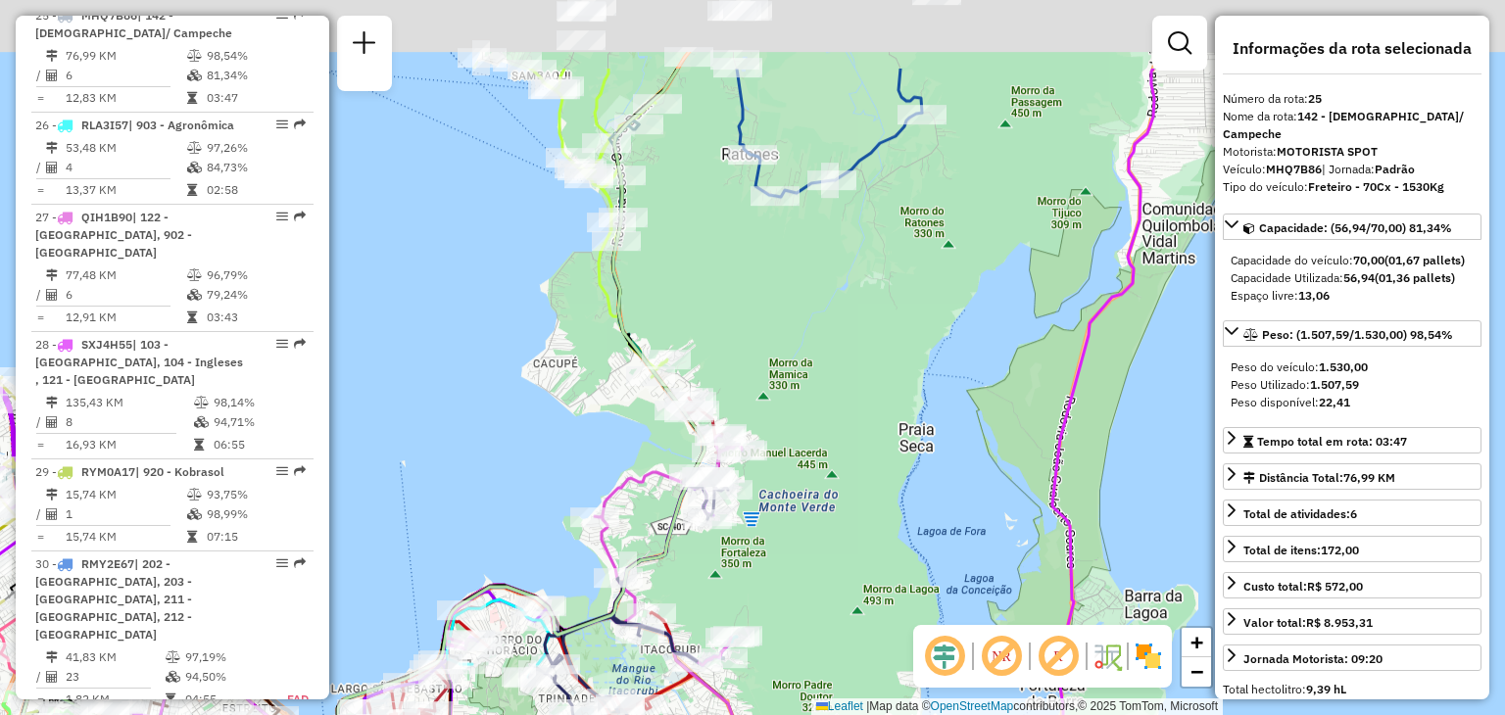
drag, startPoint x: 751, startPoint y: 409, endPoint x: 744, endPoint y: 555, distance: 147.2
click at [779, 567] on div "Janela de atendimento Grade de atendimento Capacidade Transportadoras Veículos …" at bounding box center [752, 357] width 1505 height 715
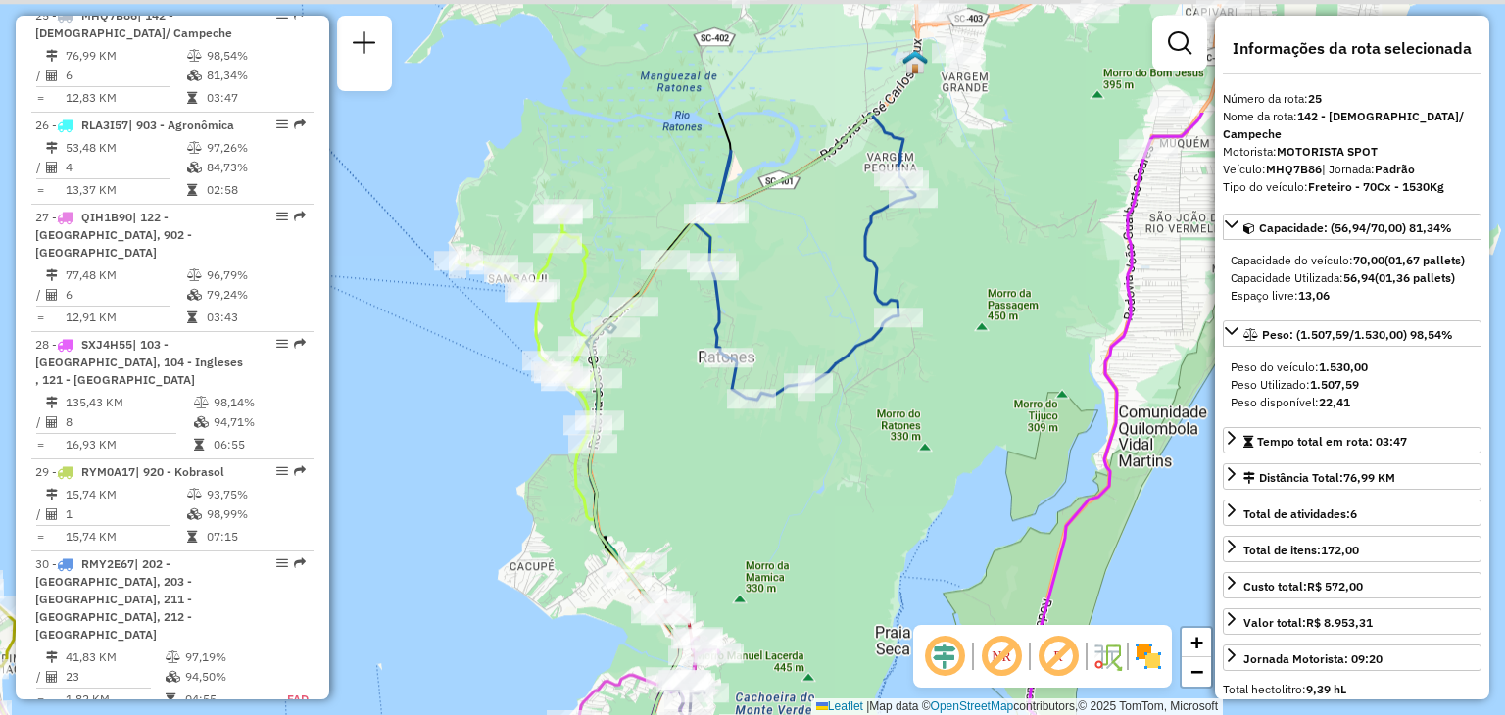
drag, startPoint x: 785, startPoint y: 394, endPoint x: 756, endPoint y: 586, distance: 194.1
click at [756, 586] on div "Janela de atendimento Grade de atendimento Capacidade Transportadoras Veículos …" at bounding box center [752, 357] width 1505 height 715
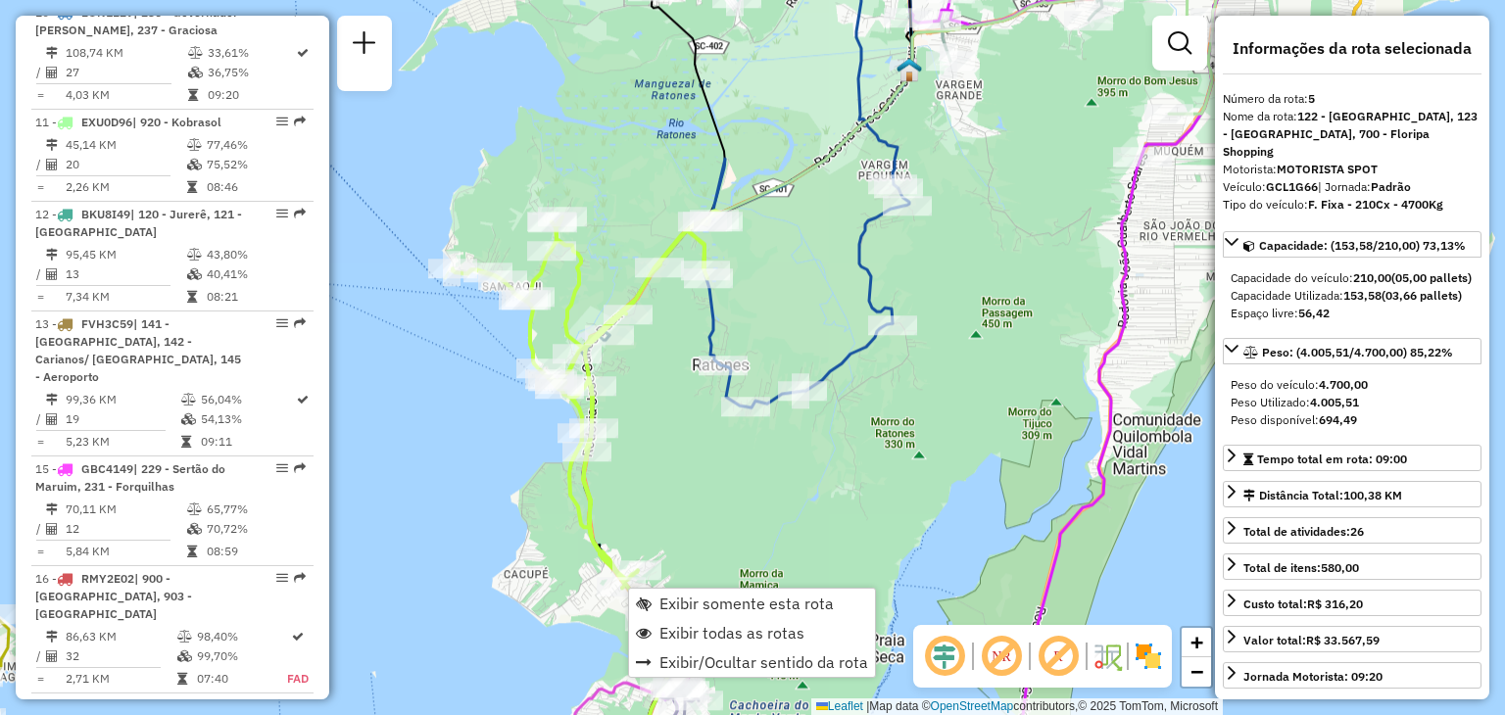
scroll to position [1266, 0]
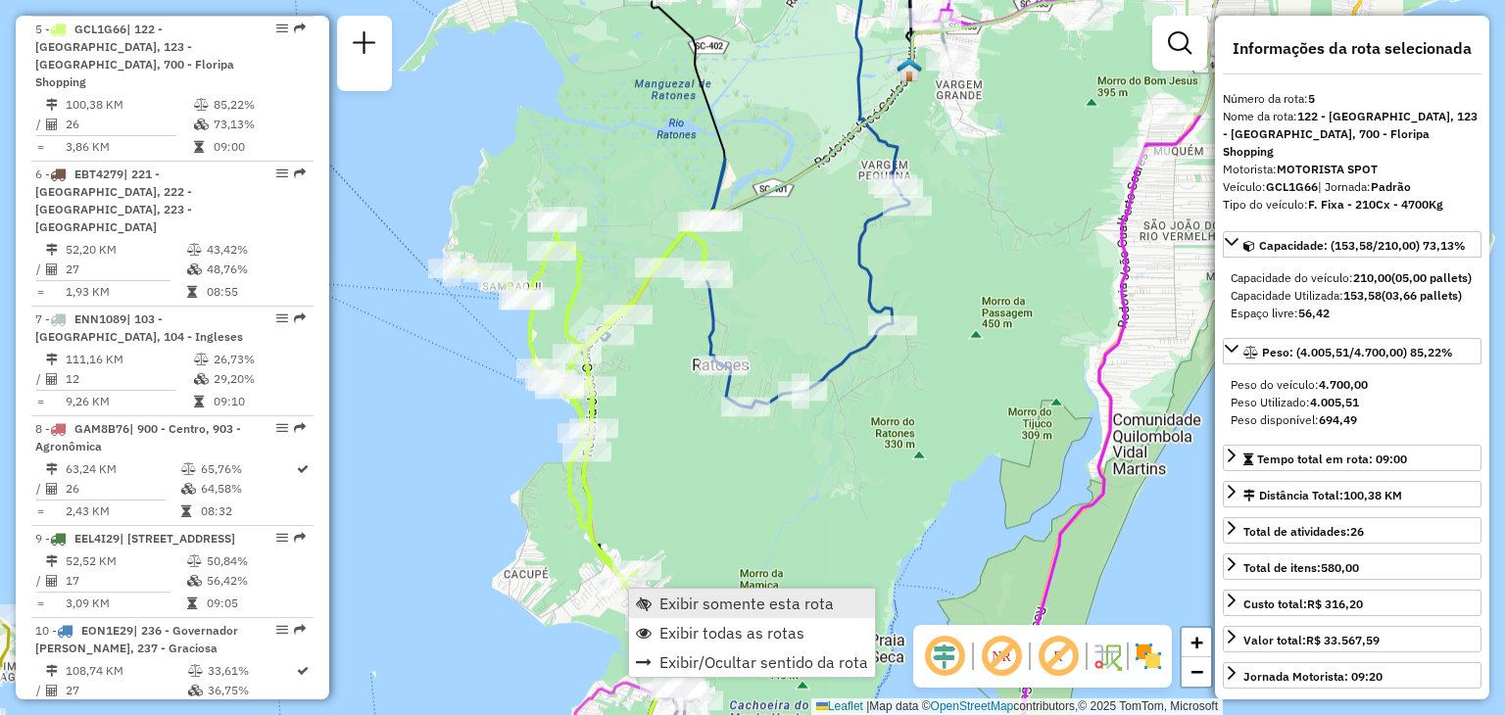
click at [680, 611] on span "Exibir somente esta rota" at bounding box center [746, 604] width 174 height 16
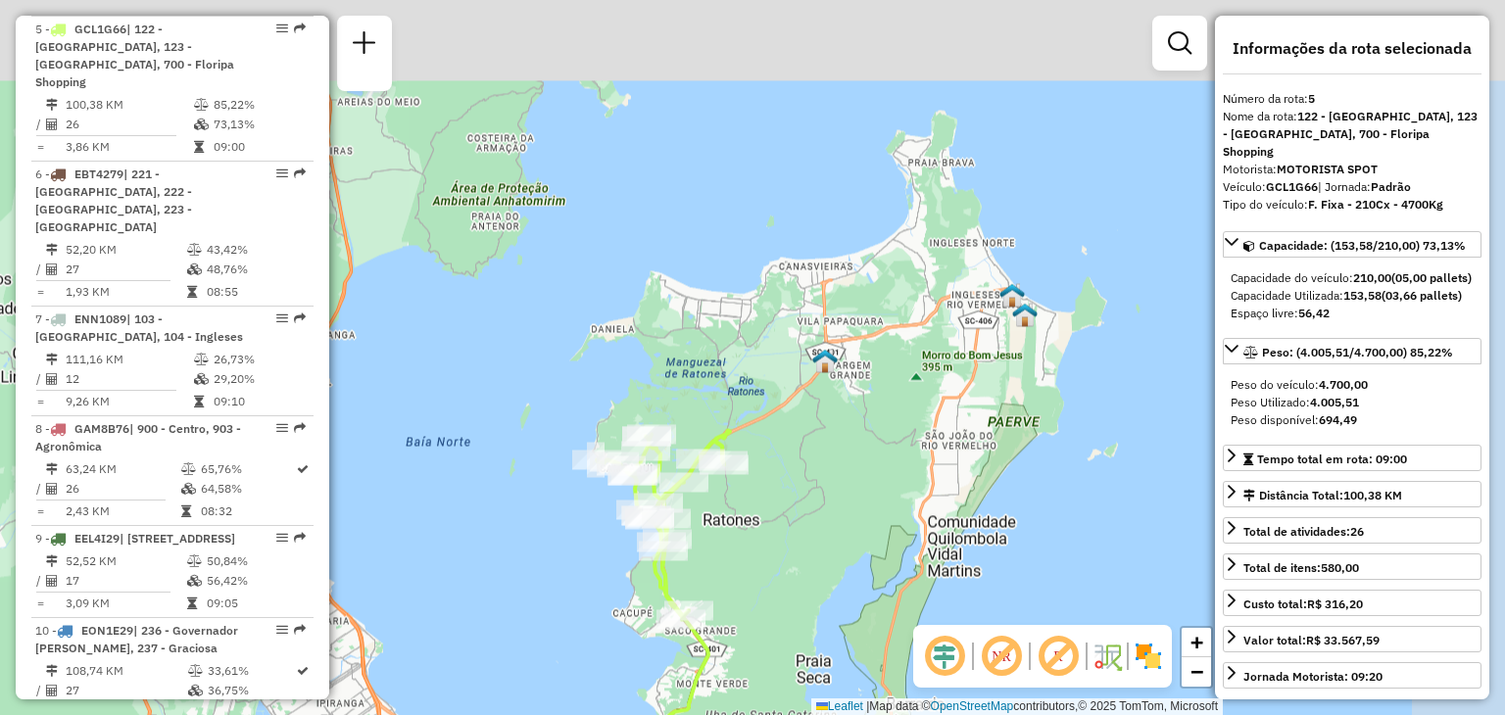
drag, startPoint x: 879, startPoint y: 326, endPoint x: 797, endPoint y: 584, distance: 270.2
click at [780, 604] on div "Janela de atendimento Grade de atendimento Capacidade Transportadoras Veículos …" at bounding box center [752, 357] width 1505 height 715
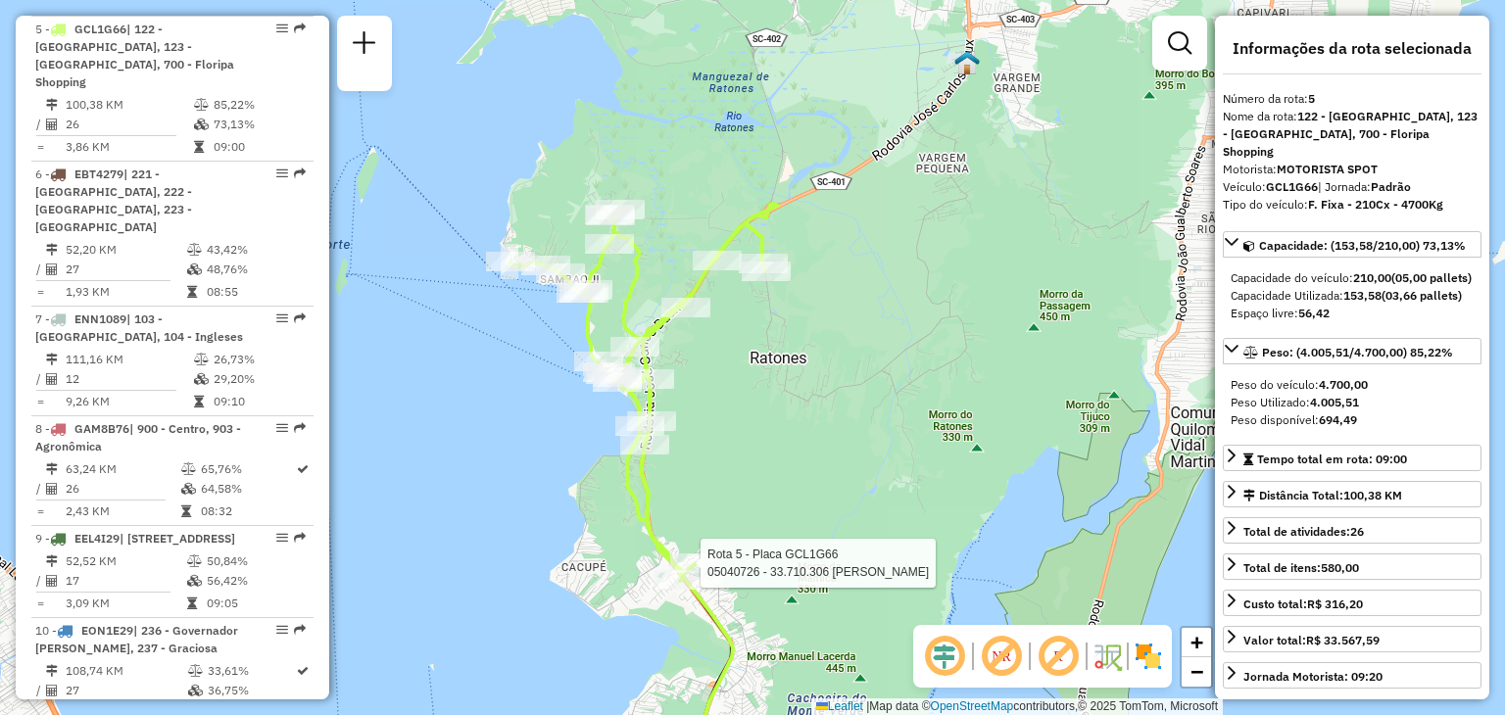
drag, startPoint x: 744, startPoint y: 420, endPoint x: 781, endPoint y: 469, distance: 61.5
click at [780, 474] on div "Rota 5 - Placa GCL1G66 05040726 - 33.710.306 [PERSON_NAME] NUNES Janela de aten…" at bounding box center [752, 357] width 1505 height 715
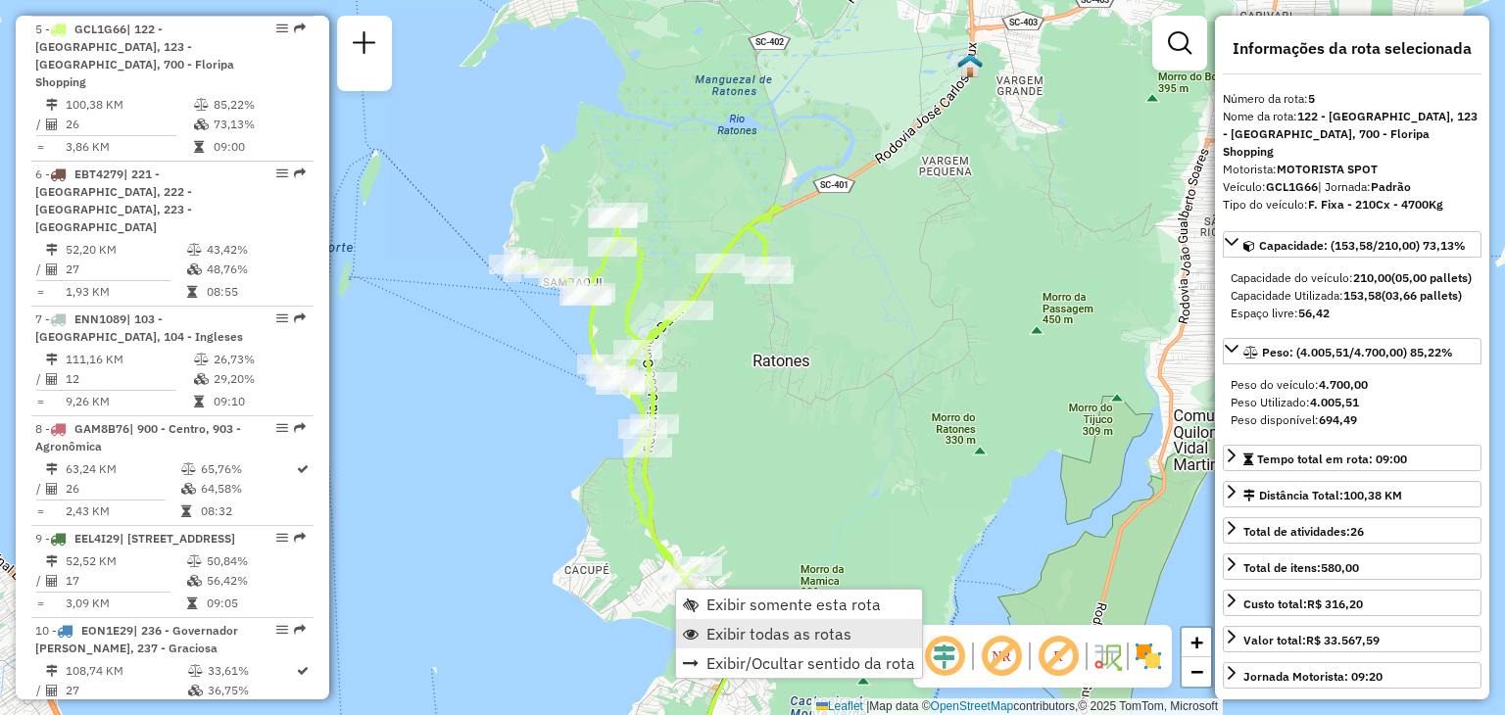
click at [739, 635] on span "Exibir todas as rotas" at bounding box center [778, 634] width 145 height 16
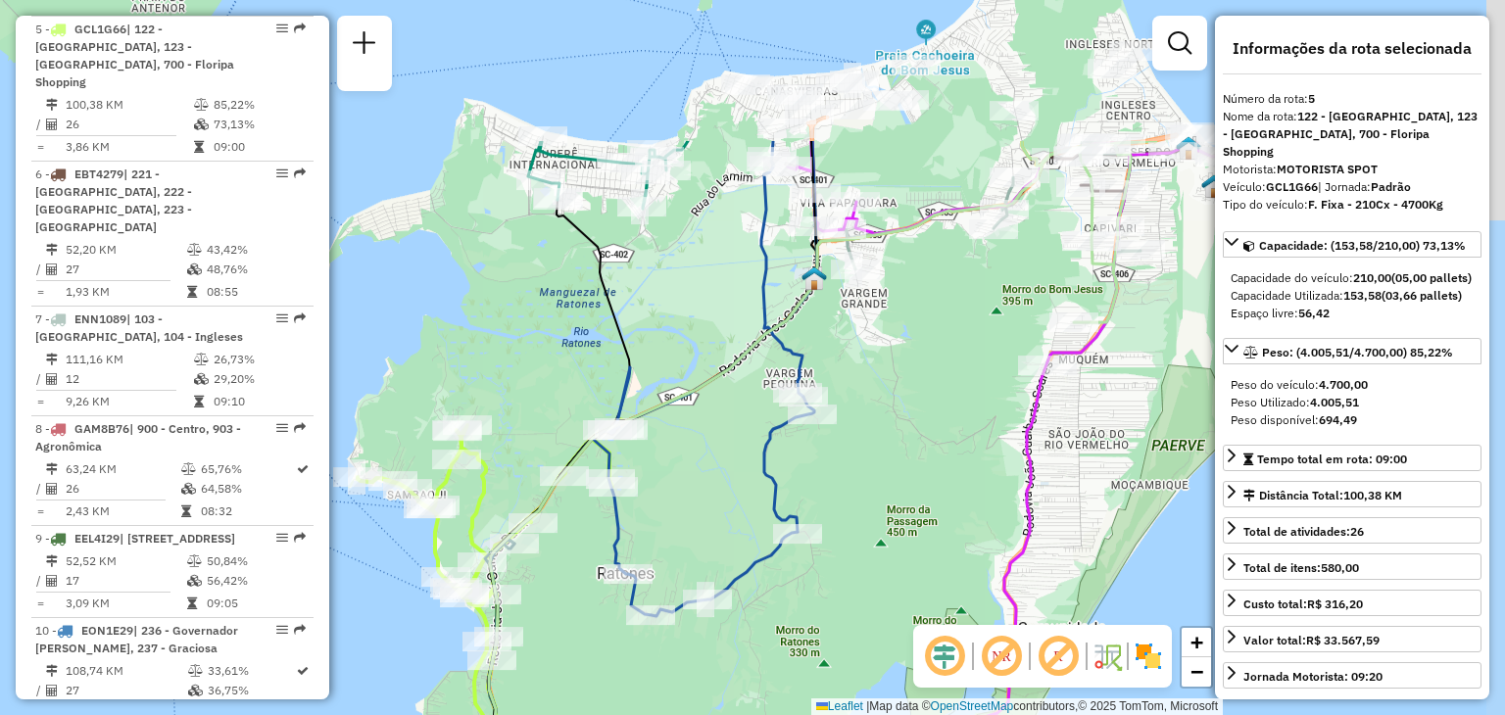
drag, startPoint x: 756, startPoint y: 487, endPoint x: 578, endPoint y: 695, distance: 273.7
click at [580, 701] on div "Janela de atendimento Grade de atendimento Capacidade Transportadoras Veículos …" at bounding box center [752, 357] width 1505 height 715
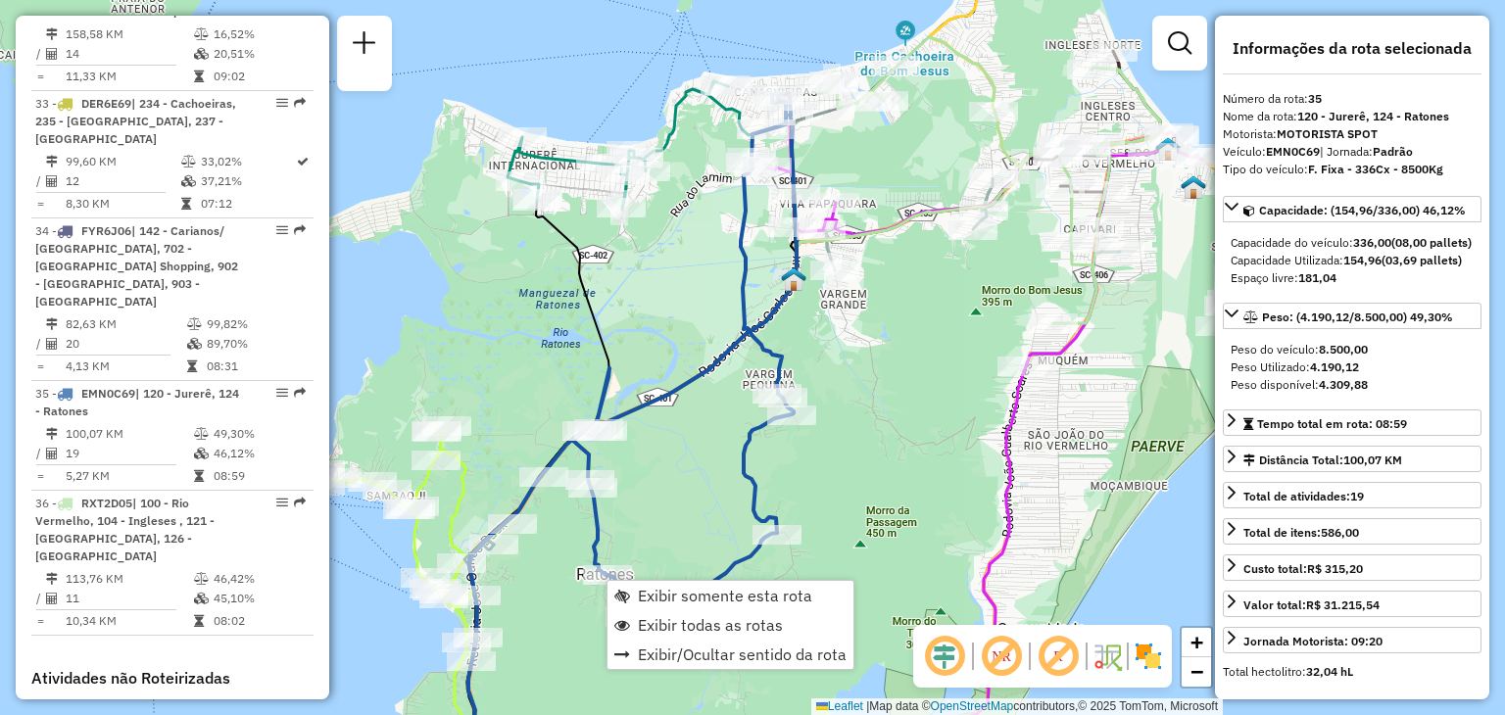
scroll to position [4508, 0]
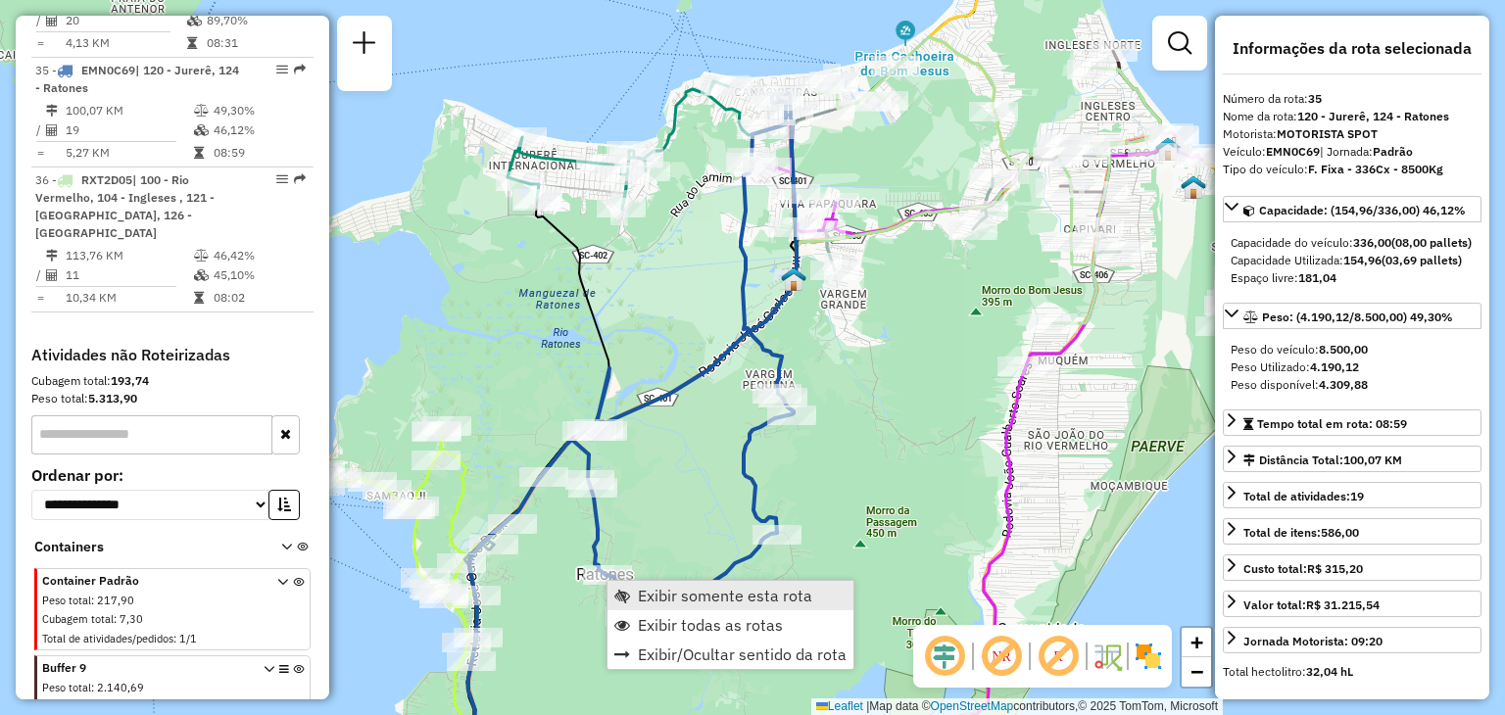
click at [685, 605] on link "Exibir somente esta rota" at bounding box center [730, 595] width 246 height 29
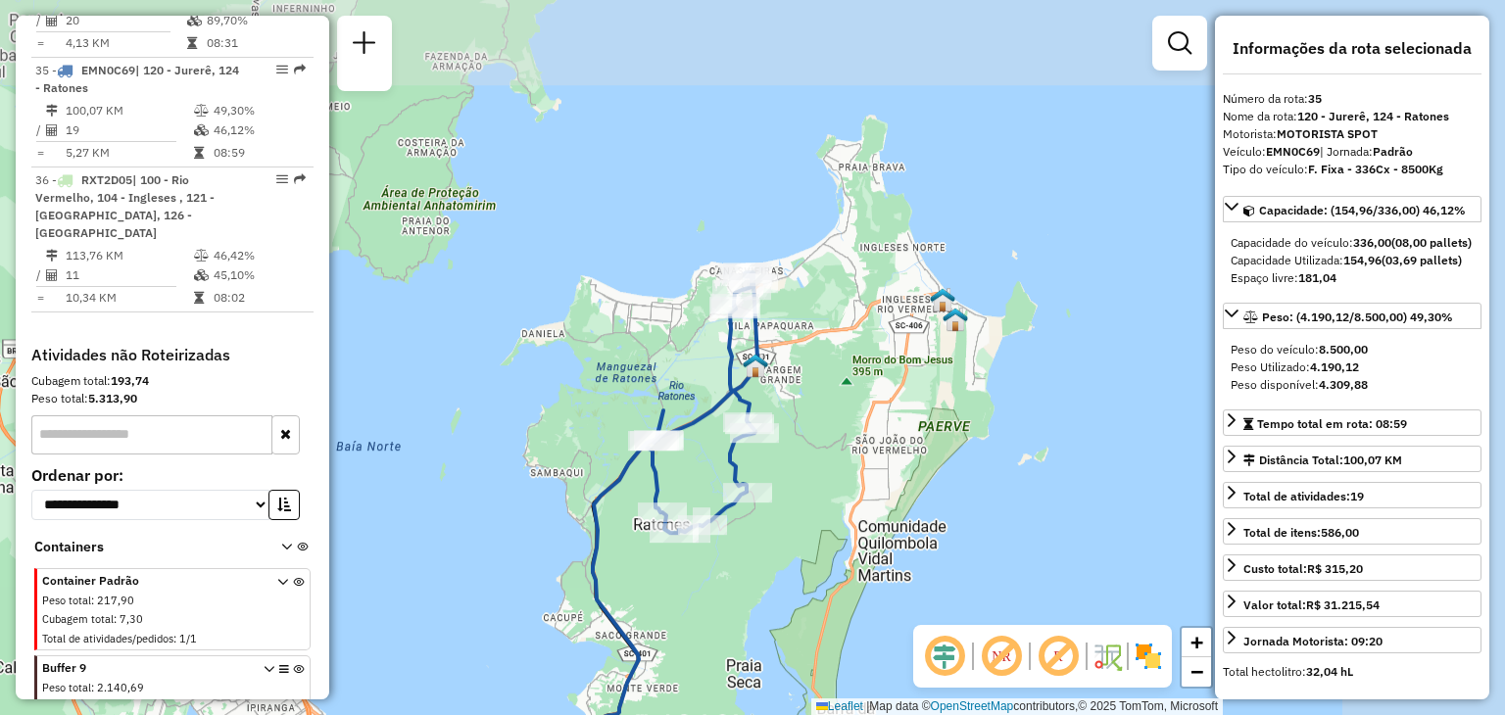
drag, startPoint x: 1024, startPoint y: 318, endPoint x: 706, endPoint y: 548, distance: 391.5
click at [713, 559] on div "Janela de atendimento Grade de atendimento Capacidade Transportadoras Veículos …" at bounding box center [752, 357] width 1505 height 715
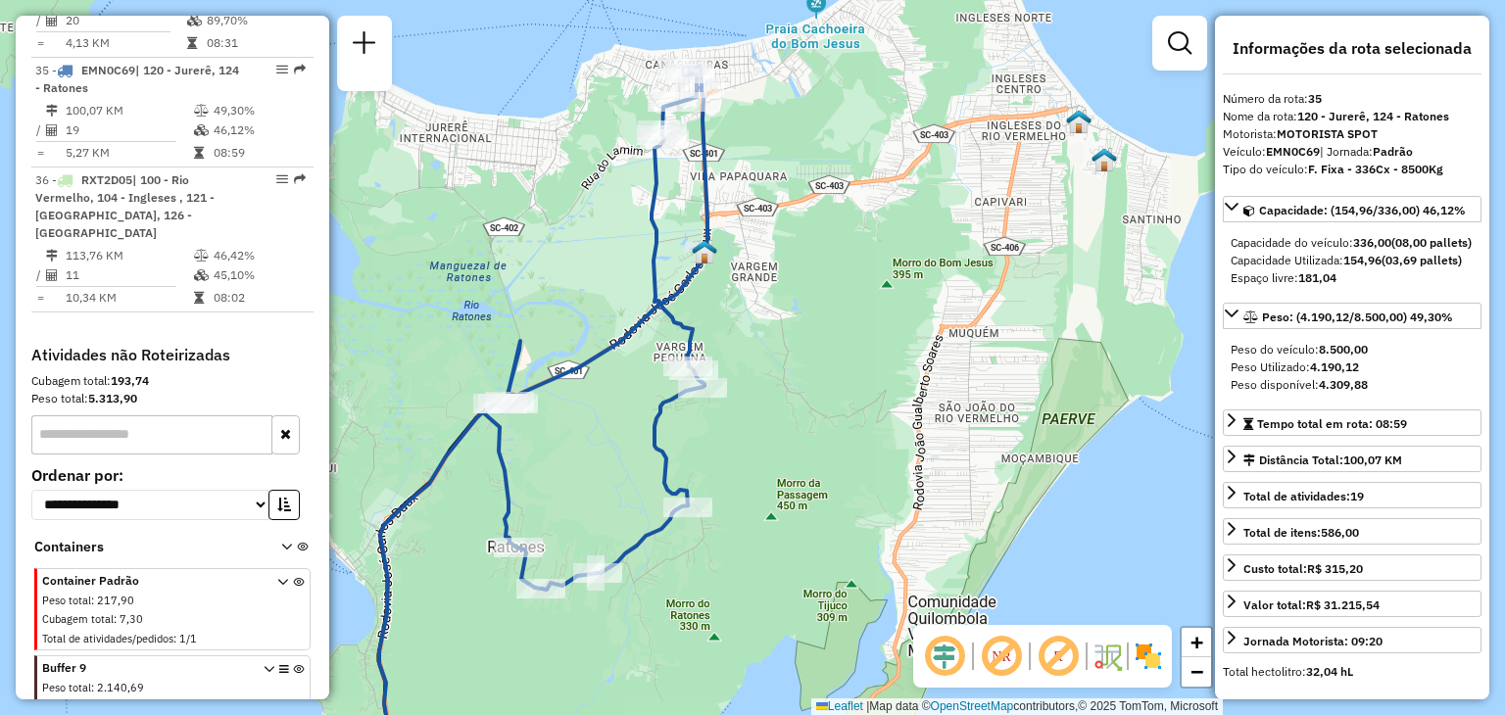
drag, startPoint x: 839, startPoint y: 395, endPoint x: 785, endPoint y: 428, distance: 63.3
click at [785, 428] on div "Janela de atendimento Grade de atendimento Capacidade Transportadoras Veículos …" at bounding box center [752, 357] width 1505 height 715
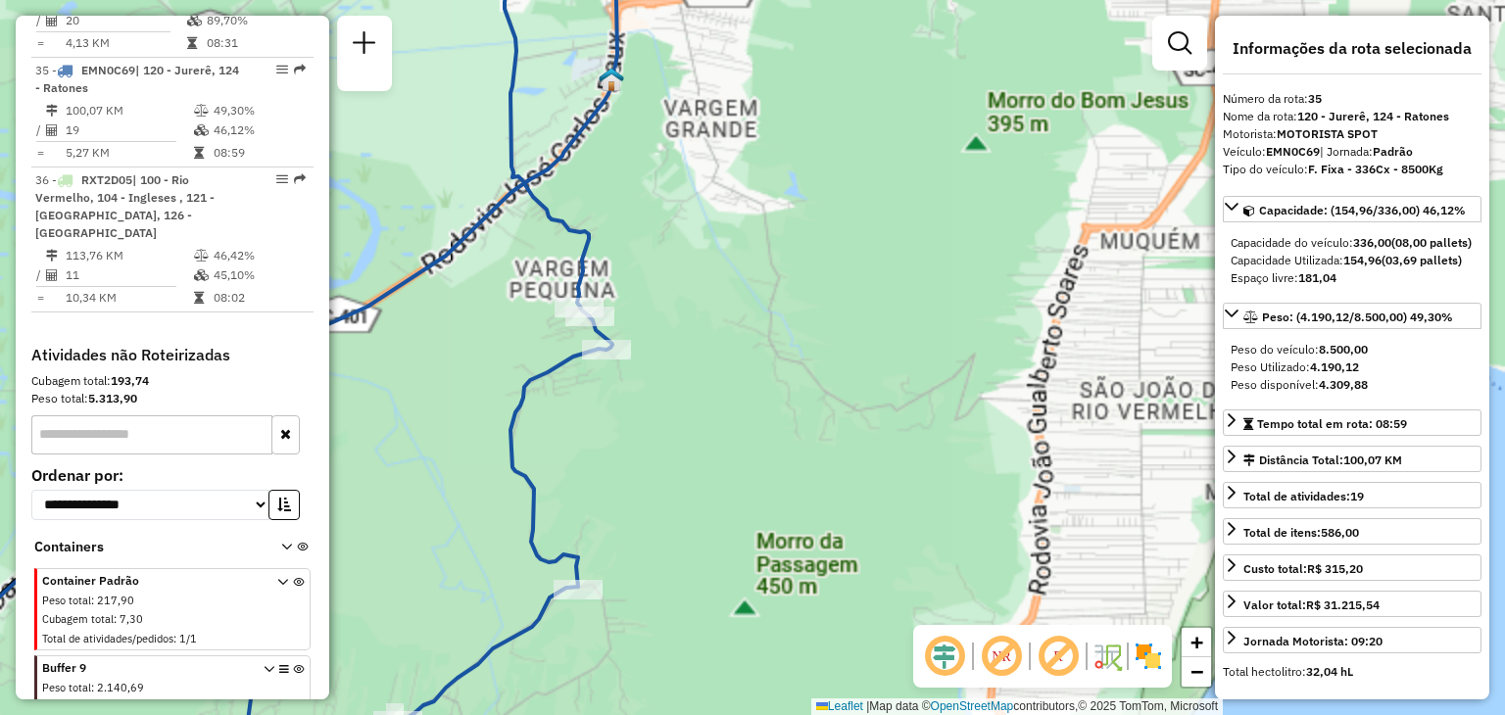
drag, startPoint x: 719, startPoint y: 436, endPoint x: 768, endPoint y: 429, distance: 49.5
click at [736, 431] on div "Janela de atendimento Grade de atendimento Capacidade Transportadoras Veículos …" at bounding box center [752, 357] width 1505 height 715
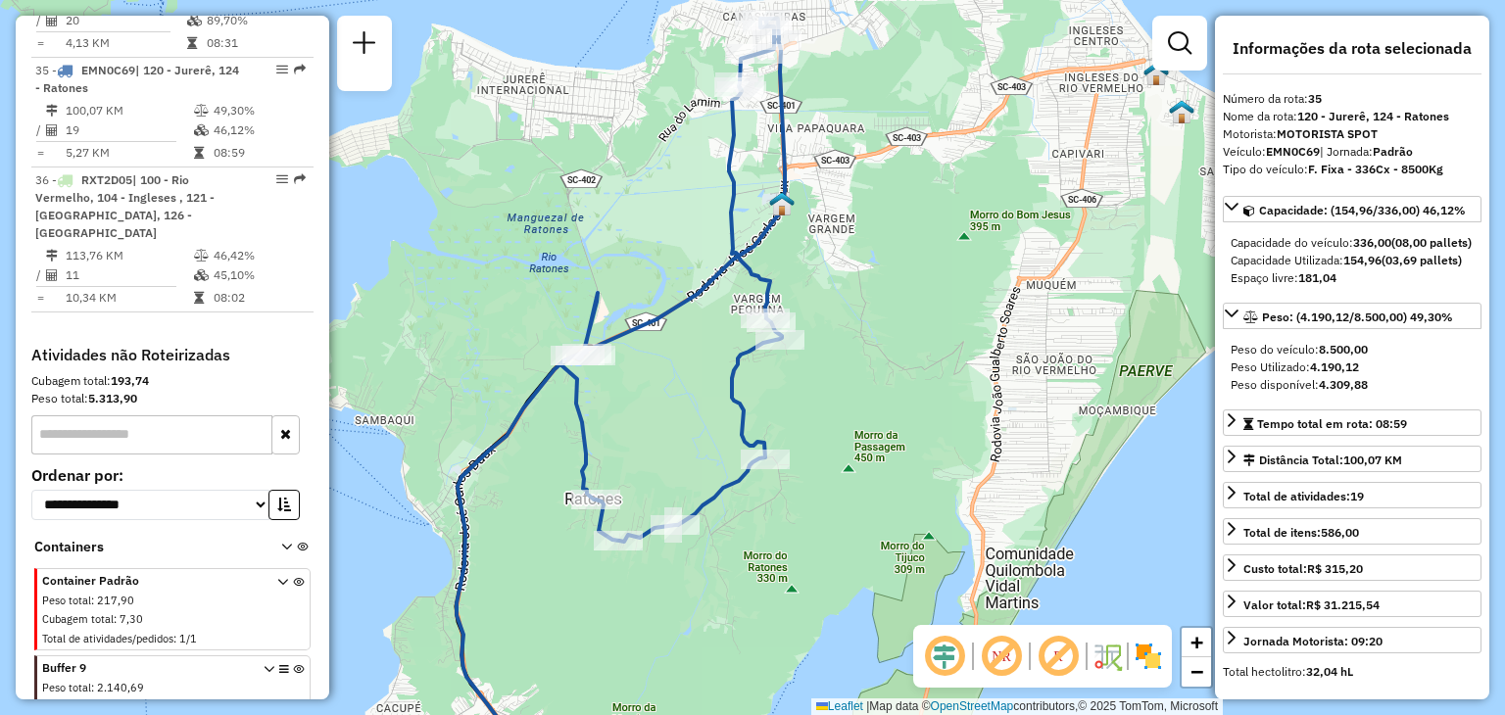
drag, startPoint x: 754, startPoint y: 467, endPoint x: 833, endPoint y: 419, distance: 91.9
click at [833, 419] on div "Janela de atendimento Grade de atendimento Capacidade Transportadoras Veículos …" at bounding box center [752, 357] width 1505 height 715
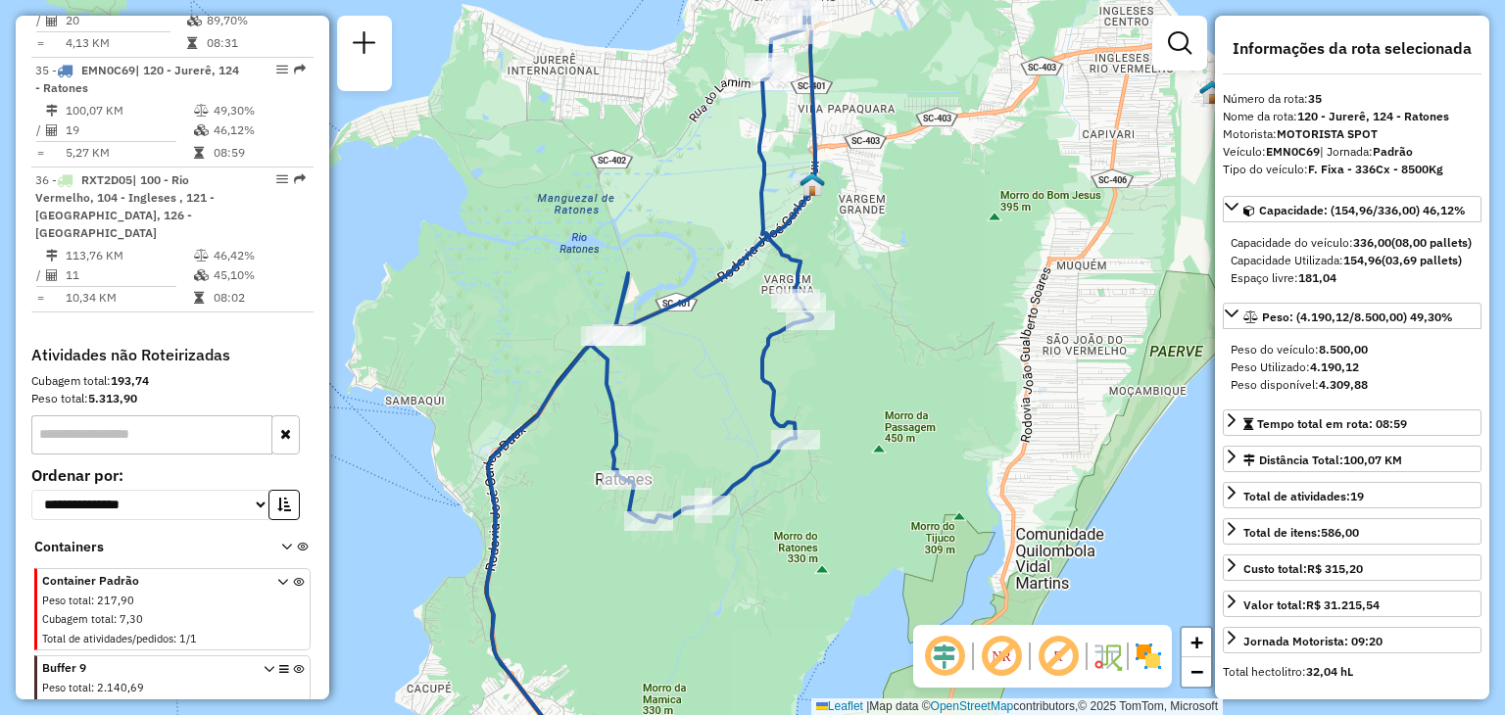
drag, startPoint x: 799, startPoint y: 479, endPoint x: 798, endPoint y: 544, distance: 64.7
click at [798, 543] on div "Janela de atendimento Grade de atendimento Capacidade Transportadoras Veículos …" at bounding box center [752, 357] width 1505 height 715
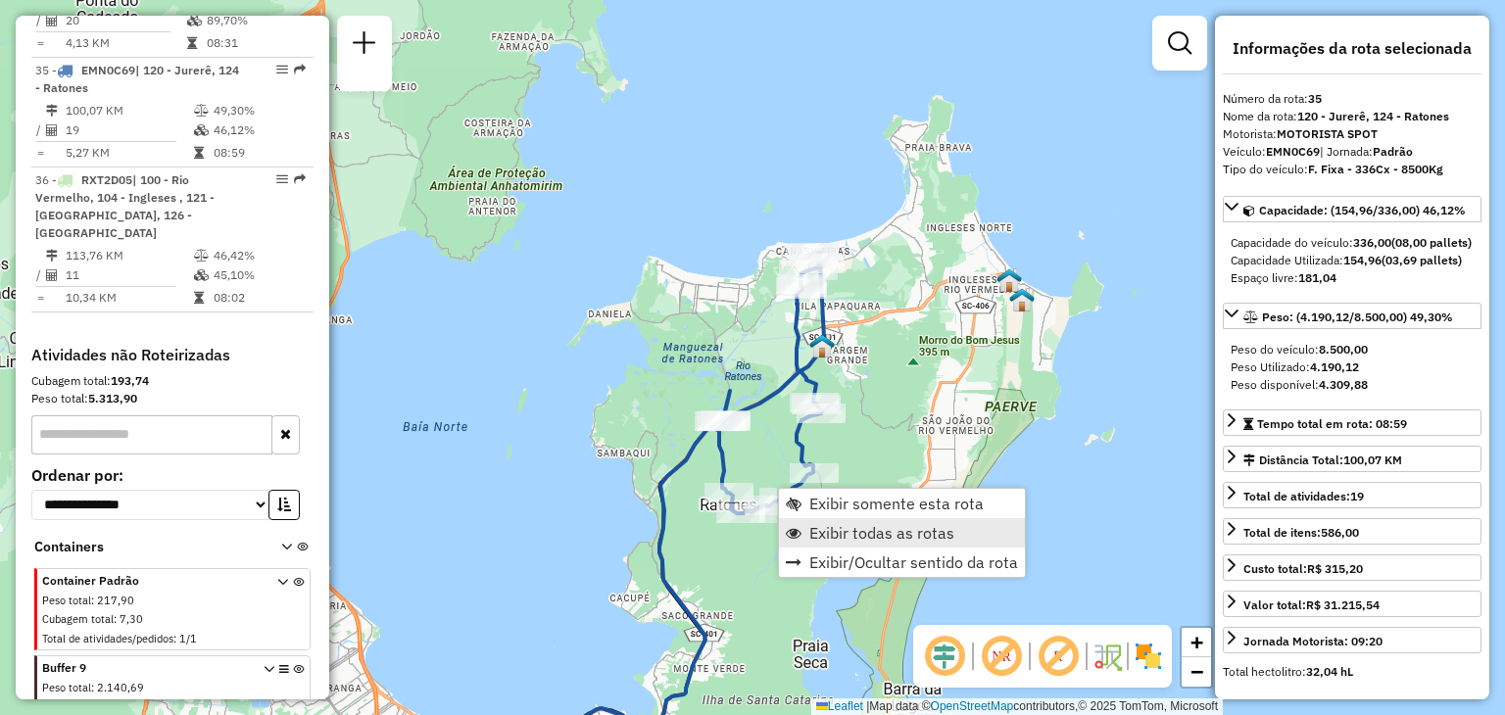
click at [885, 526] on span "Exibir todas as rotas" at bounding box center [881, 533] width 145 height 16
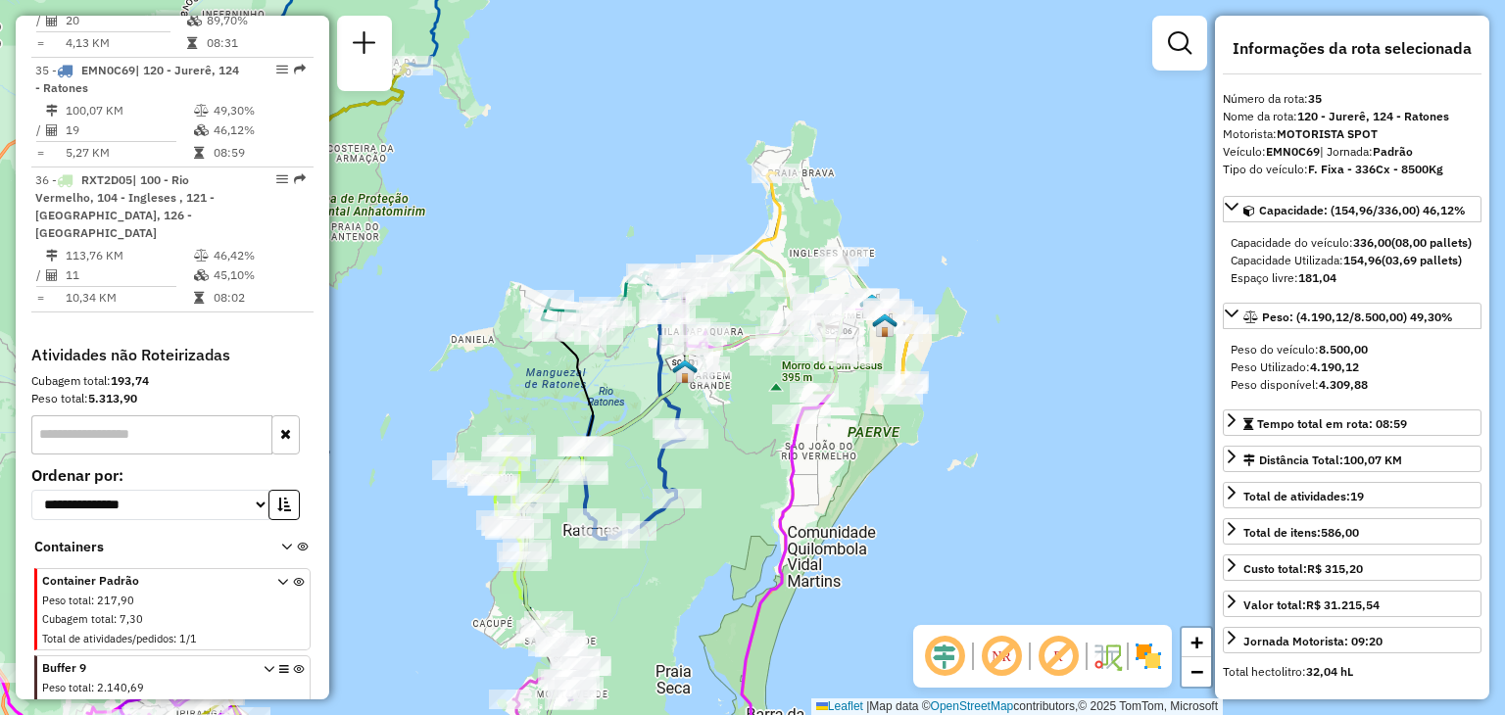
drag, startPoint x: 892, startPoint y: 459, endPoint x: 525, endPoint y: 356, distance: 381.8
click at [752, 482] on div "Janela de atendimento Grade de atendimento Capacidade Transportadoras Veículos …" at bounding box center [752, 357] width 1505 height 715
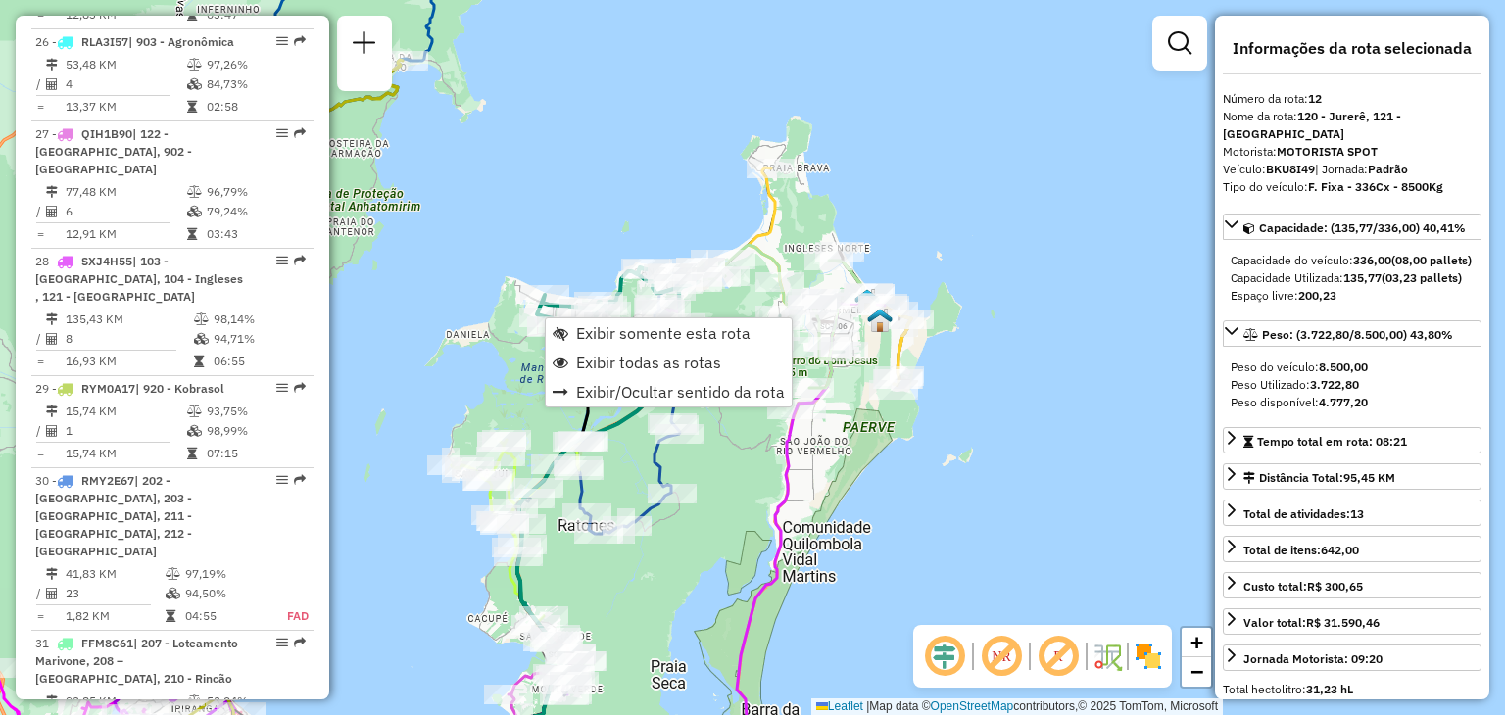
scroll to position [2067, 0]
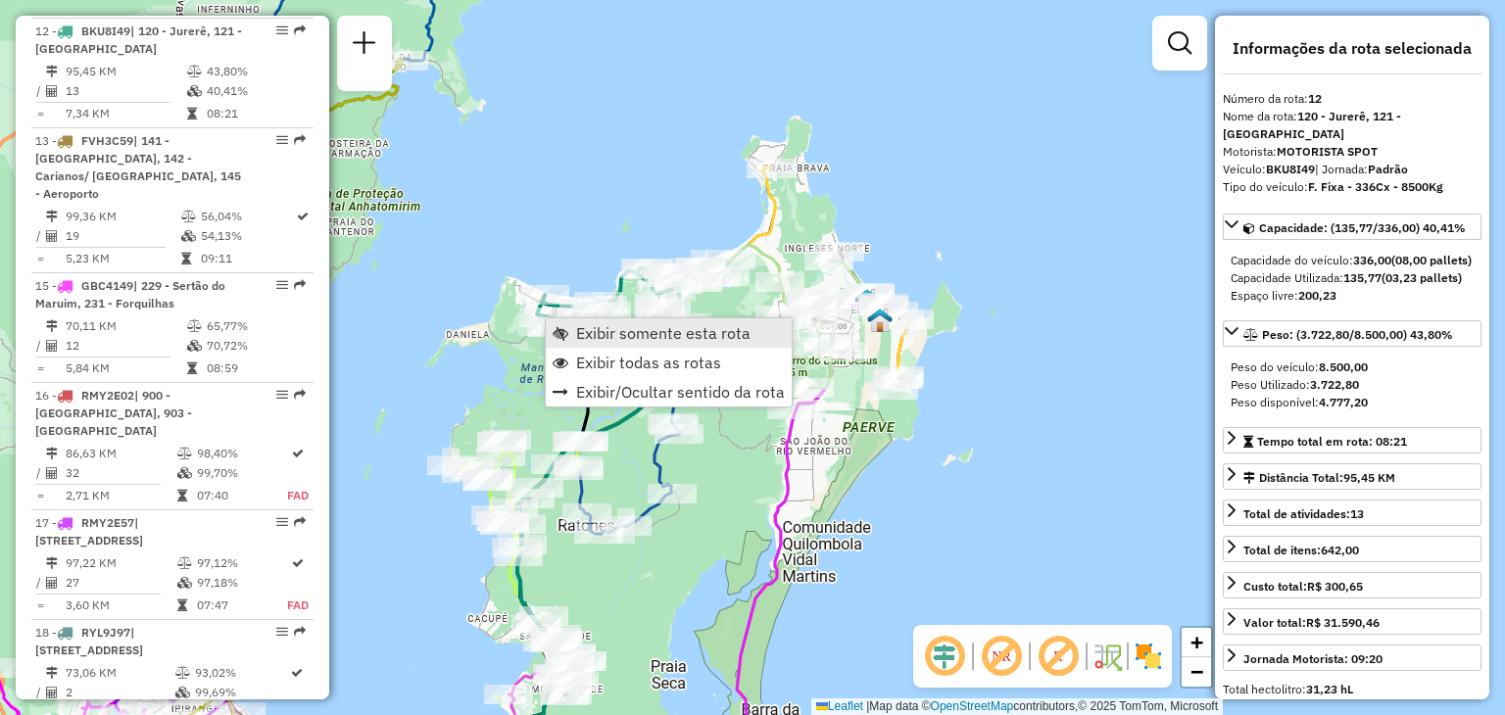
click at [650, 345] on link "Exibir somente esta rota" at bounding box center [669, 332] width 246 height 29
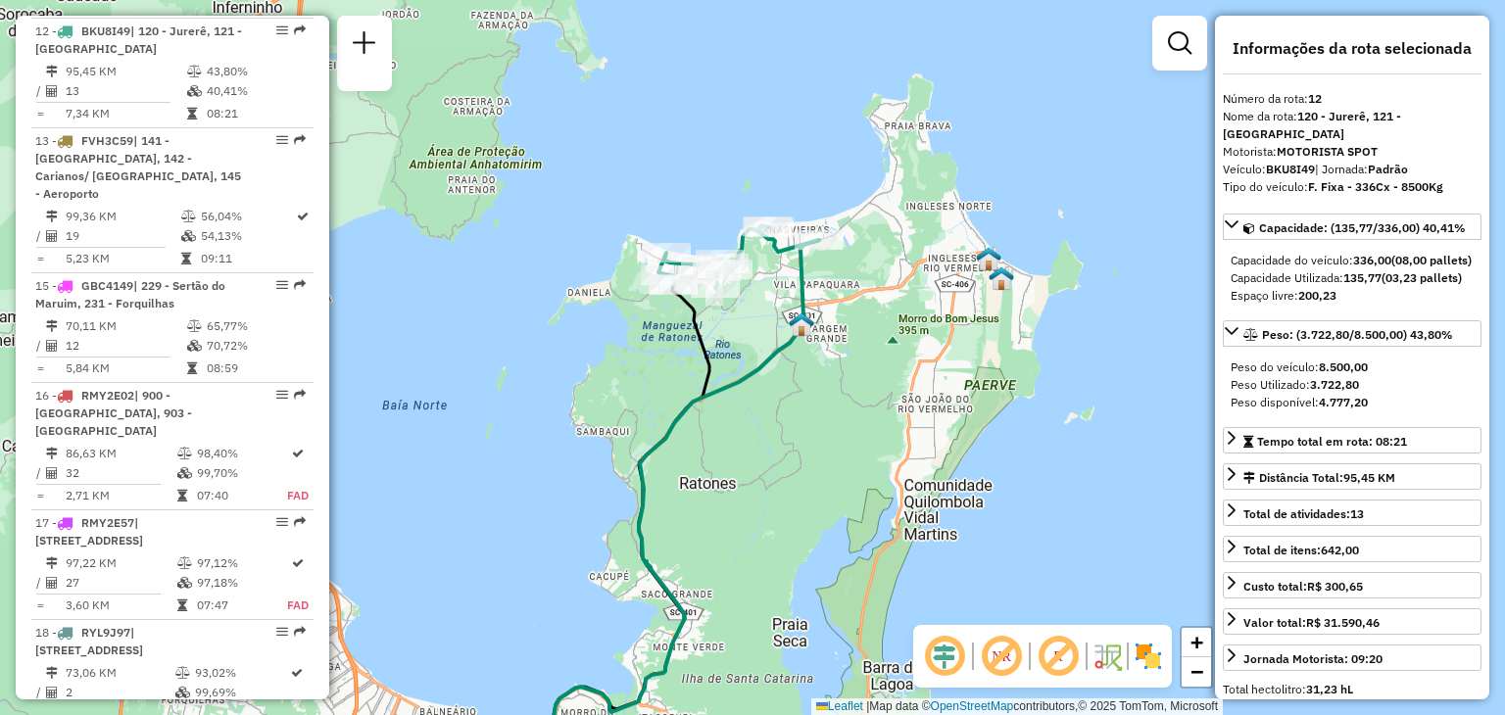
drag, startPoint x: 882, startPoint y: 291, endPoint x: 751, endPoint y: 494, distance: 241.0
click at [751, 494] on div "Janela de atendimento Grade de atendimento Capacidade Transportadoras Veículos …" at bounding box center [752, 357] width 1505 height 715
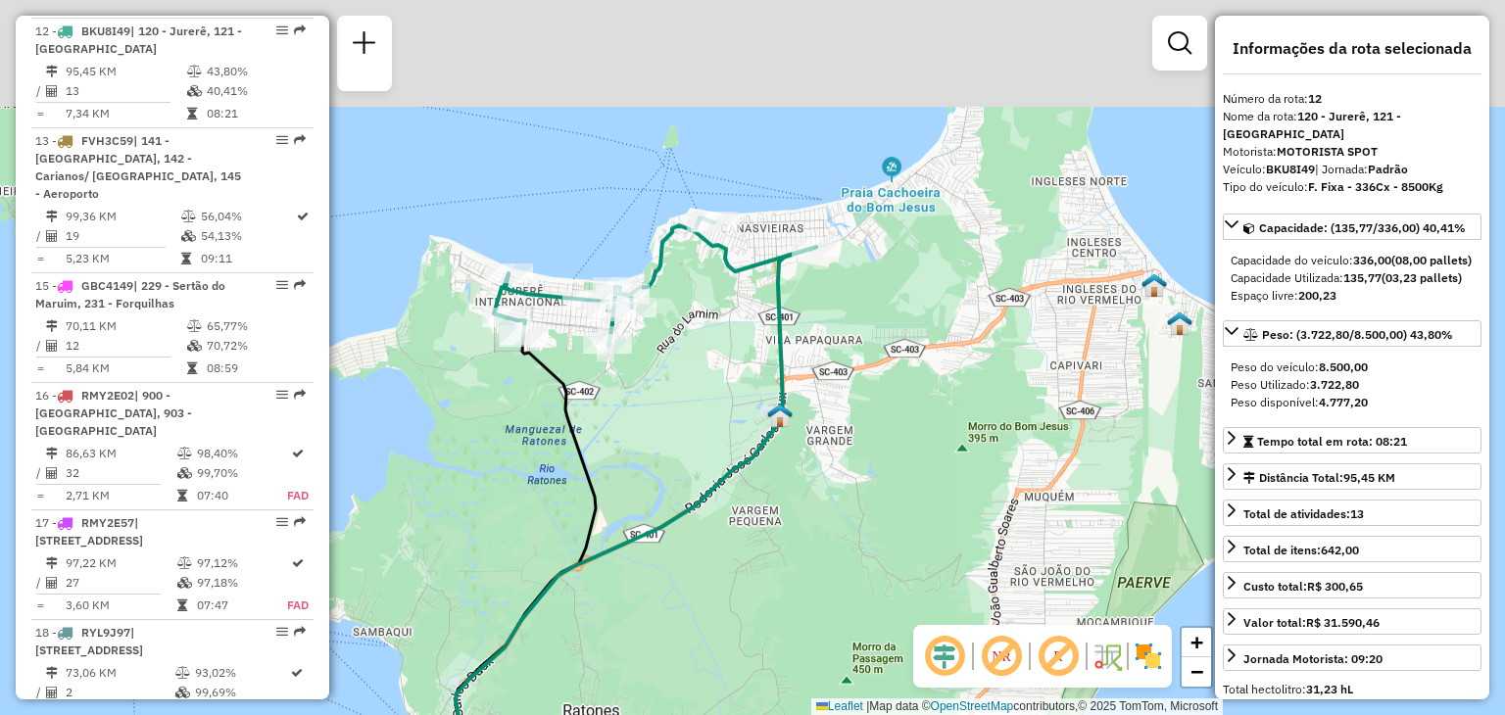
drag, startPoint x: 842, startPoint y: 273, endPoint x: 748, endPoint y: 517, distance: 261.4
click at [748, 518] on div "Janela de atendimento Grade de atendimento Capacidade Transportadoras Veículos …" at bounding box center [752, 357] width 1505 height 715
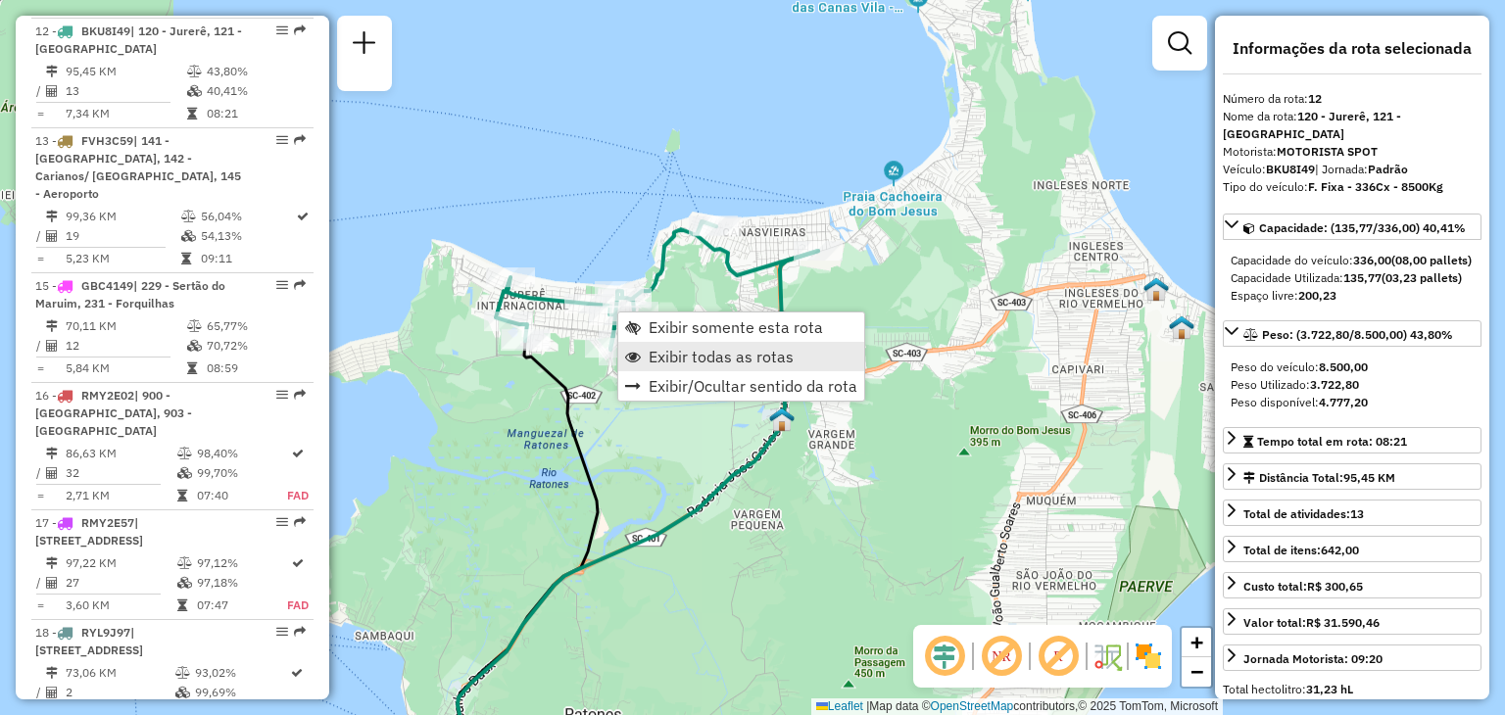
click at [694, 353] on span "Exibir todas as rotas" at bounding box center [721, 357] width 145 height 16
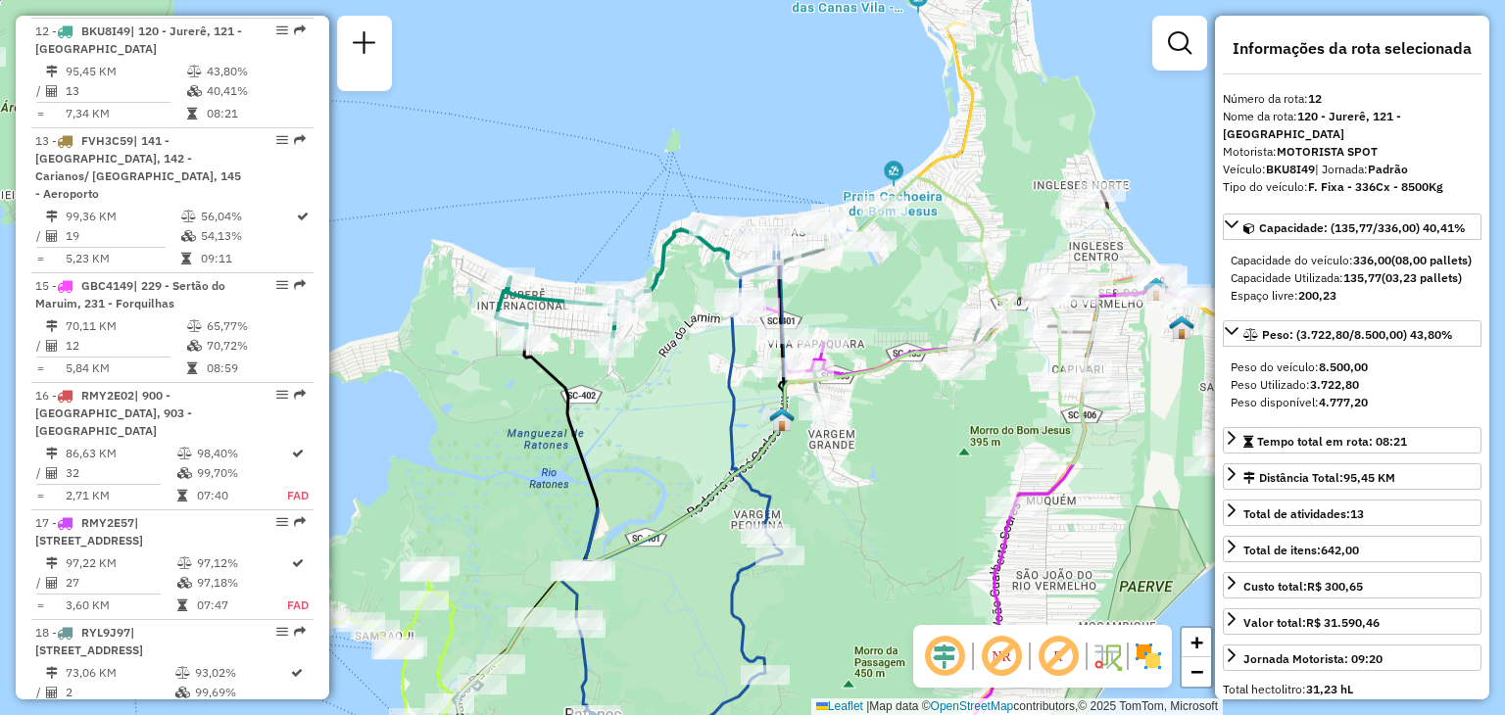
click at [921, 466] on div "Janela de atendimento Grade de atendimento Capacidade Transportadoras Veículos …" at bounding box center [752, 357] width 1505 height 715
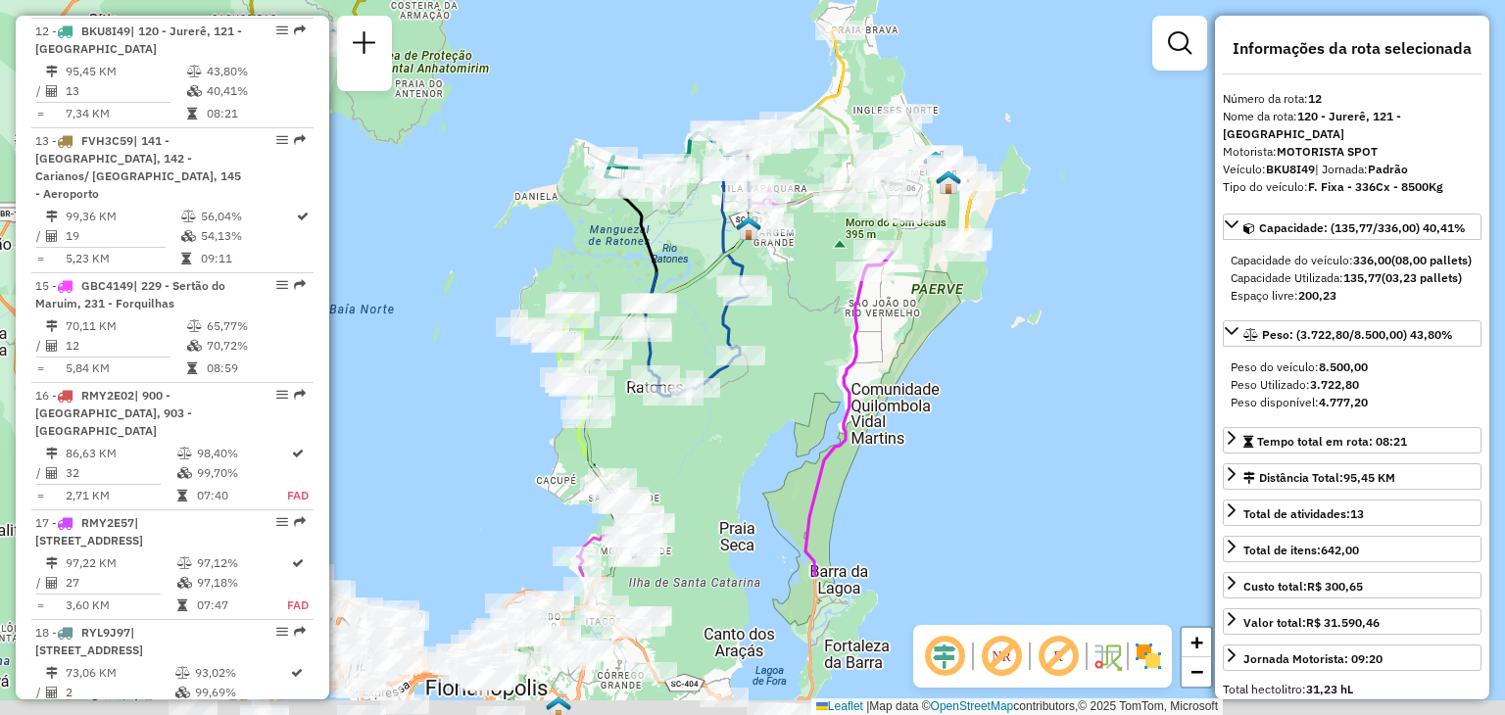
drag, startPoint x: 881, startPoint y: 469, endPoint x: 834, endPoint y: 322, distance: 154.3
click at [835, 323] on icon at bounding box center [844, 363] width 217 height 428
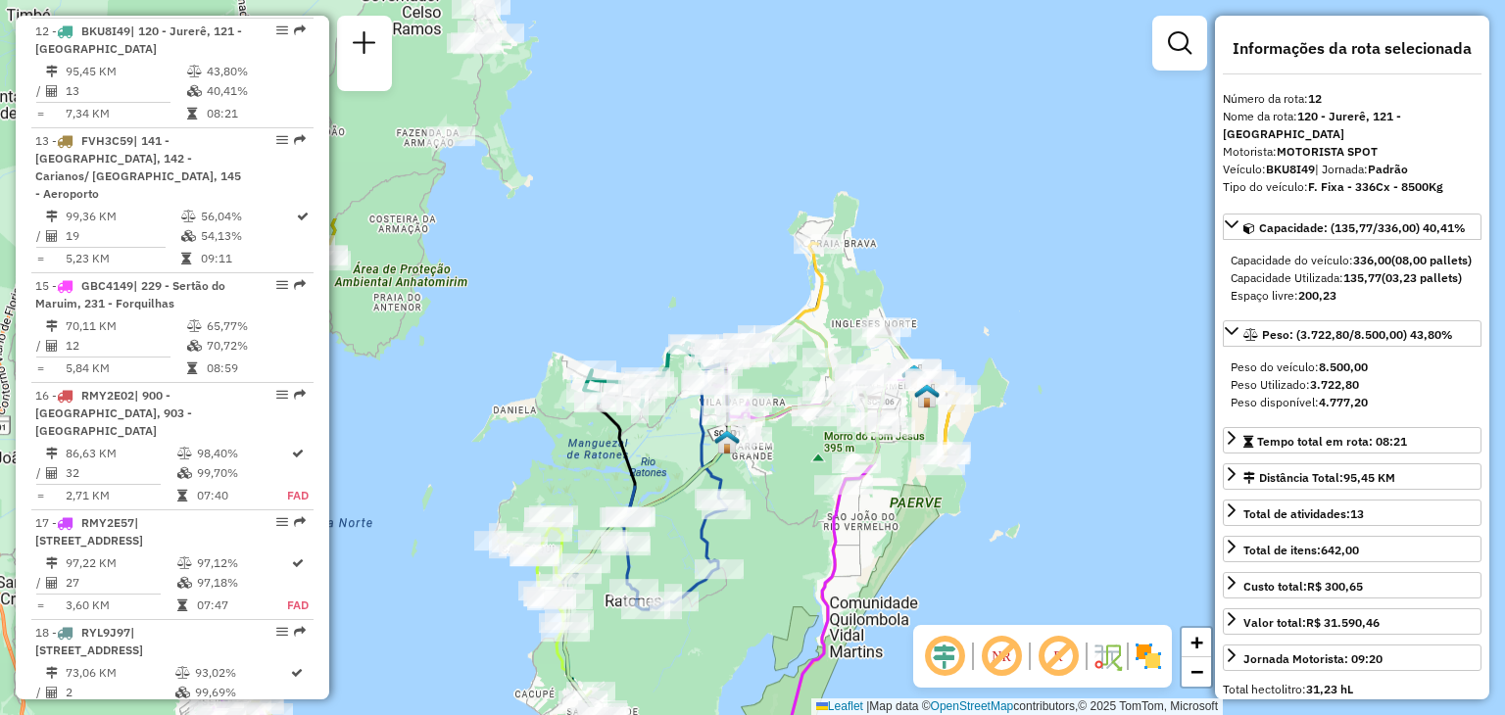
drag, startPoint x: 809, startPoint y: 260, endPoint x: 781, endPoint y: 552, distance: 293.3
click at [783, 551] on div "Janela de atendimento Grade de atendimento Capacidade Transportadoras Veículos …" at bounding box center [752, 357] width 1505 height 715
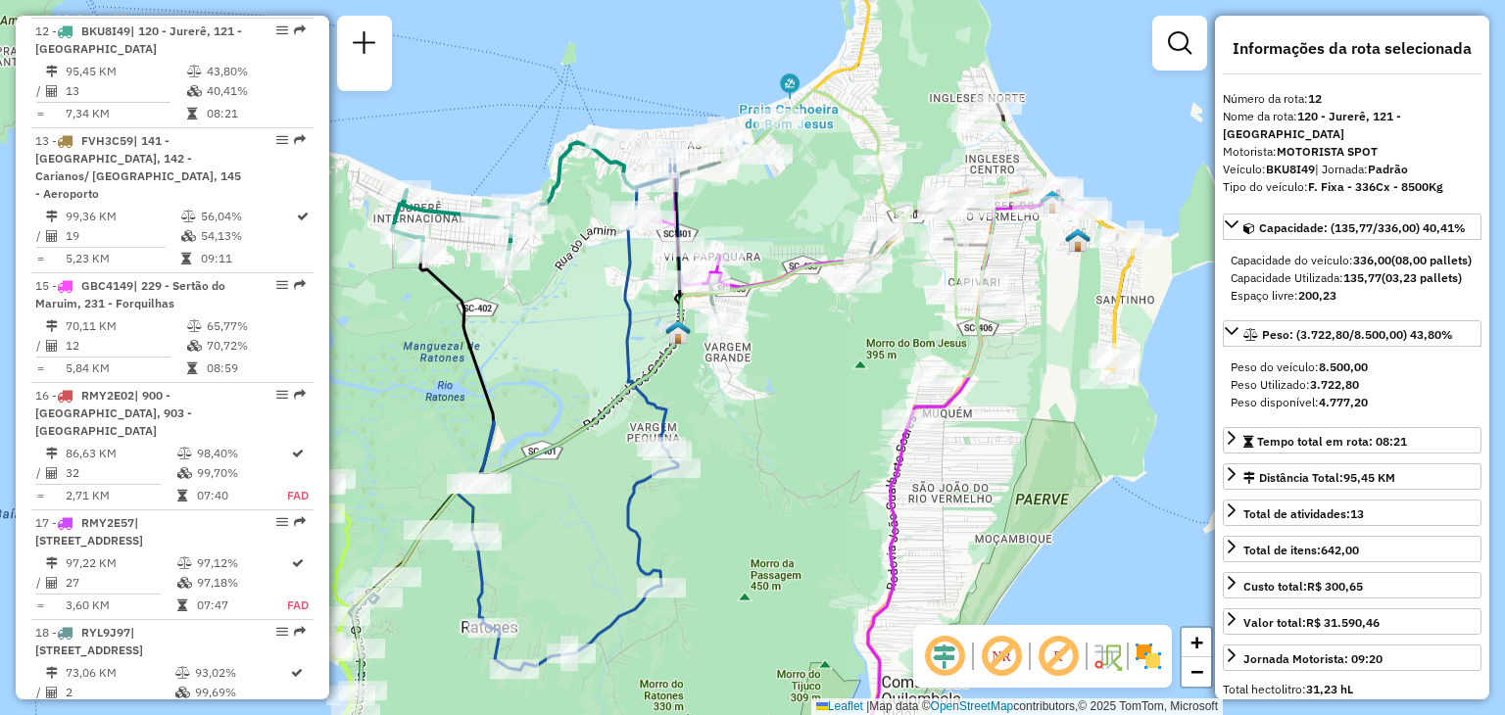
drag, startPoint x: 792, startPoint y: 405, endPoint x: 766, endPoint y: 432, distance: 37.4
click at [768, 434] on div "Janela de atendimento Grade de atendimento Capacidade Transportadoras Veículos …" at bounding box center [752, 357] width 1505 height 715
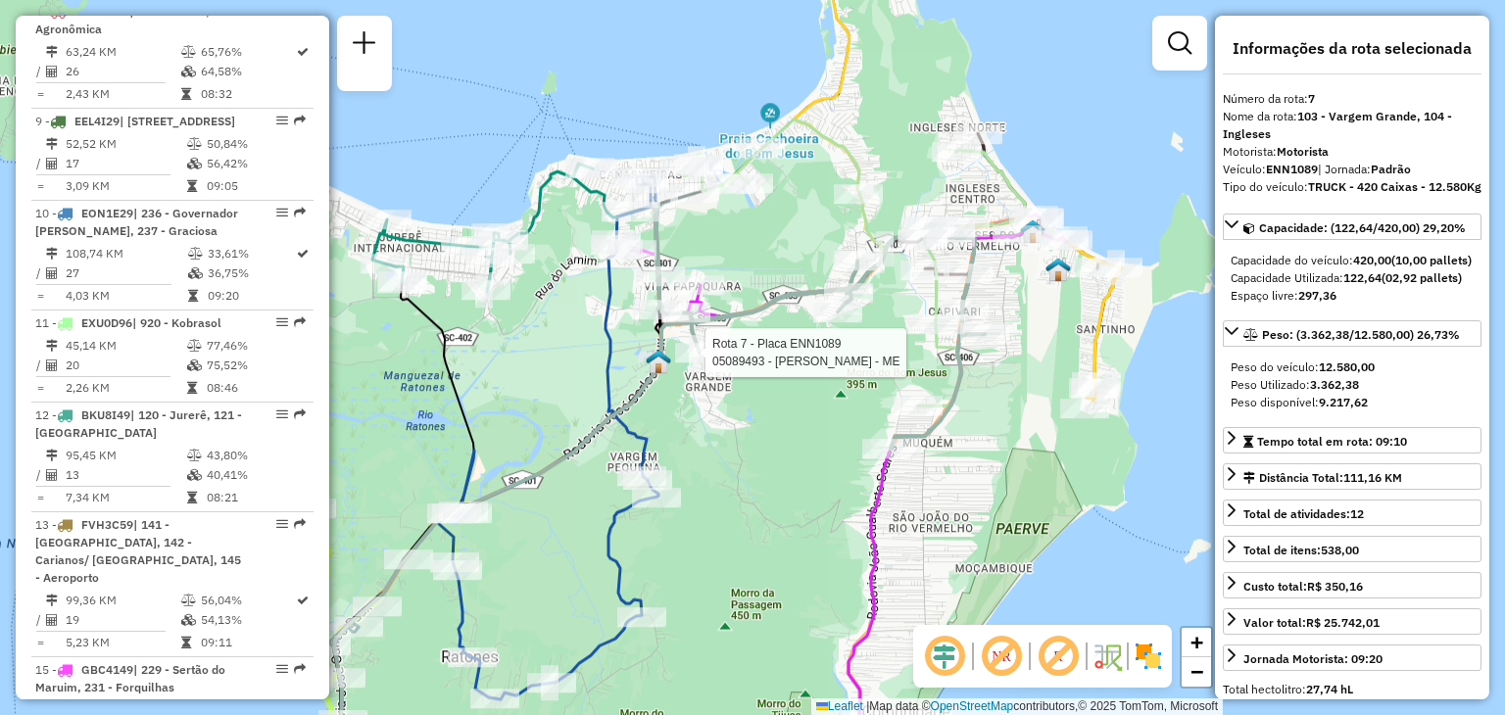
scroll to position [1519, 0]
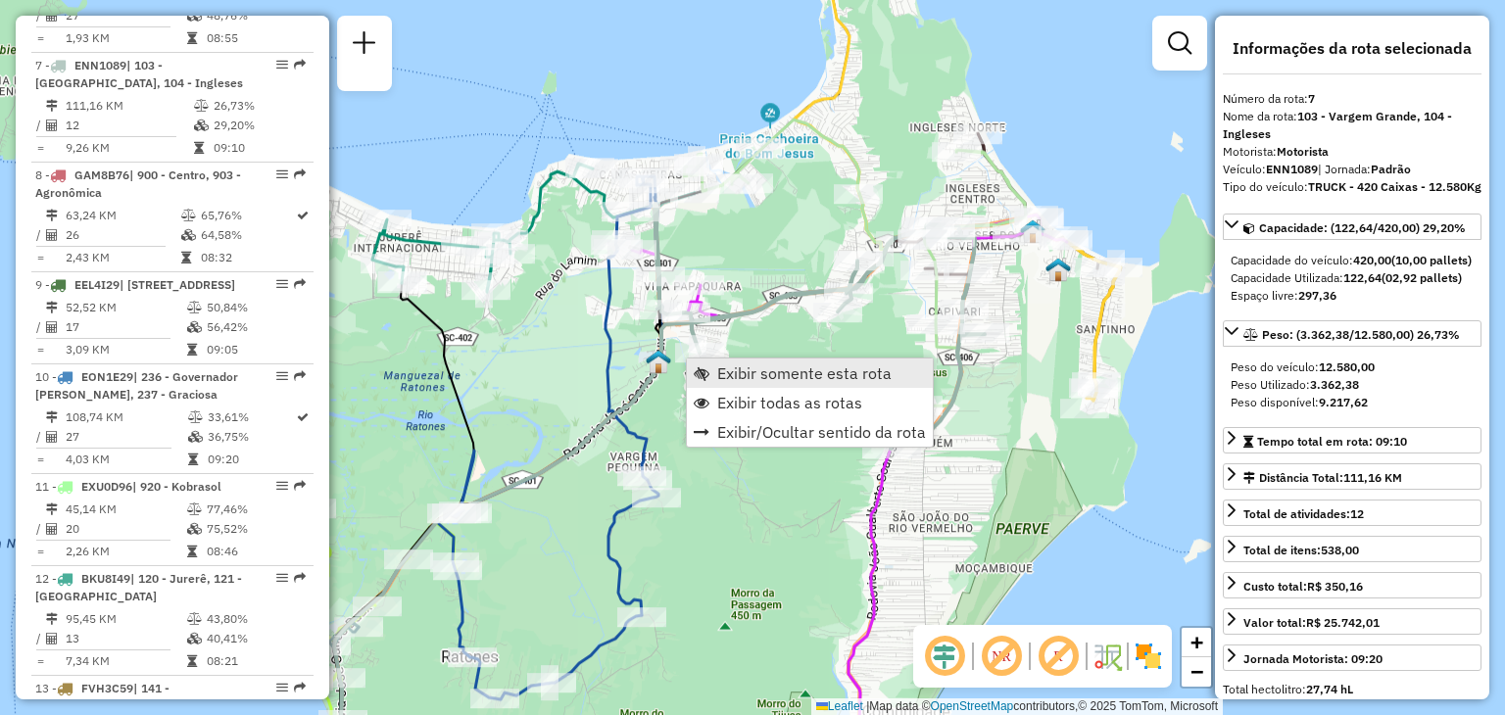
click at [776, 379] on span "Exibir somente esta rota" at bounding box center [804, 373] width 174 height 16
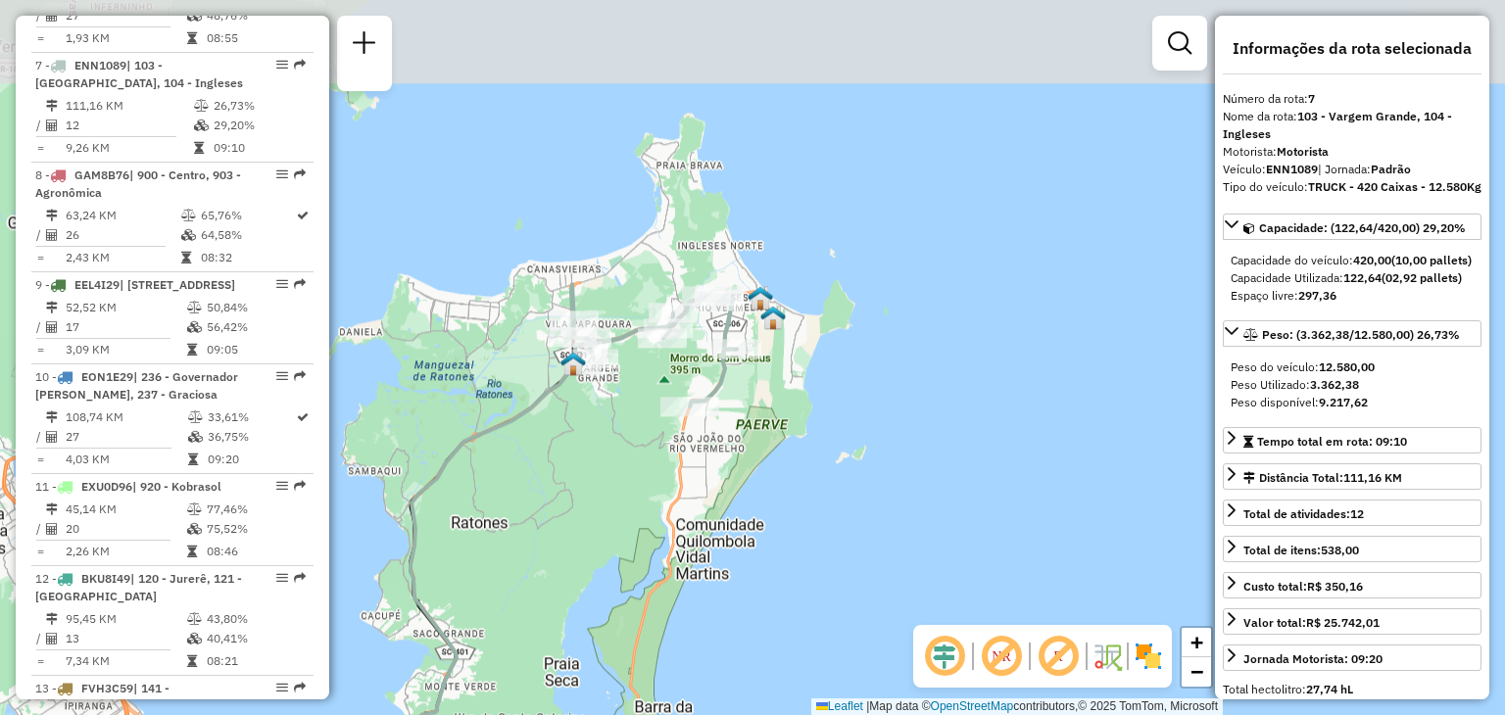
drag, startPoint x: 1020, startPoint y: 264, endPoint x: 635, endPoint y: 522, distance: 463.2
click at [633, 522] on div "Janela de atendimento Grade de atendimento Capacidade Transportadoras Veículos …" at bounding box center [752, 357] width 1505 height 715
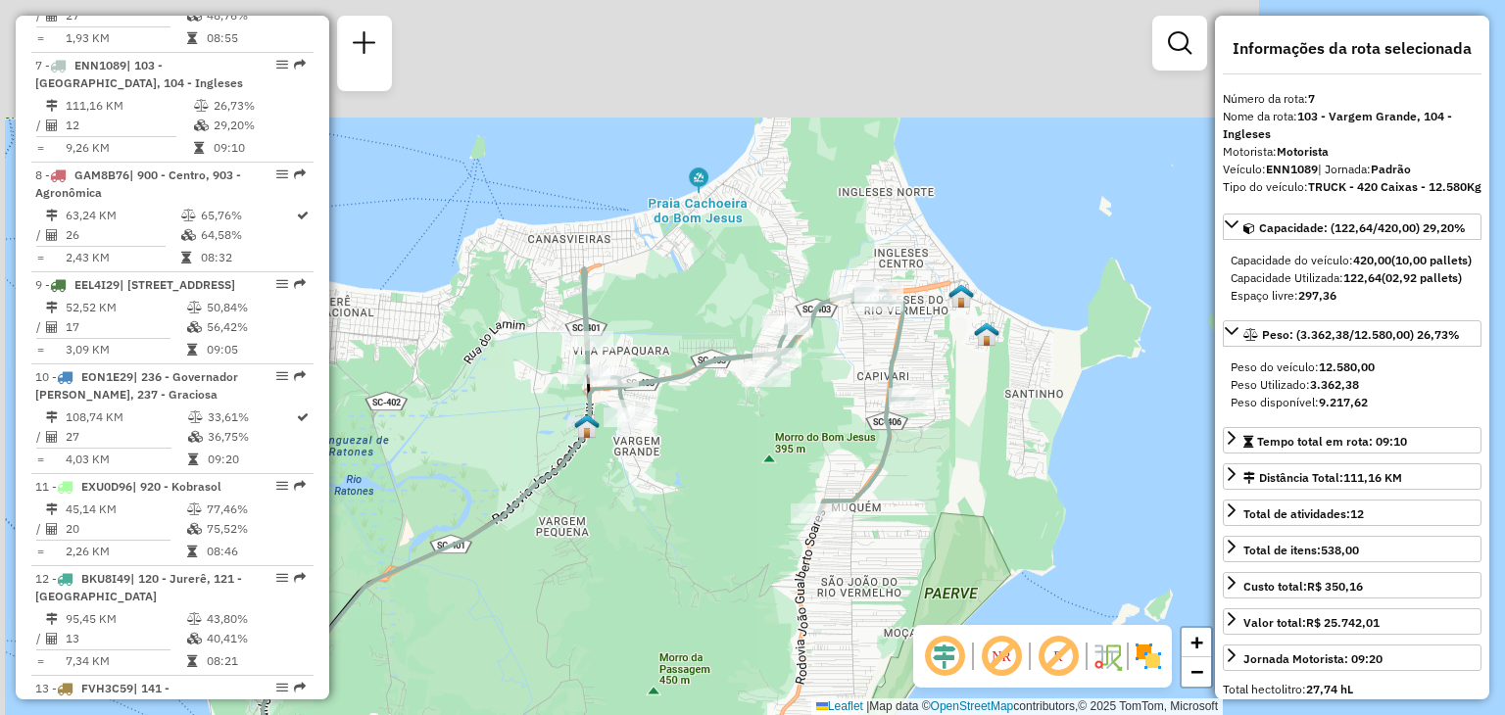
drag, startPoint x: 567, startPoint y: 294, endPoint x: 628, endPoint y: 519, distance: 233.4
click at [628, 519] on div "Janela de atendimento Grade de atendimento Capacidade Transportadoras Veículos …" at bounding box center [752, 357] width 1505 height 715
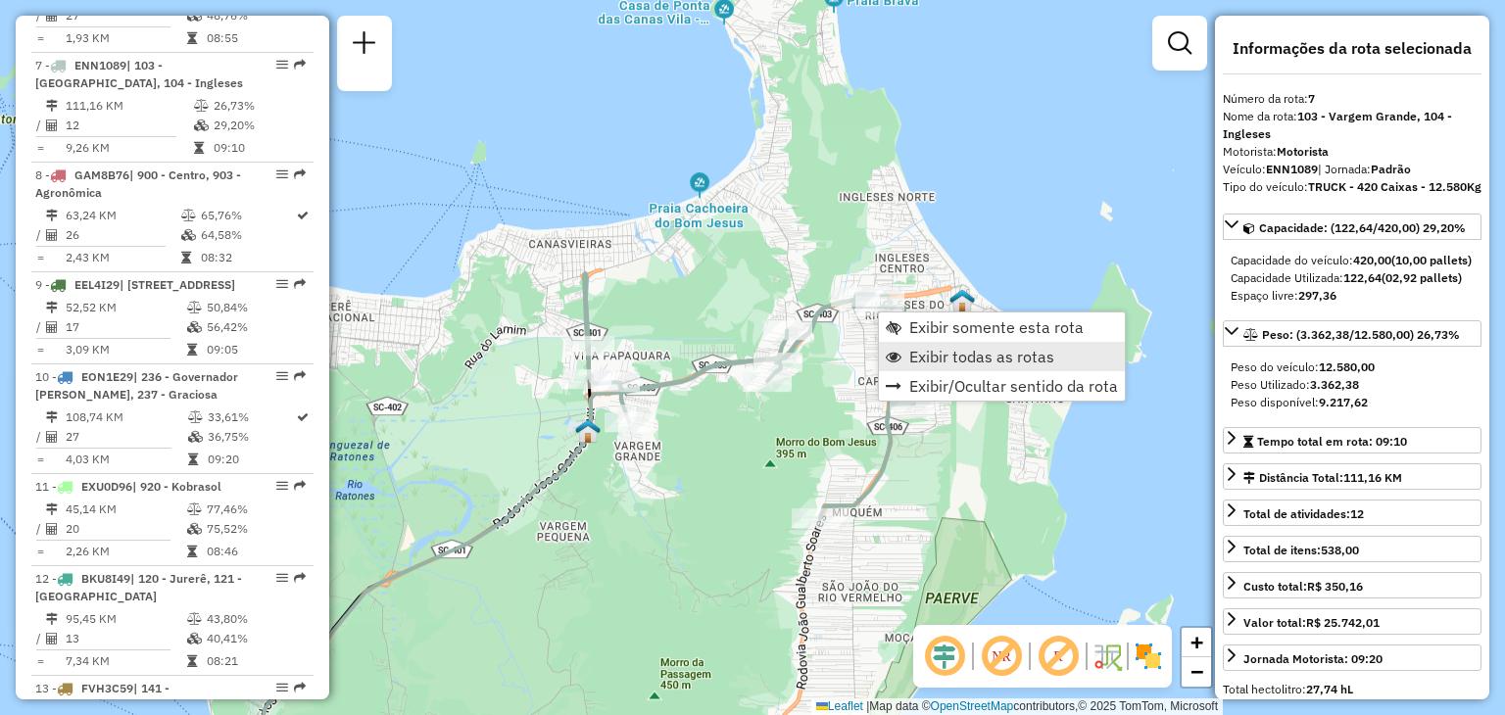
click at [974, 351] on span "Exibir todas as rotas" at bounding box center [981, 357] width 145 height 16
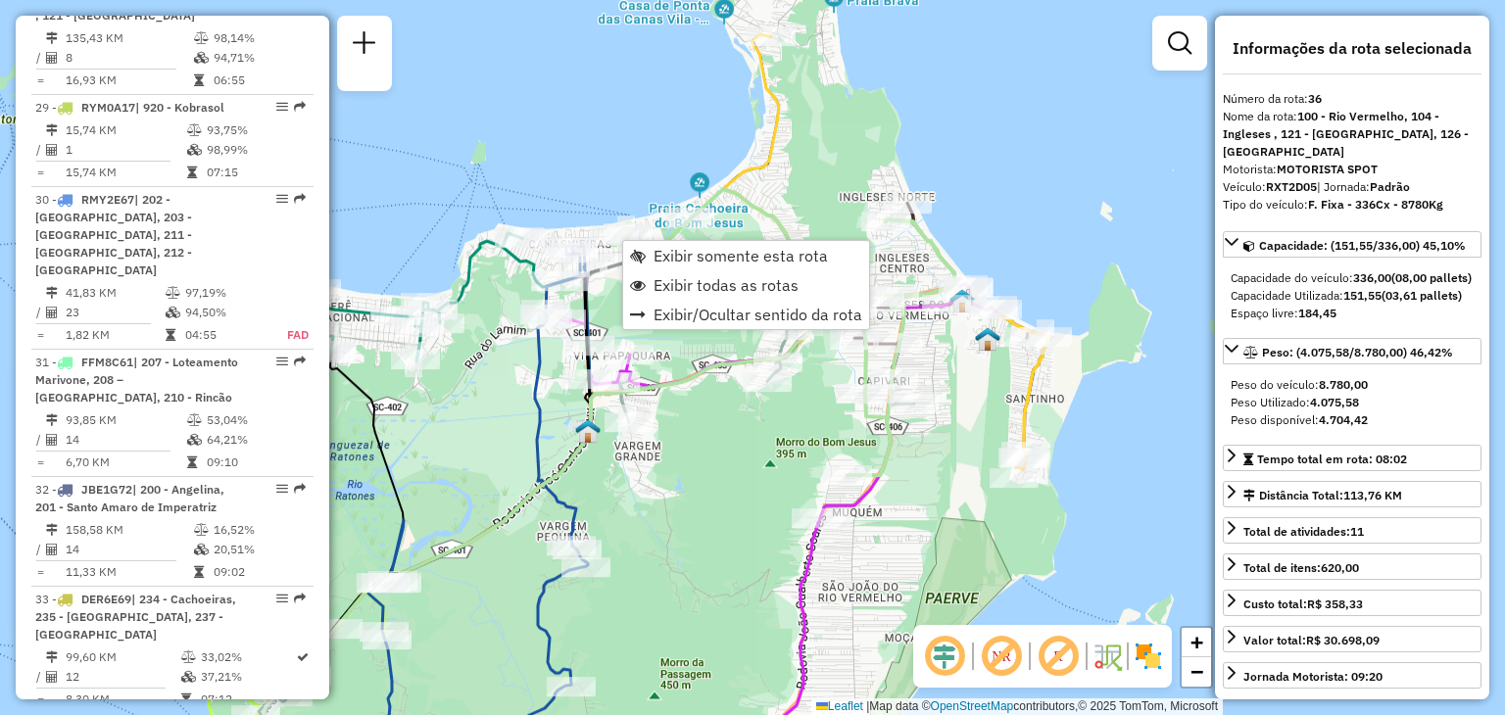
scroll to position [4594, 0]
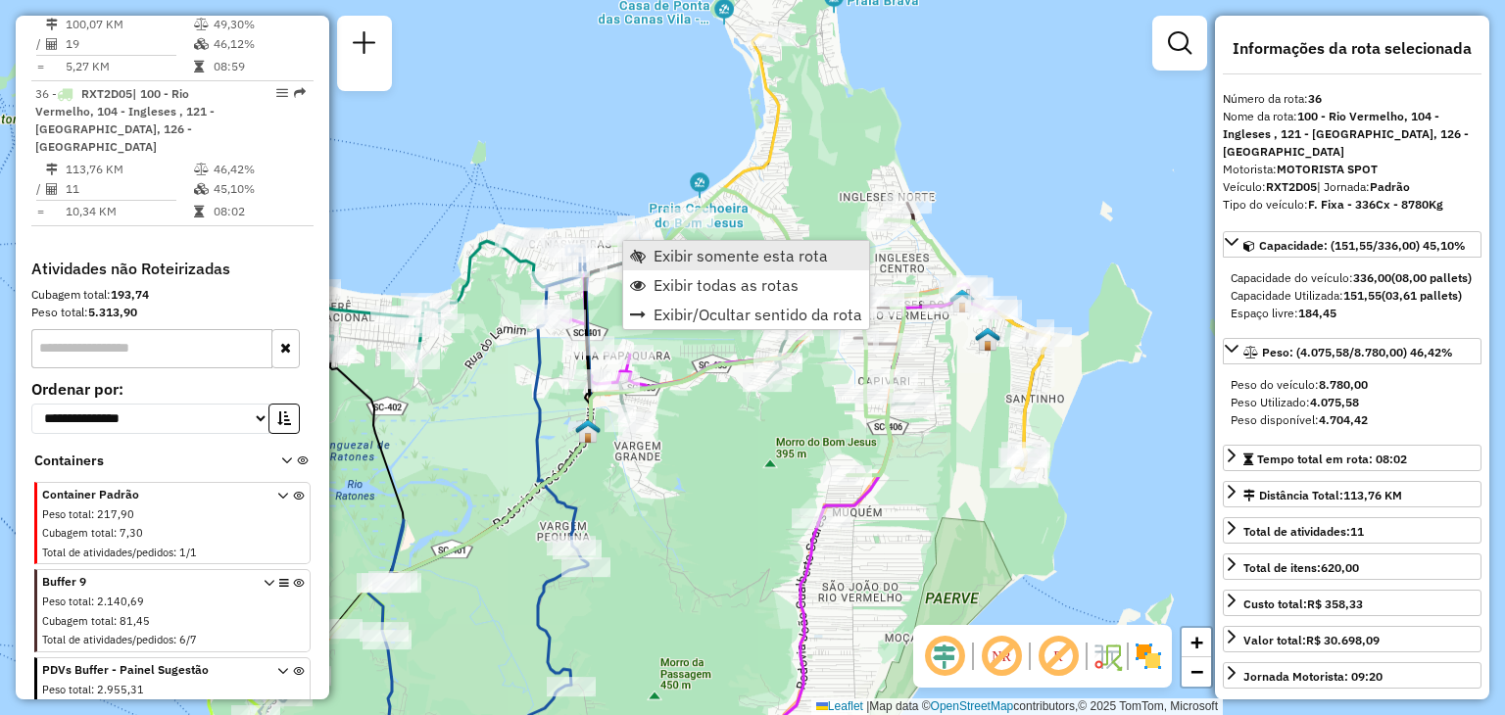
click at [685, 266] on link "Exibir somente esta rota" at bounding box center [746, 255] width 246 height 29
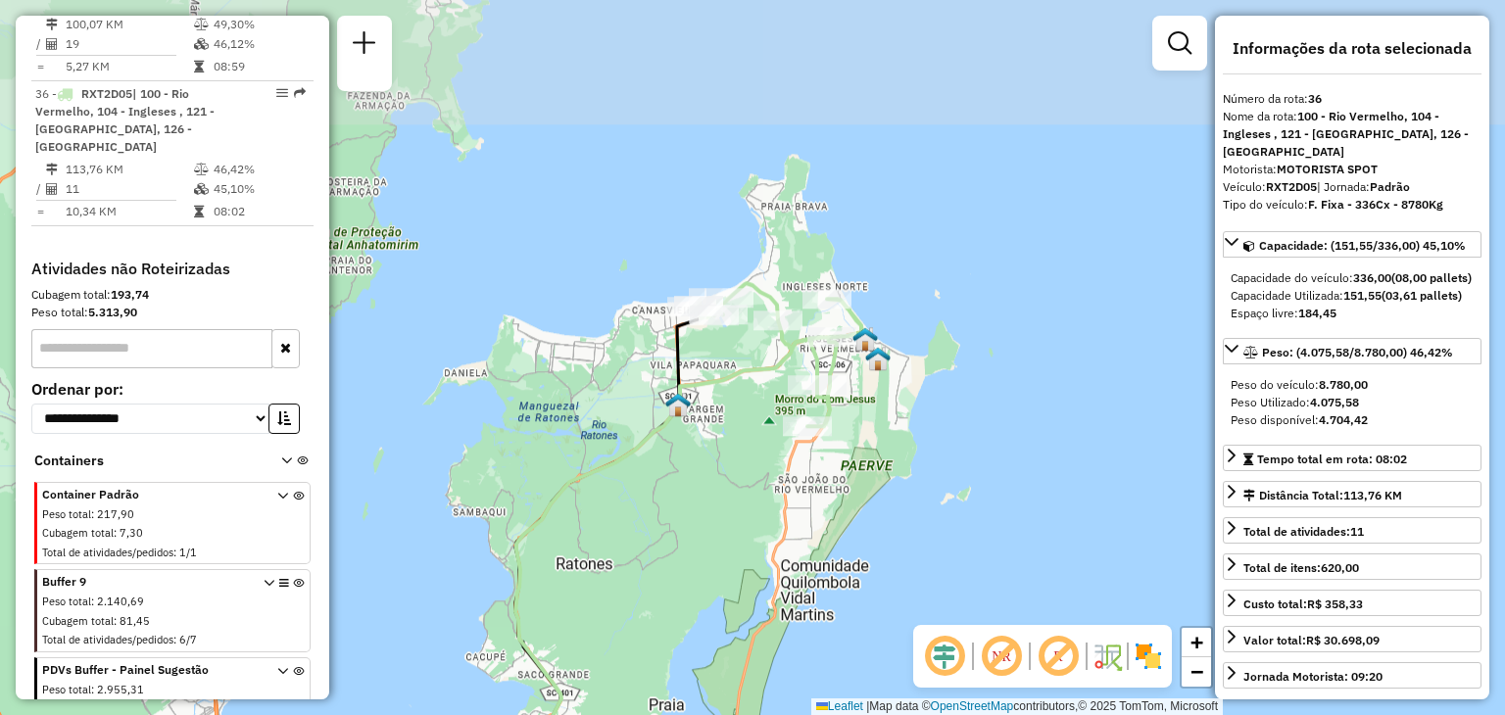
drag, startPoint x: 1109, startPoint y: 270, endPoint x: 828, endPoint y: 548, distance: 394.8
click at [828, 548] on div "Janela de atendimento Grade de atendimento Capacidade Transportadoras Veículos …" at bounding box center [752, 357] width 1505 height 715
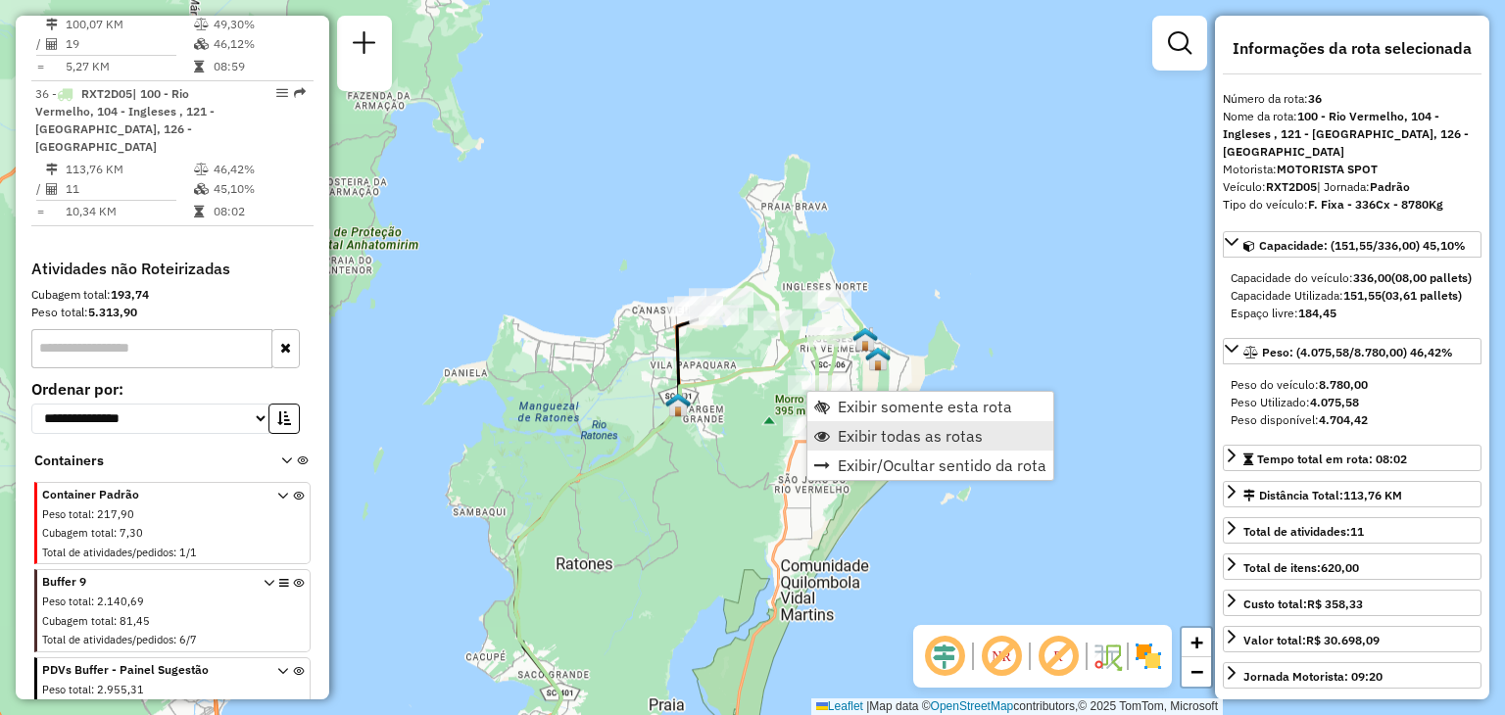
click at [873, 428] on span "Exibir todas as rotas" at bounding box center [910, 436] width 145 height 16
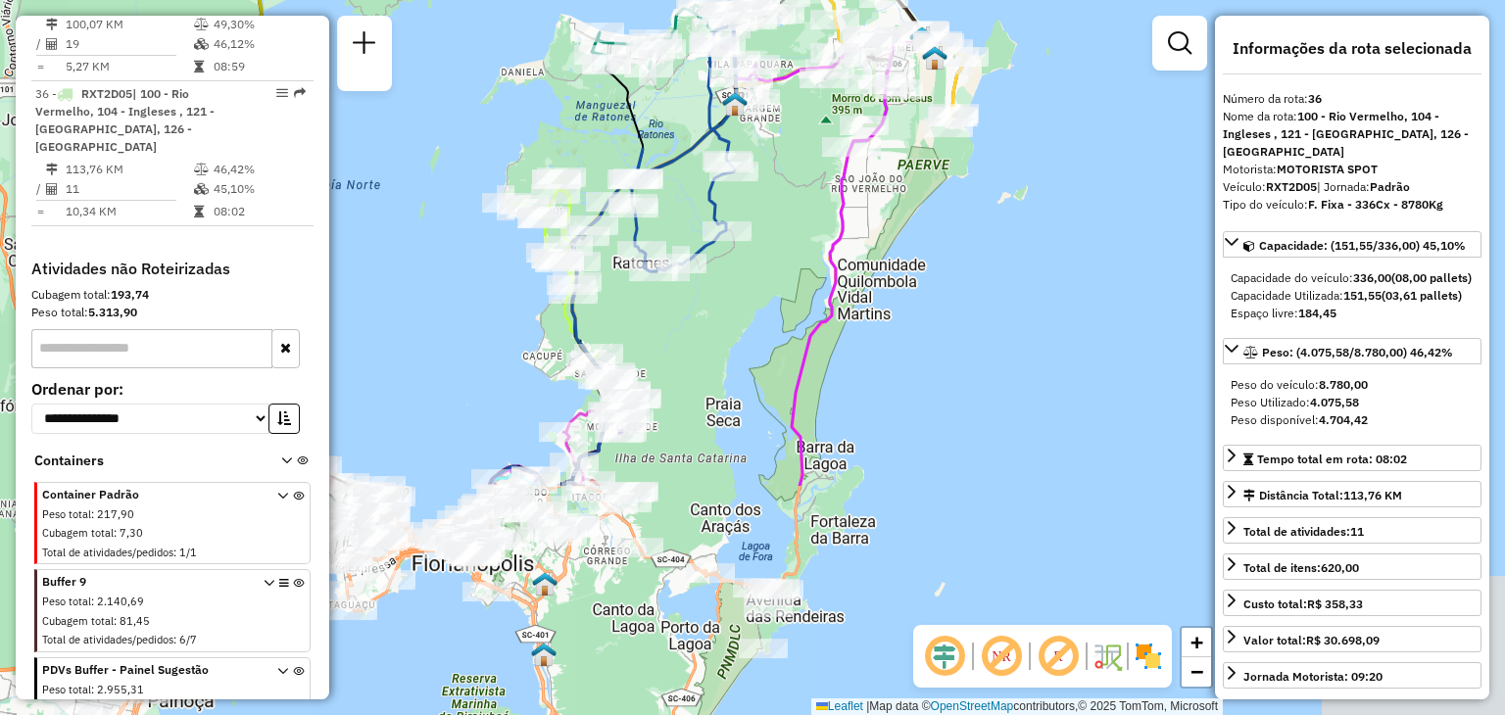
drag, startPoint x: 713, startPoint y: 536, endPoint x: 829, endPoint y: 194, distance: 360.9
click at [809, 203] on div "Janela de atendimento Grade de atendimento Capacidade Transportadoras Veículos …" at bounding box center [752, 357] width 1505 height 715
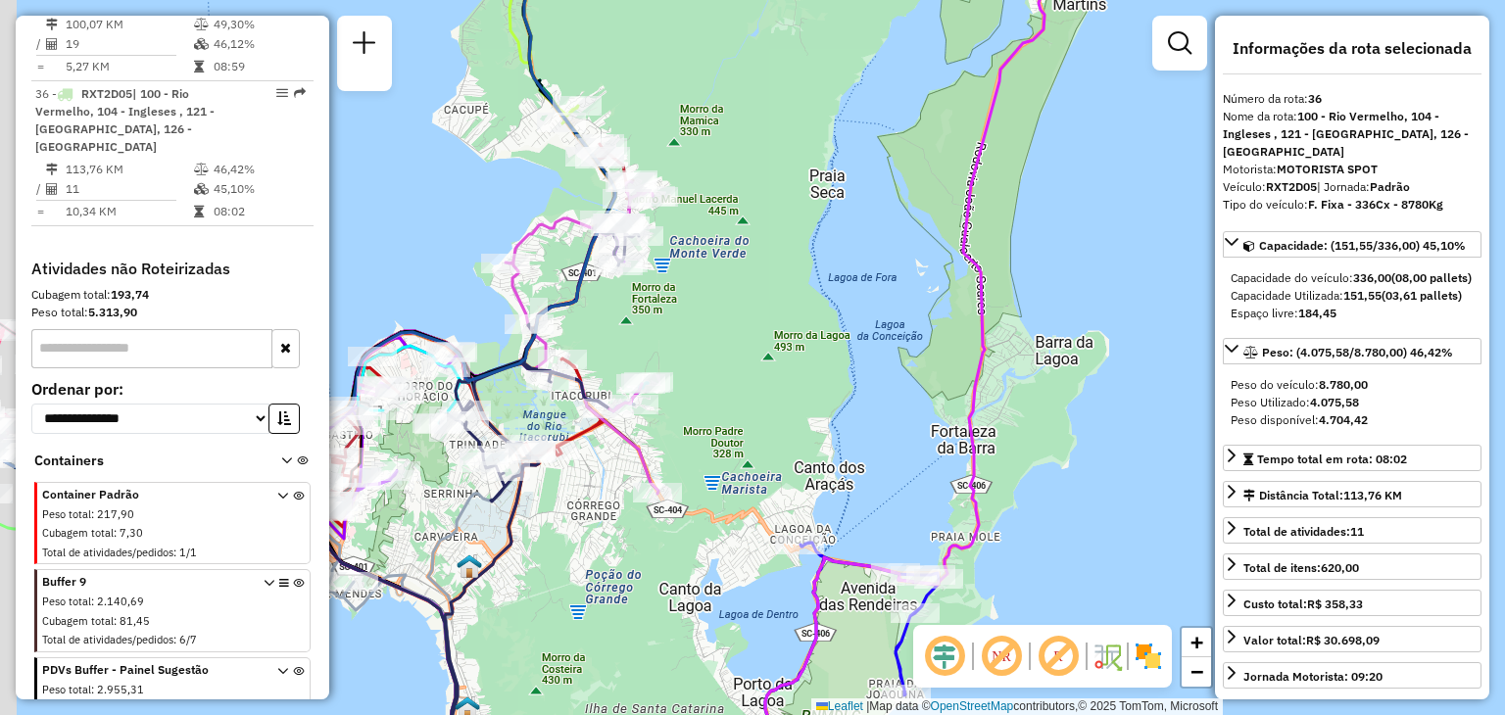
drag, startPoint x: 700, startPoint y: 418, endPoint x: 958, endPoint y: 334, distance: 271.1
click at [949, 335] on div "Janela de atendimento Grade de atendimento Capacidade Transportadoras Veículos …" at bounding box center [752, 357] width 1505 height 715
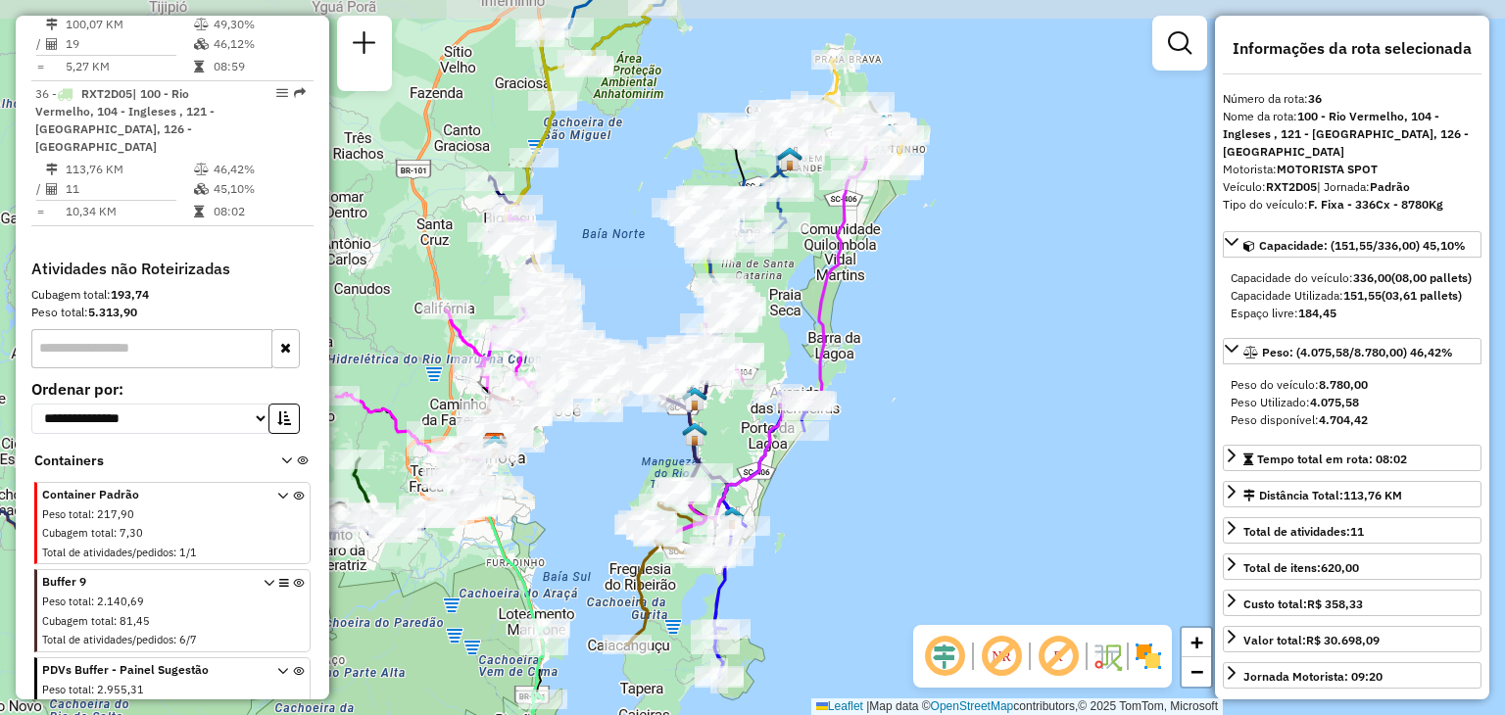
drag, startPoint x: 976, startPoint y: 249, endPoint x: 827, endPoint y: 310, distance: 160.8
click at [827, 310] on icon at bounding box center [731, 329] width 321 height 418
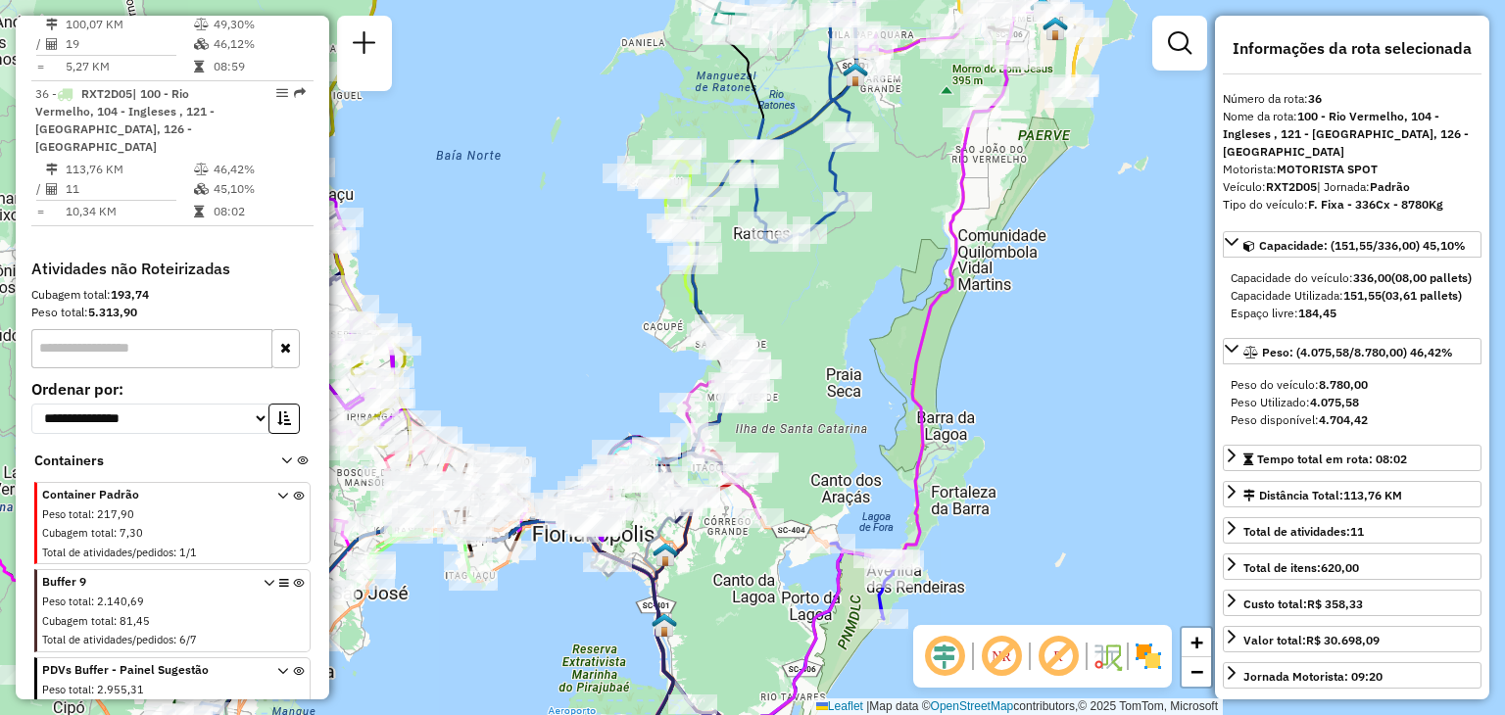
drag, startPoint x: 901, startPoint y: 253, endPoint x: 886, endPoint y: 272, distance: 25.1
click at [886, 272] on div "Janela de atendimento Grade de atendimento Capacidade Transportadoras Veículos …" at bounding box center [752, 357] width 1505 height 715
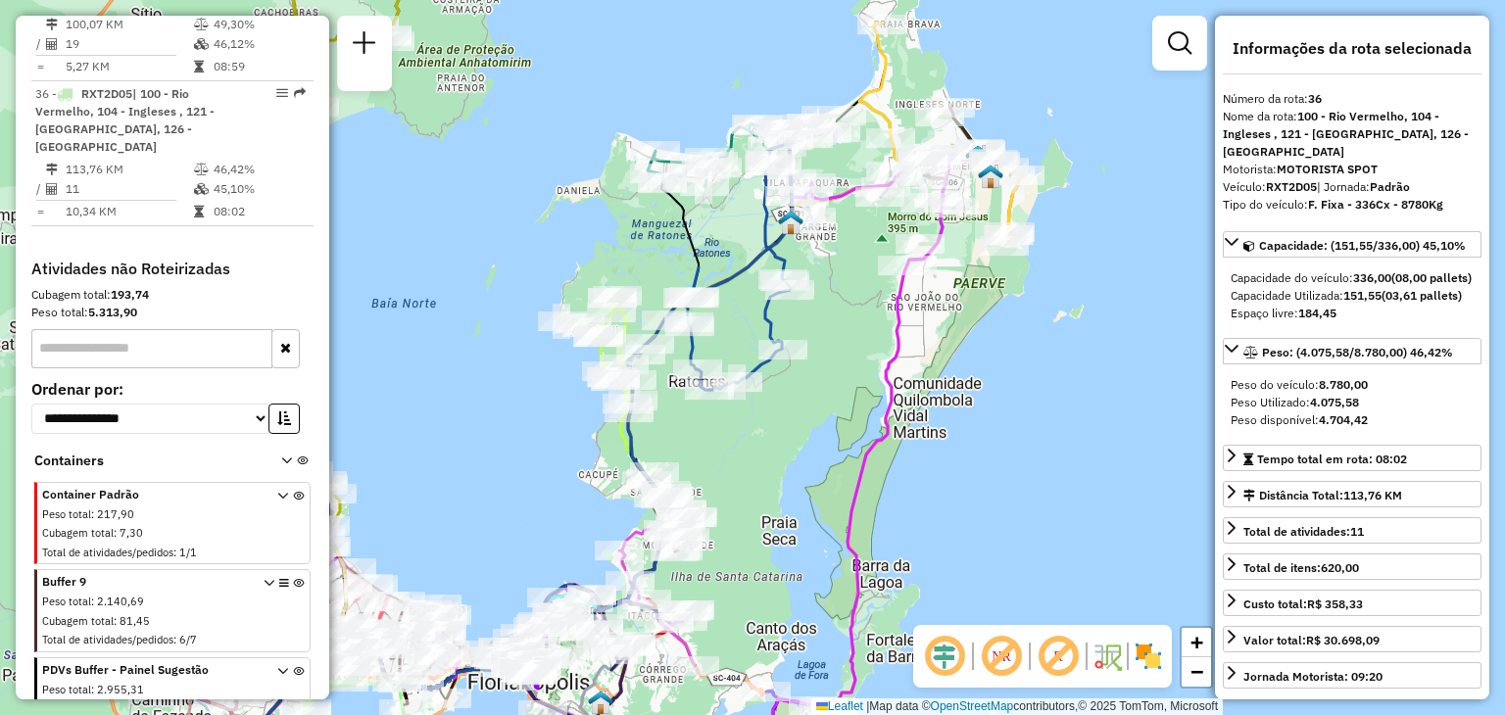
drag, startPoint x: 892, startPoint y: 244, endPoint x: 867, endPoint y: 294, distance: 56.1
click at [867, 294] on div "Janela de atendimento Grade de atendimento Capacidade Transportadoras Veículos …" at bounding box center [752, 357] width 1505 height 715
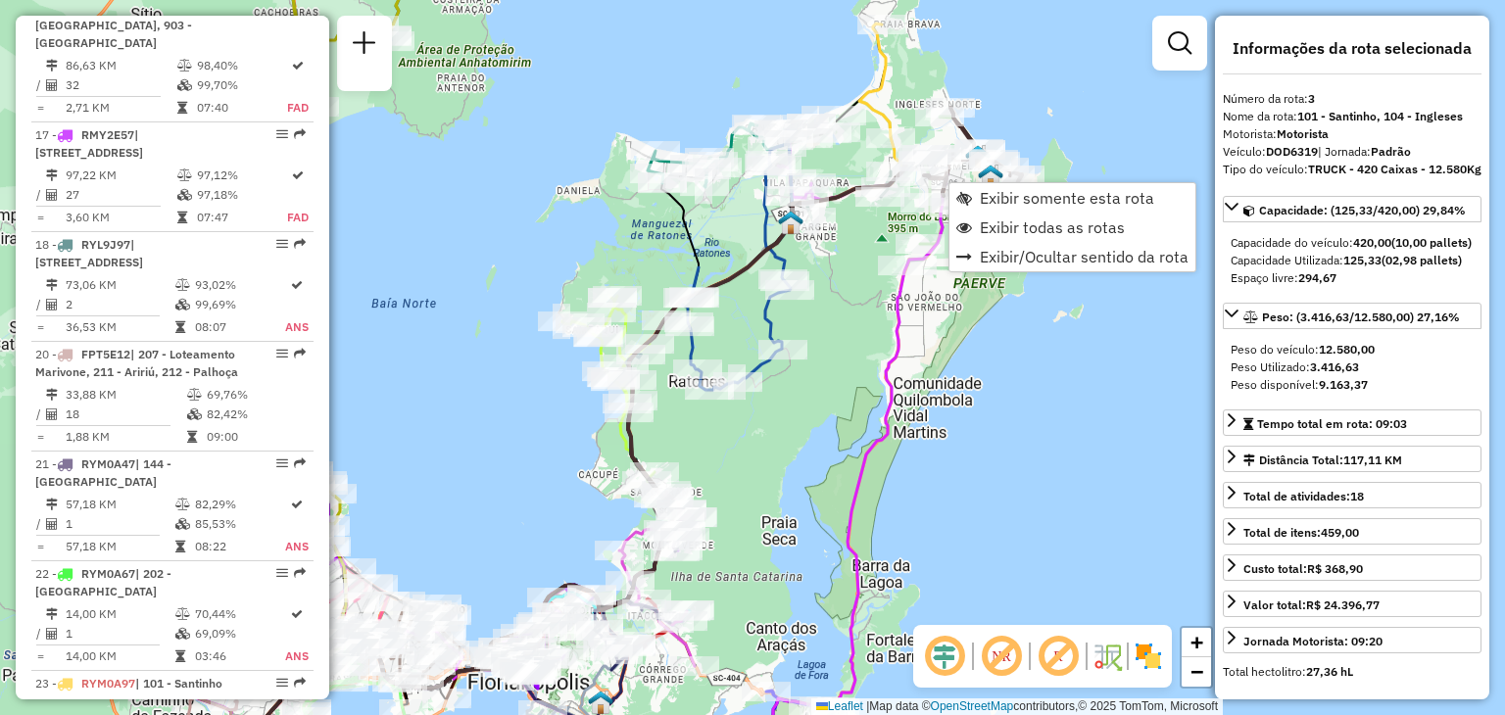
scroll to position [1029, 0]
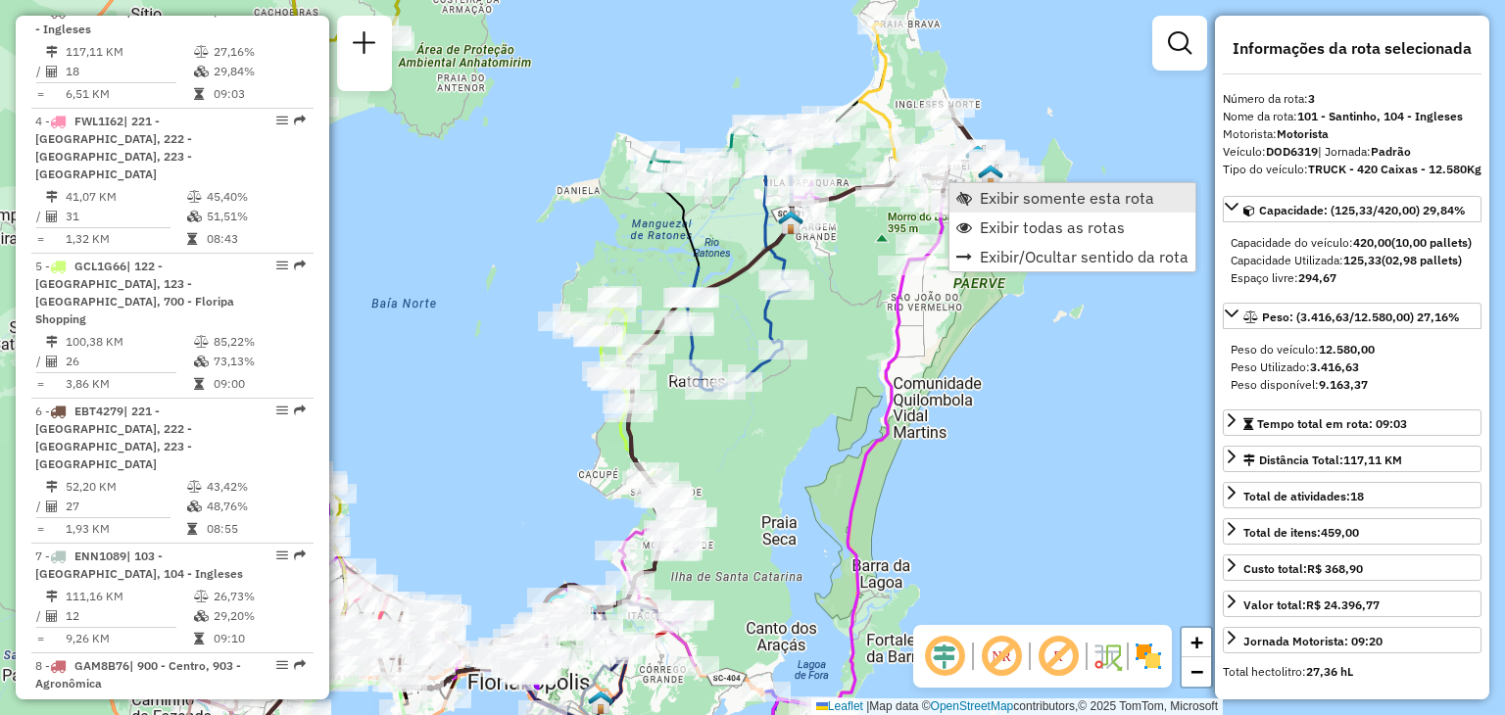
click at [1037, 197] on span "Exibir somente esta rota" at bounding box center [1067, 198] width 174 height 16
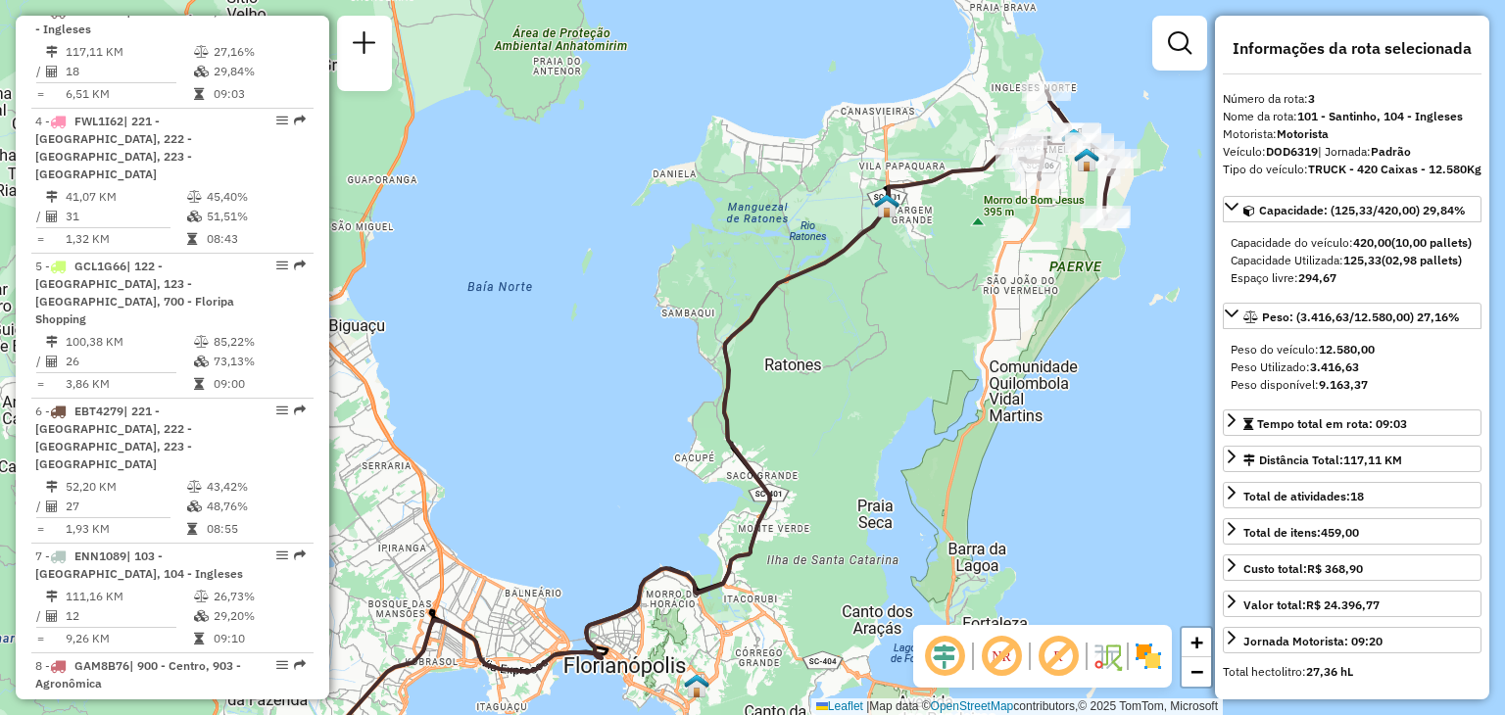
drag, startPoint x: 1048, startPoint y: 201, endPoint x: 1011, endPoint y: 273, distance: 81.5
click at [1009, 279] on div "Janela de atendimento Grade de atendimento Capacidade Transportadoras Veículos …" at bounding box center [752, 357] width 1505 height 715
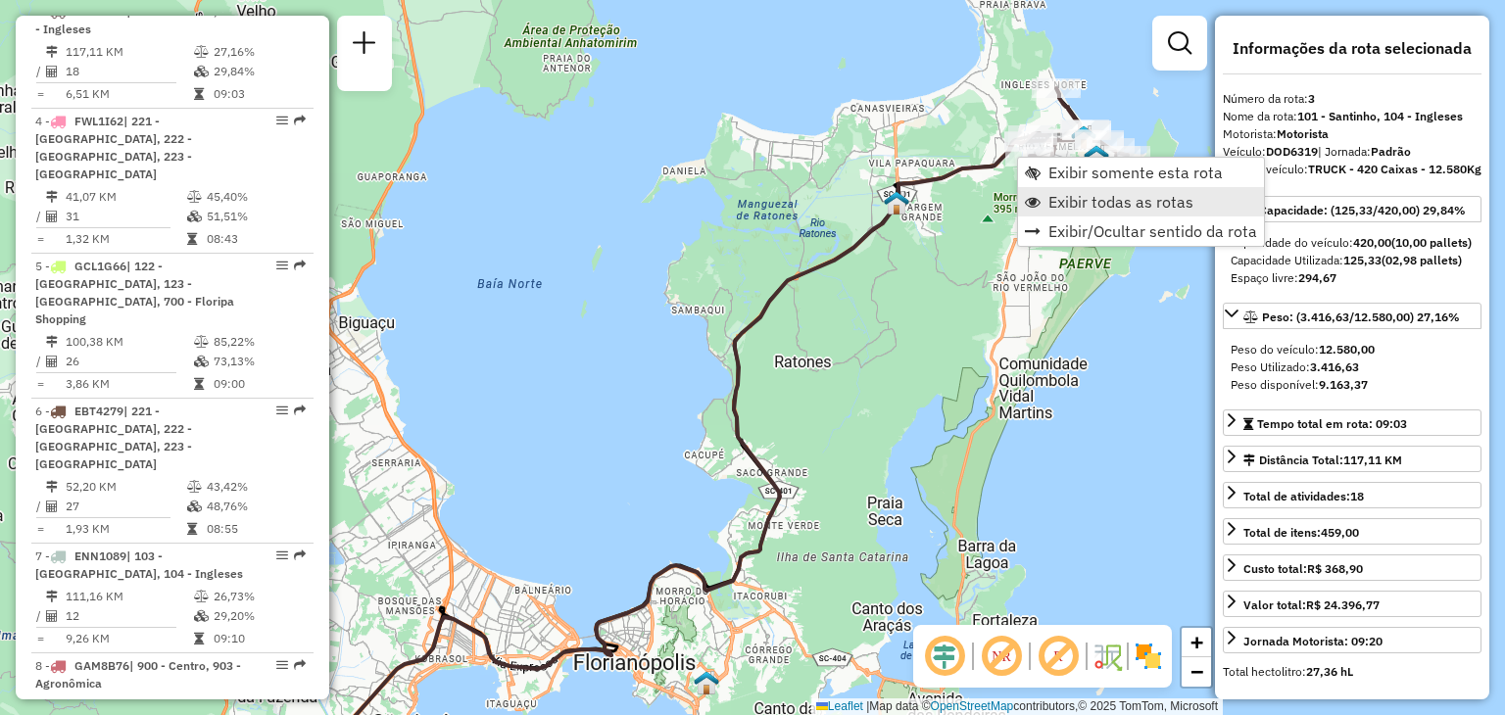
click at [1101, 201] on span "Exibir todas as rotas" at bounding box center [1120, 202] width 145 height 16
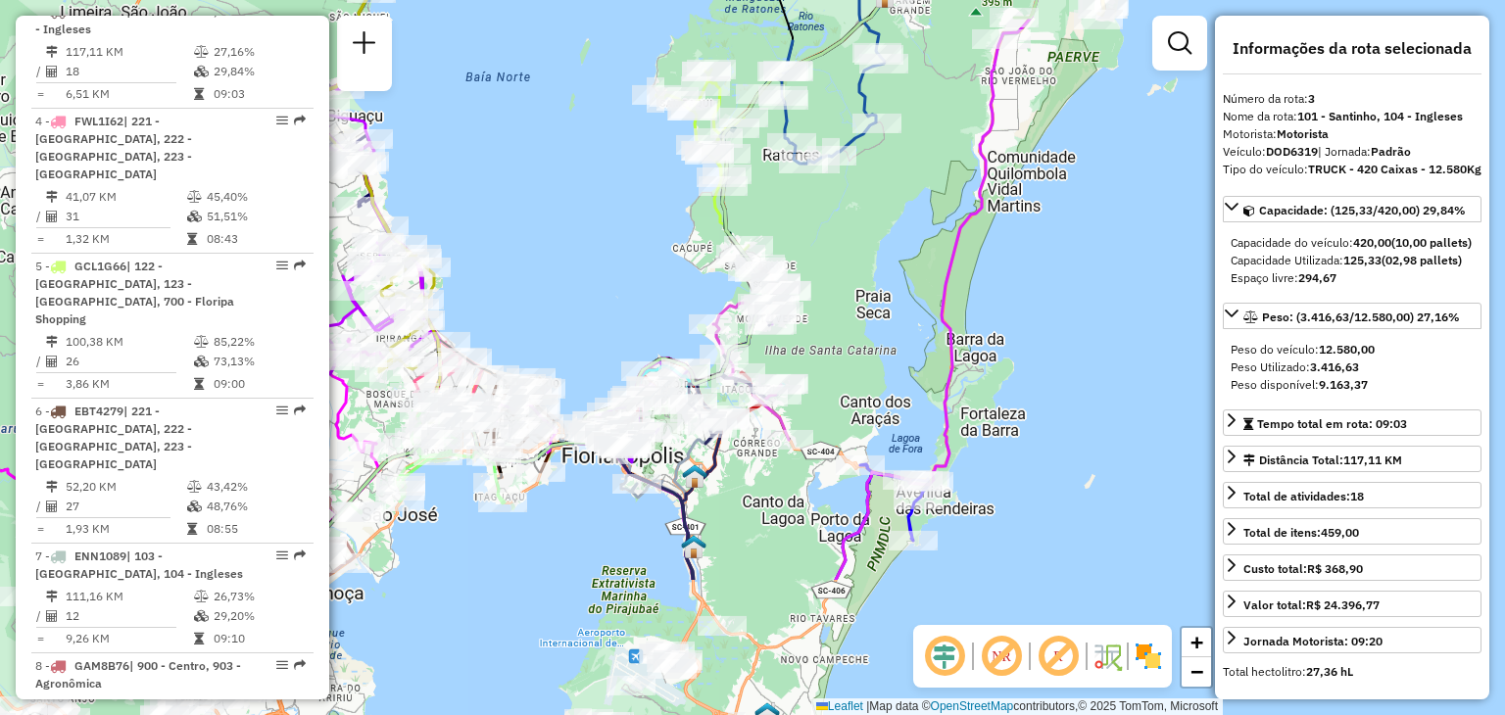
drag, startPoint x: 833, startPoint y: 482, endPoint x: 811, endPoint y: 265, distance: 217.6
click at [811, 265] on div "Janela de atendimento Grade de atendimento Capacidade Transportadoras Veículos …" at bounding box center [752, 357] width 1505 height 715
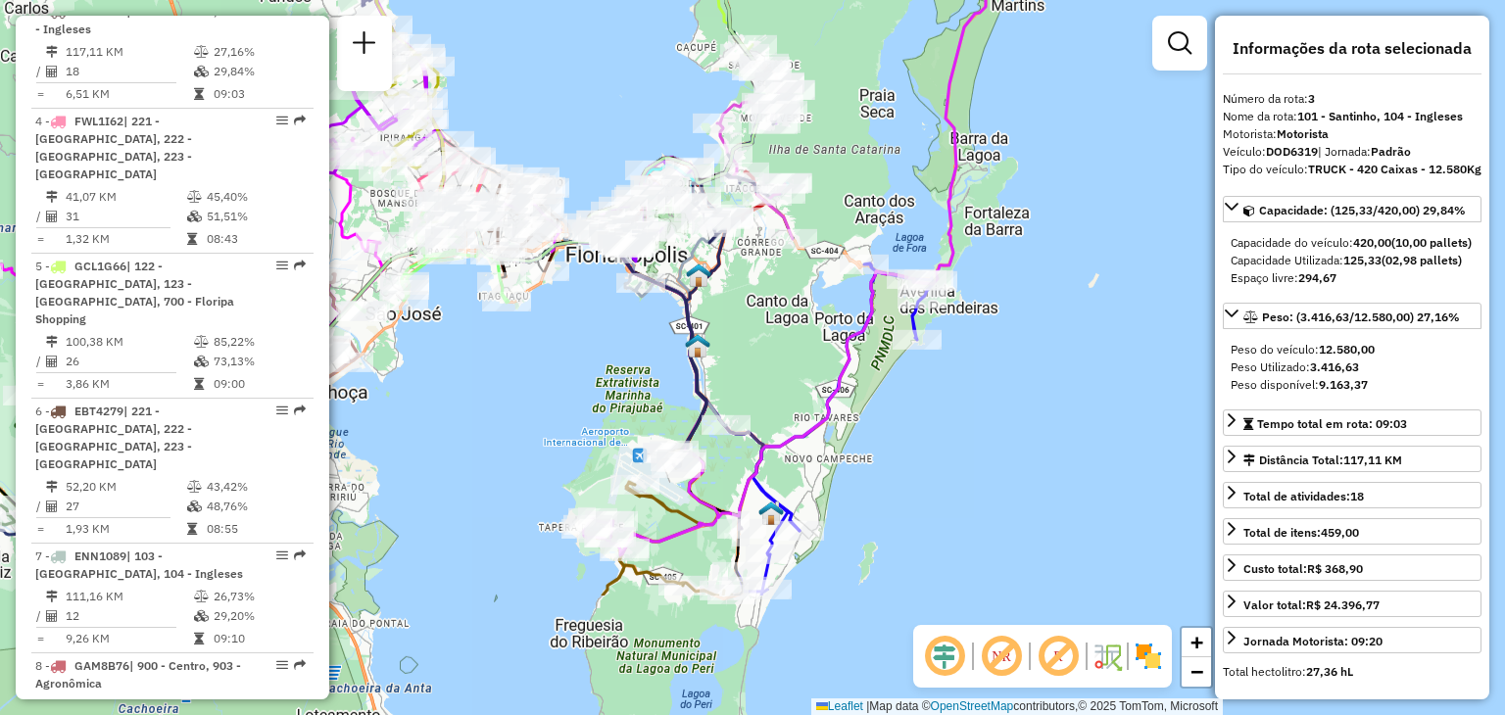
drag, startPoint x: 879, startPoint y: 270, endPoint x: 901, endPoint y: 197, distance: 76.8
click at [901, 197] on div "Janela de atendimento Grade de atendimento Capacidade Transportadoras Veículos …" at bounding box center [752, 357] width 1505 height 715
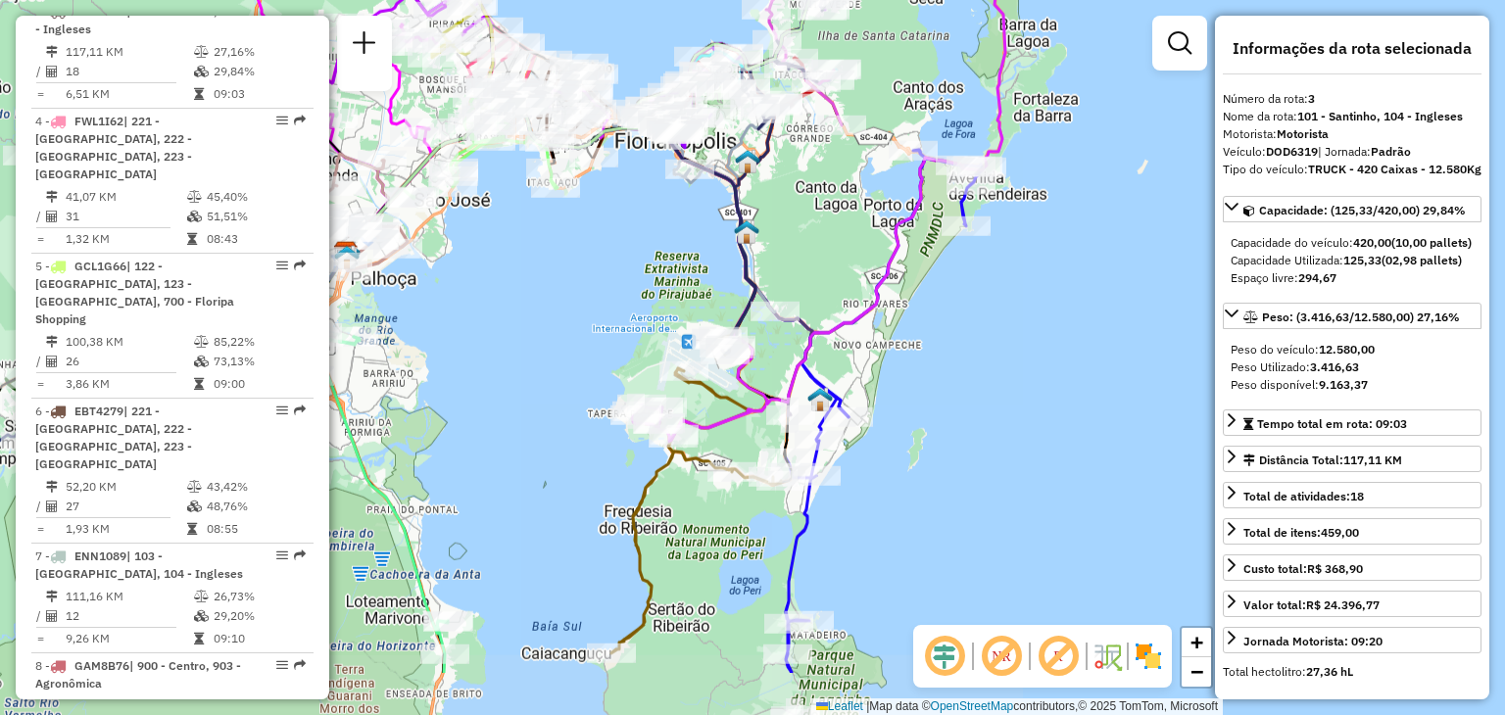
drag, startPoint x: 809, startPoint y: 312, endPoint x: 837, endPoint y: 275, distance: 46.2
click at [837, 275] on div "Janela de atendimento Grade de atendimento Capacidade Transportadoras Veículos …" at bounding box center [752, 357] width 1505 height 715
